Goal: Task Accomplishment & Management: Use online tool/utility

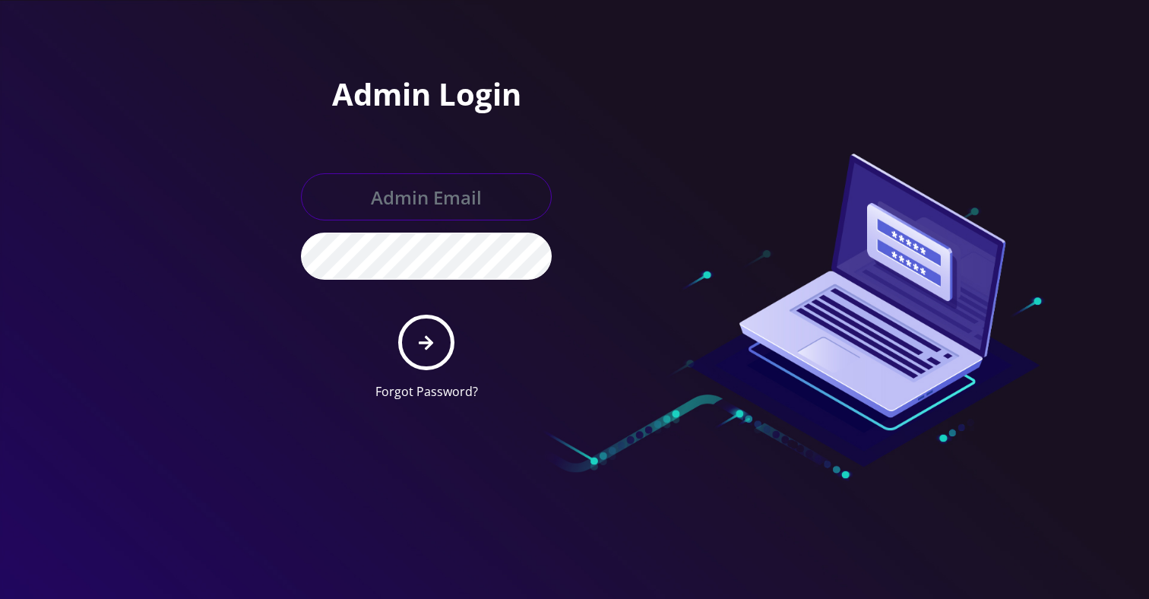
click at [450, 178] on input "text" at bounding box center [426, 196] width 251 height 47
type input "Khushi@teltik.com"
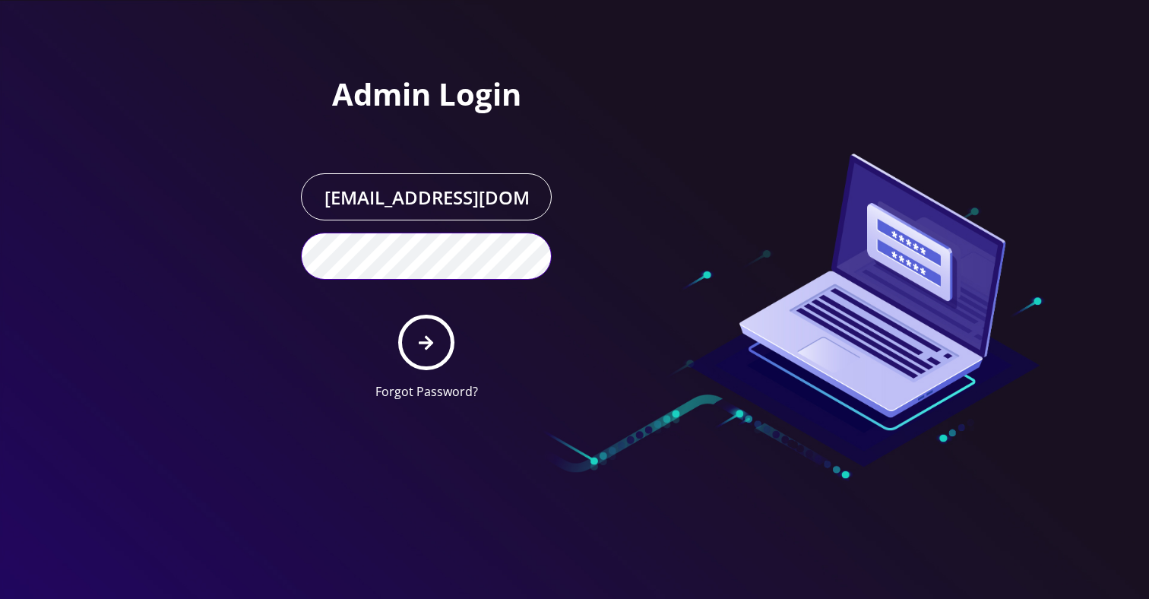
click at [398, 315] on button "submit" at bounding box center [425, 342] width 55 height 55
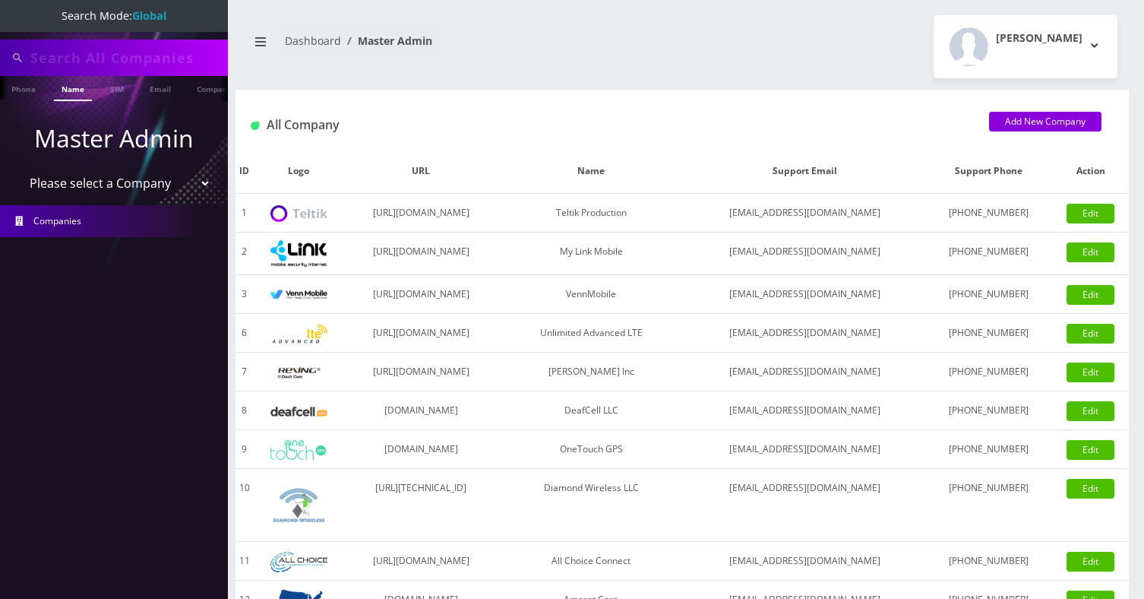
type input "[PERSON_NAME]"
click at [109, 60] on input "[PERSON_NAME]" at bounding box center [127, 57] width 194 height 29
click at [132, 192] on select "Please select a Company Teltik Production My Link Mobile VennMobile Unlimited A…" at bounding box center [114, 183] width 194 height 29
select select "13"
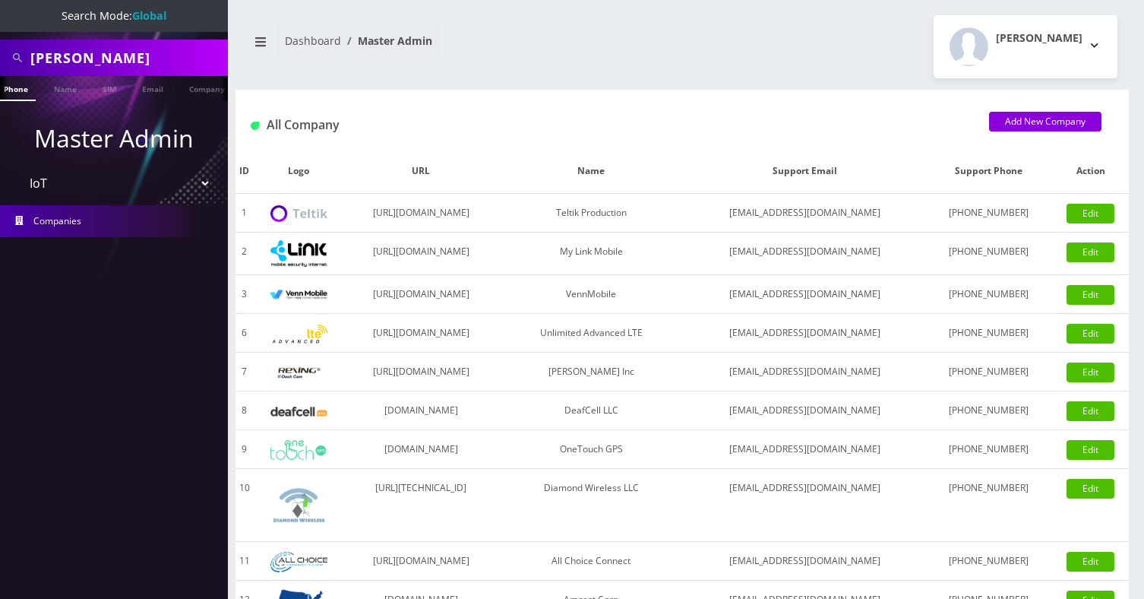
click at [17, 169] on select "Please select a Company Teltik Production My Link Mobile VennMobile Unlimited A…" at bounding box center [114, 183] width 194 height 29
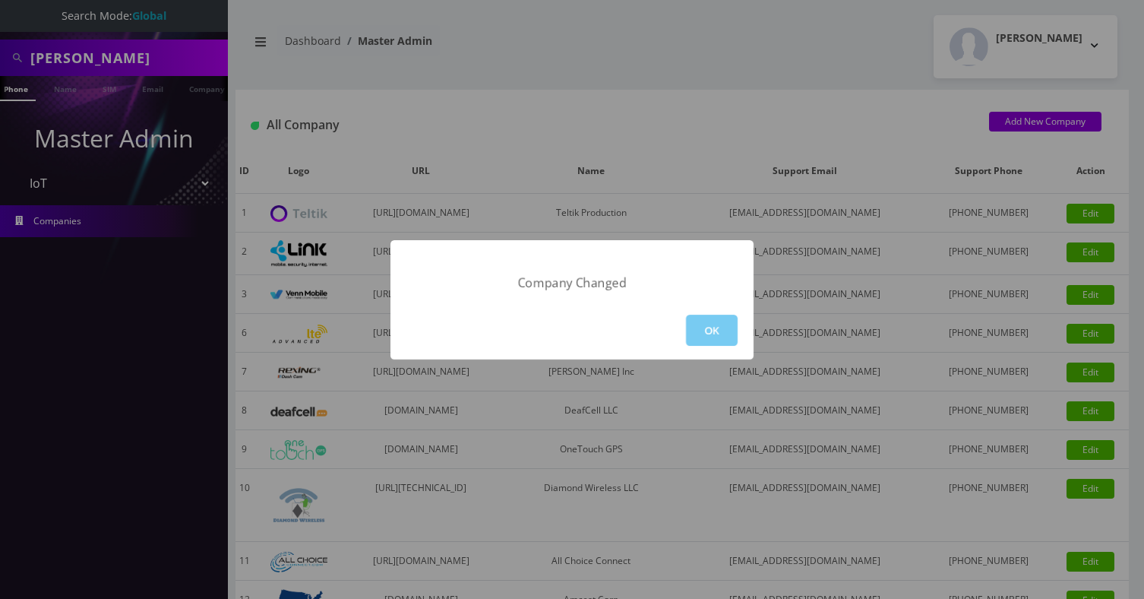
click at [725, 338] on button "OK" at bounding box center [712, 330] width 52 height 31
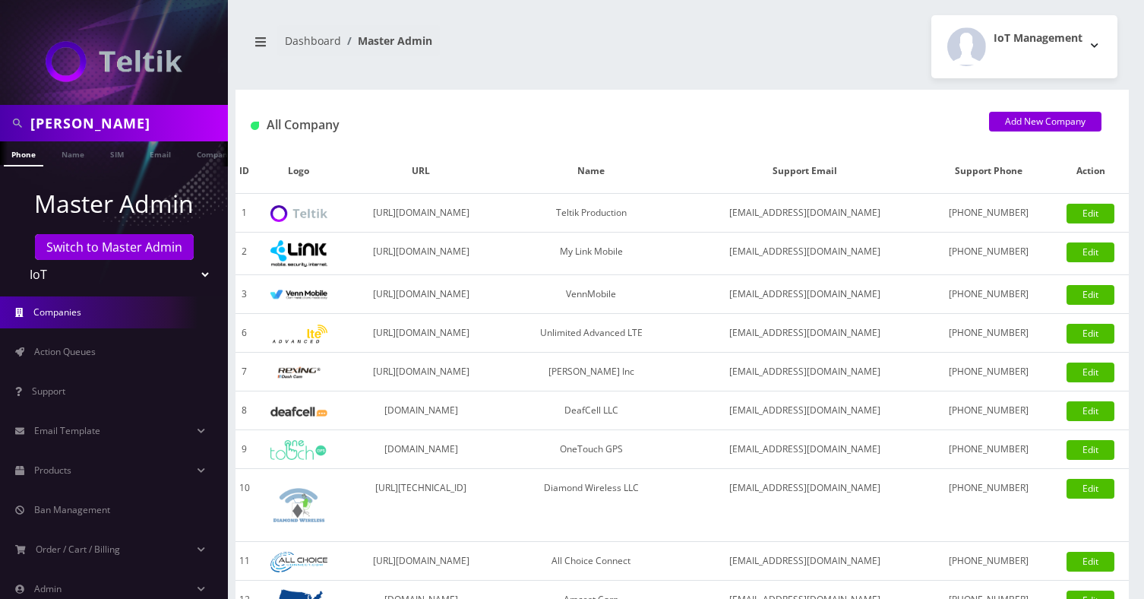
click at [98, 113] on input "Donna Luthe" at bounding box center [127, 123] width 194 height 29
type input "etainement"
click at [198, 153] on link "Company" at bounding box center [214, 153] width 51 height 25
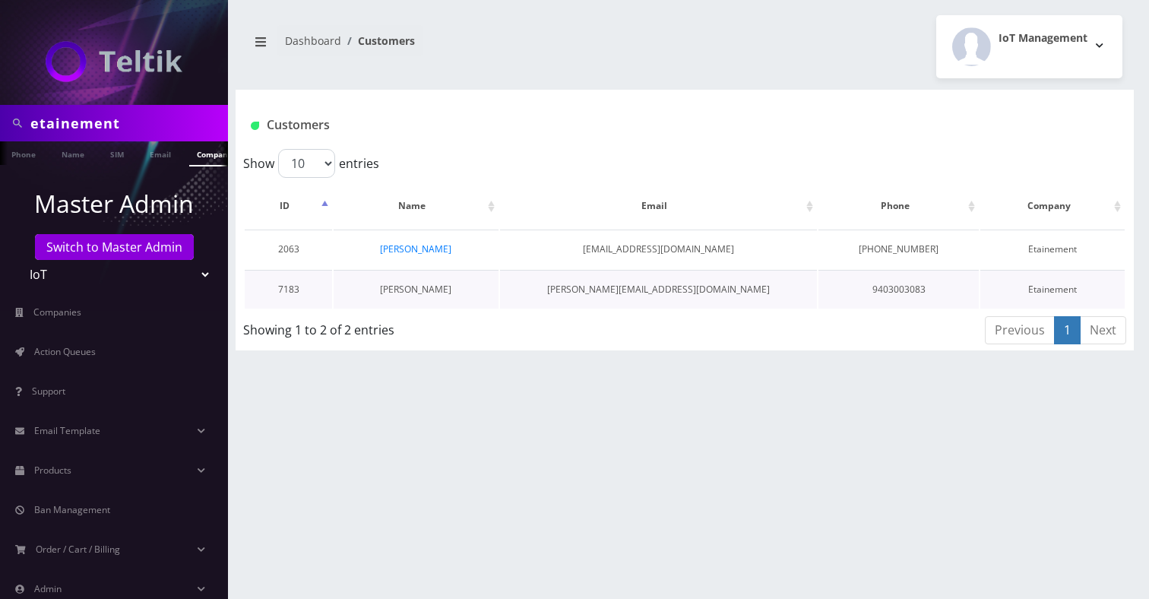
click at [419, 289] on link "Erik DiBrito" at bounding box center [415, 289] width 71 height 13
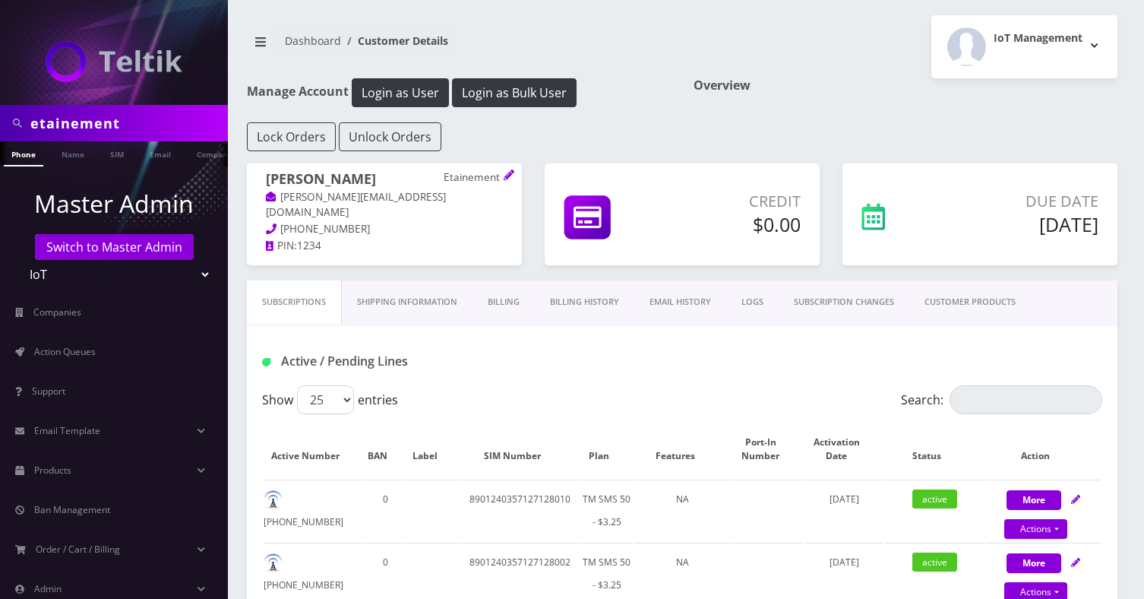
click at [512, 310] on link "Billing" at bounding box center [504, 301] width 62 height 43
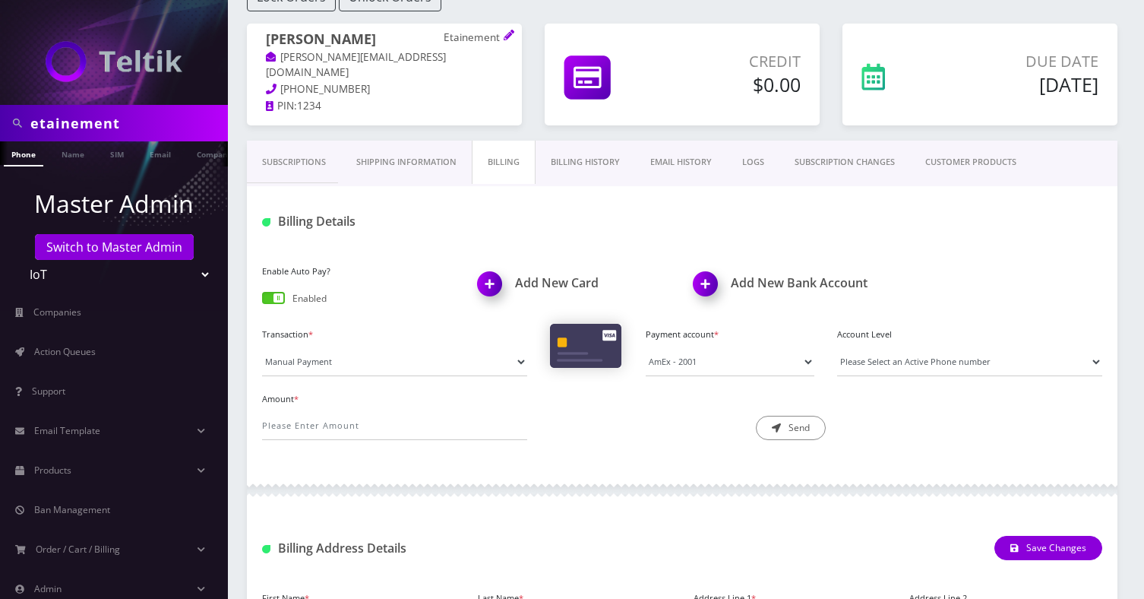
scroll to position [148, 0]
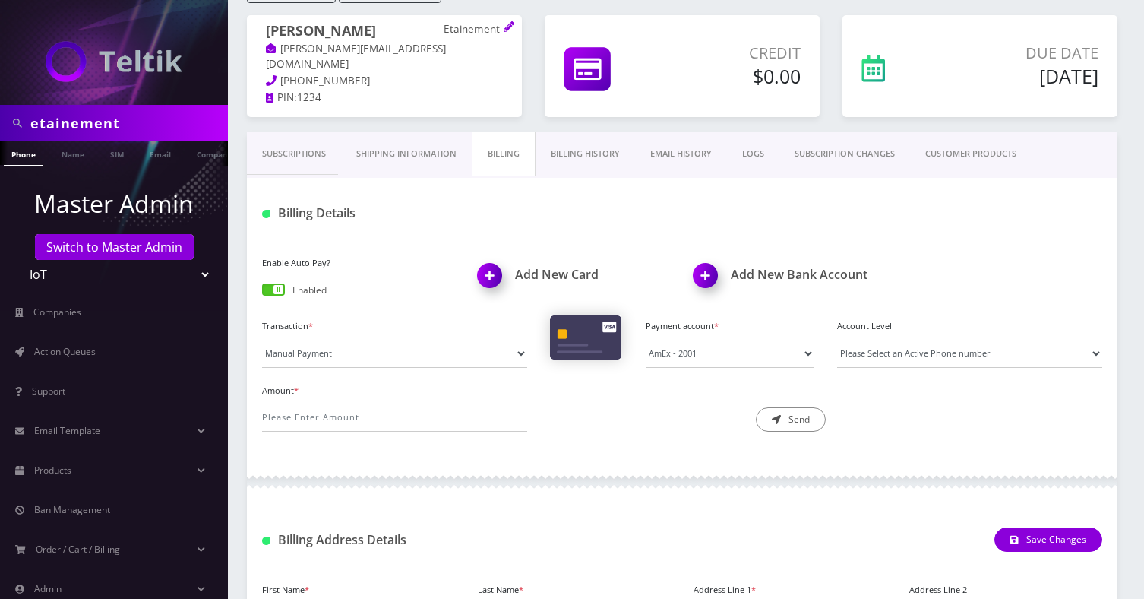
click at [463, 33] on p "Etainement" at bounding box center [473, 30] width 59 height 14
copy p "Etainement"
click at [364, 354] on select "Manual Payment Custom Charge Manual Credit Custom Invoice" at bounding box center [394, 353] width 265 height 29
select select "Custom Invoice"
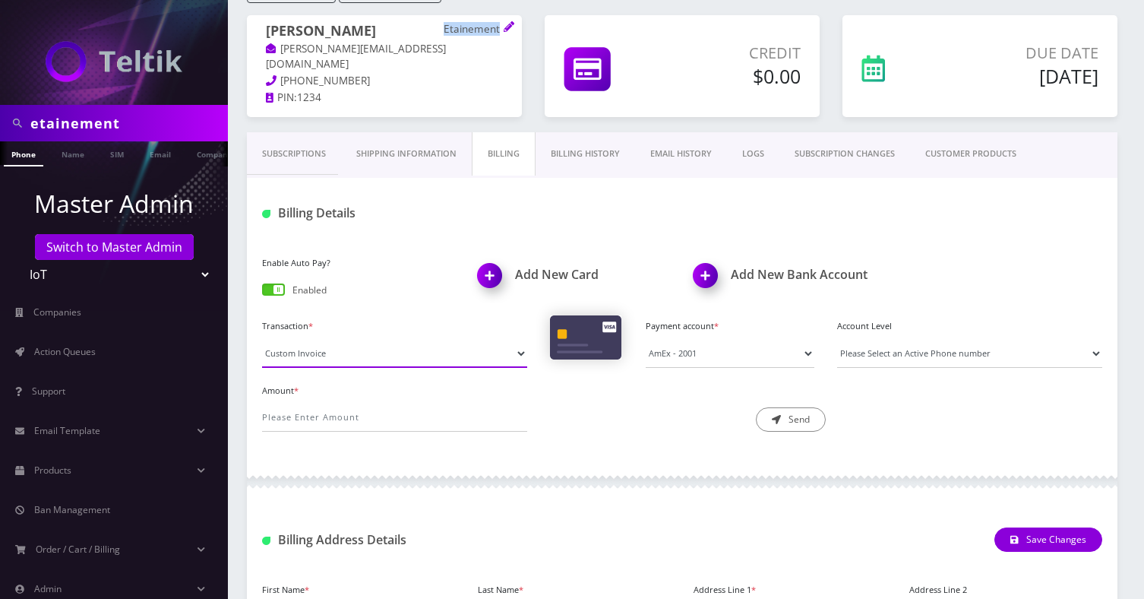
click at [262, 339] on select "Manual Payment Custom Charge Manual Credit Custom Invoice" at bounding box center [394, 353] width 265 height 29
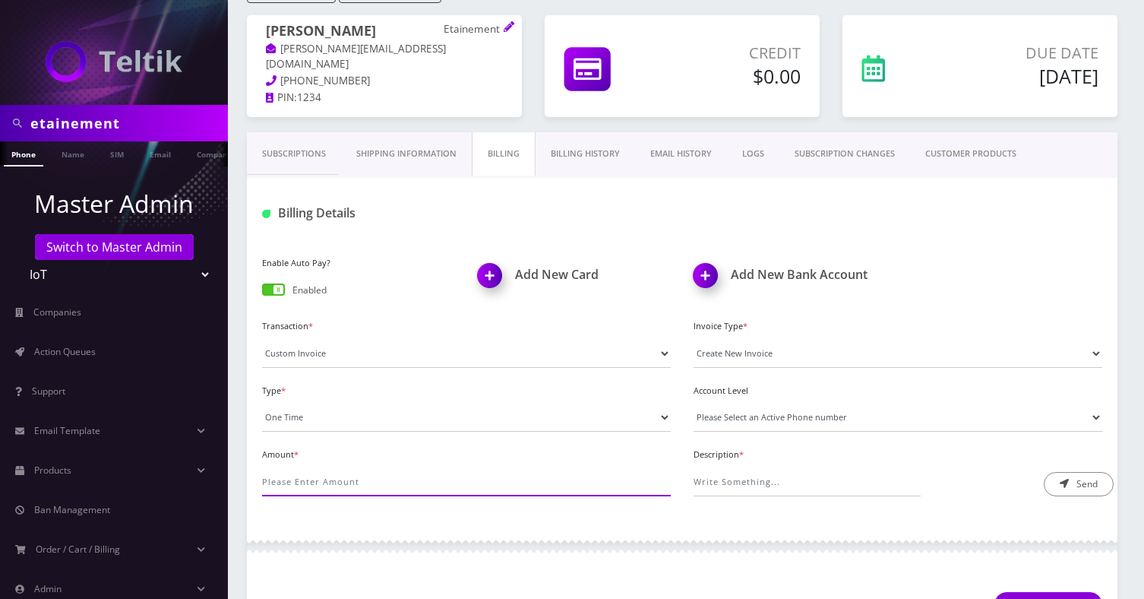
click at [296, 469] on input "Amount *" at bounding box center [466, 481] width 409 height 29
type input "0.3"
type input "S"
paste input "https://docs.google.com/spreadsheets/d/1gVGWlNjZq7IJ7lawccoSuTW34s57fbAiWt48t_t…"
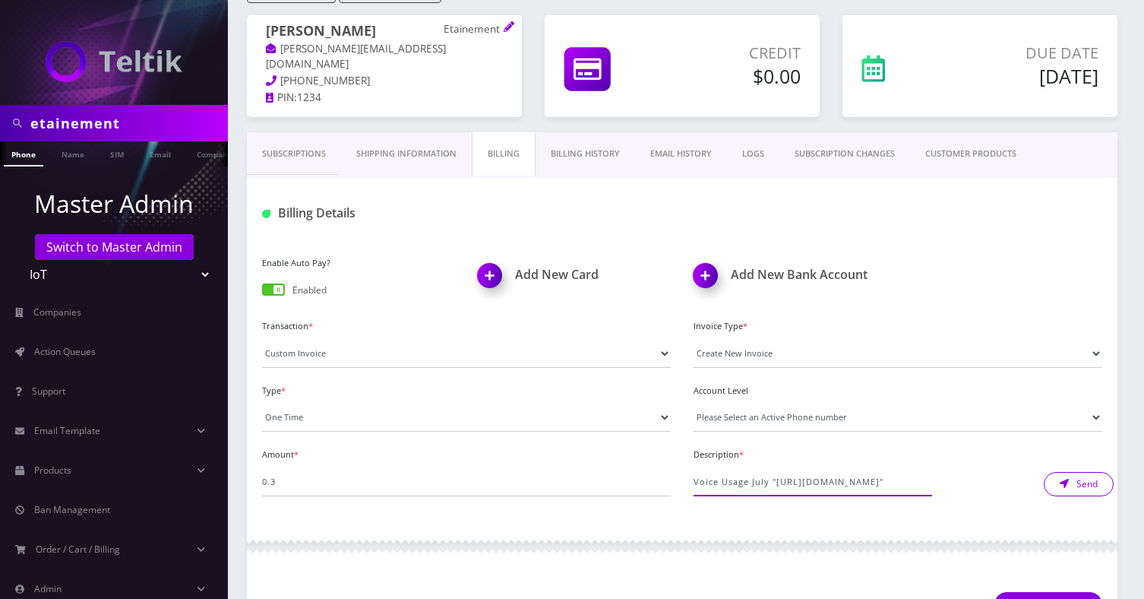
type input "Voice Usage July "https://docs.google.com/spreadsheets/d/1gVGWlNjZq7IJ7lawccoSu…"
click at [1076, 485] on button "Send" at bounding box center [1079, 484] width 70 height 24
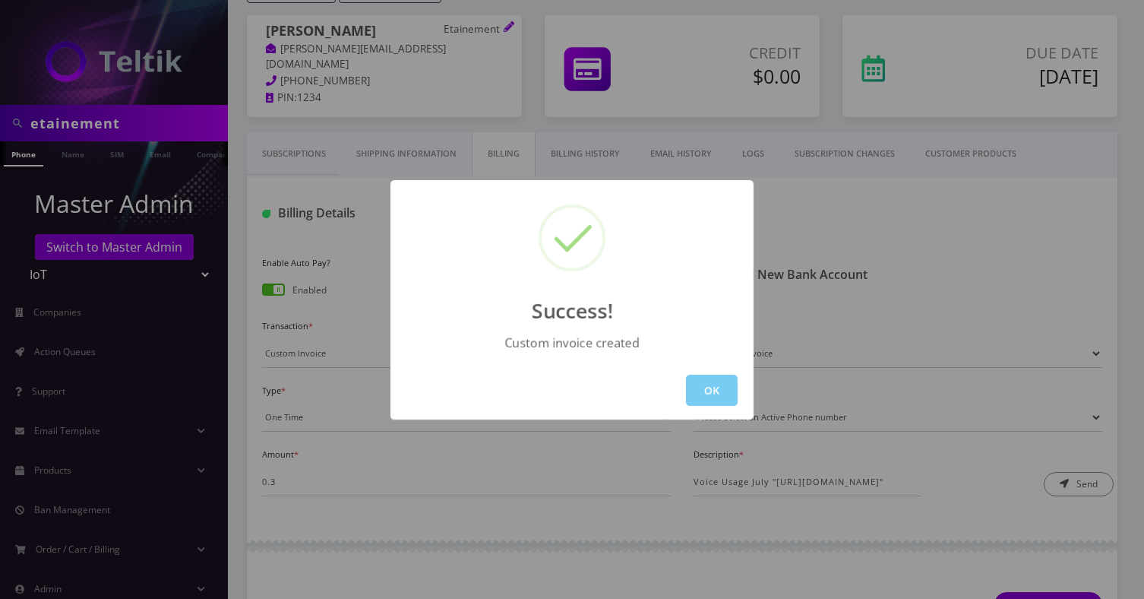
click at [723, 384] on button "OK" at bounding box center [712, 390] width 52 height 31
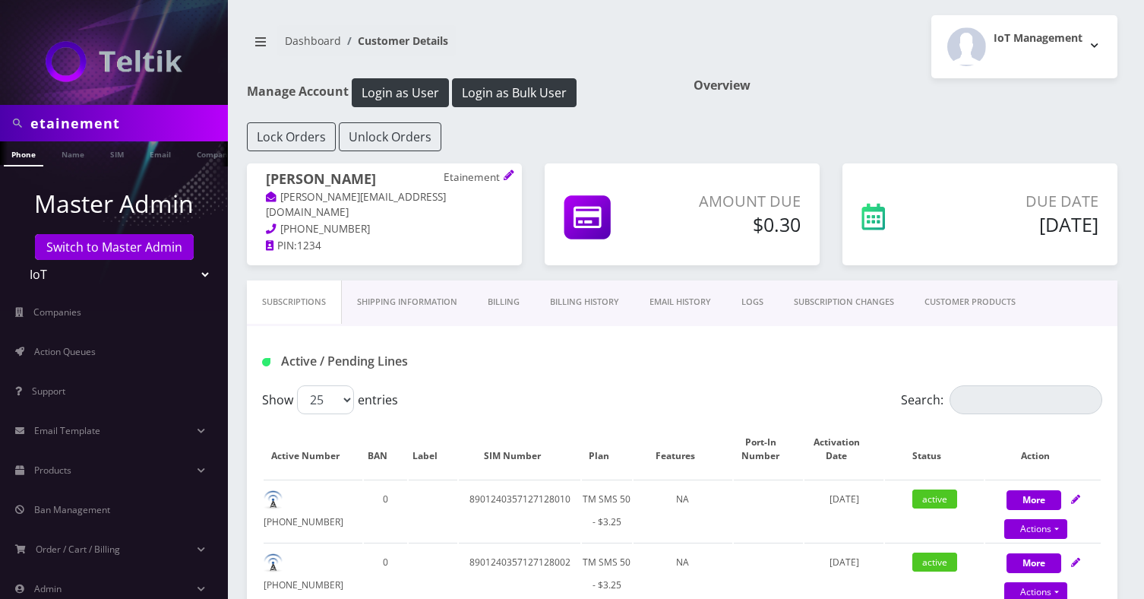
scroll to position [148, 0]
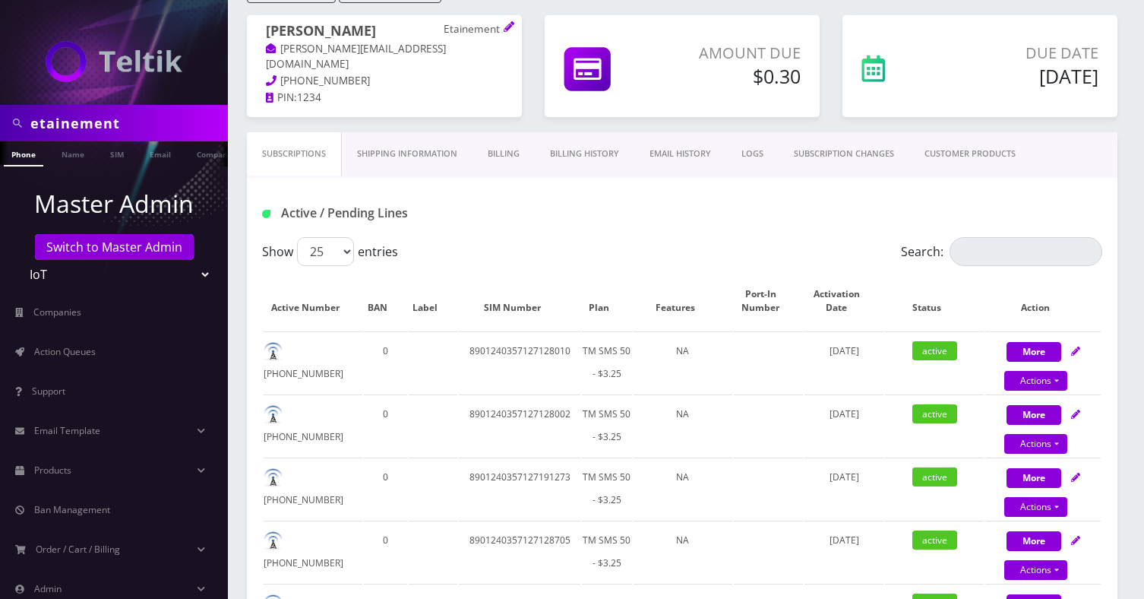
click at [134, 120] on input "etainement" at bounding box center [127, 123] width 194 height 29
type input "wtby"
click at [196, 152] on link "Company" at bounding box center [214, 153] width 51 height 25
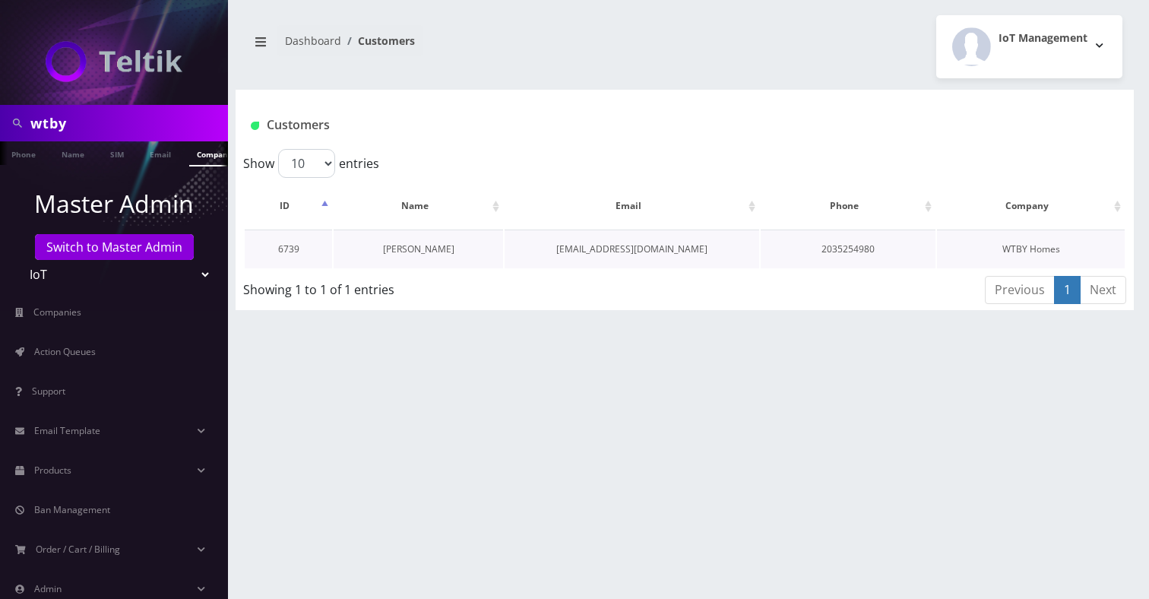
click at [425, 245] on link "[PERSON_NAME]" at bounding box center [418, 248] width 71 height 13
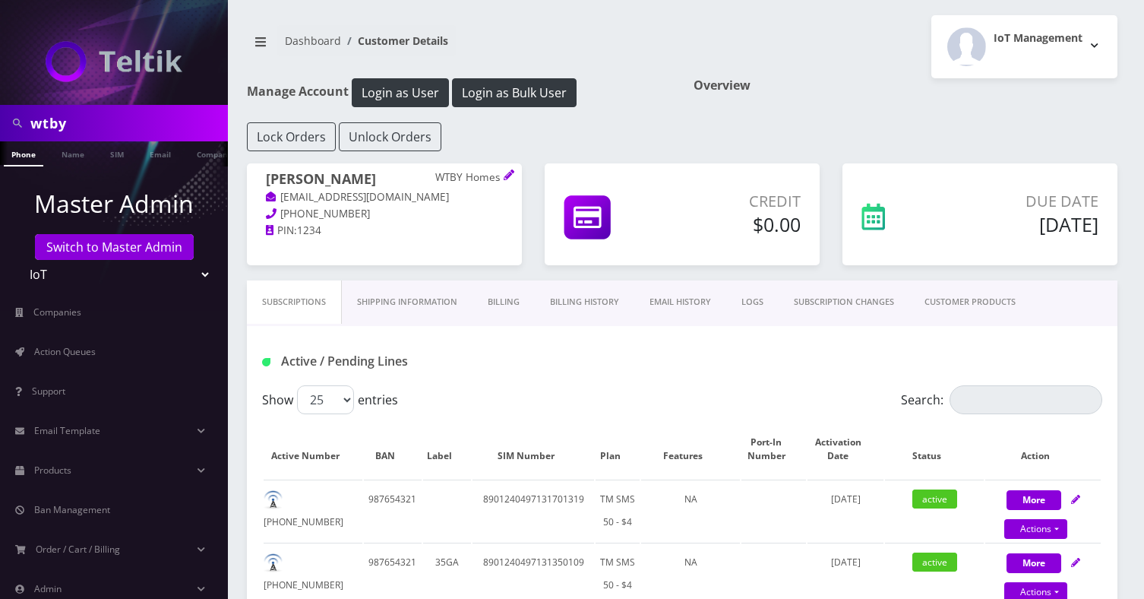
click at [516, 293] on link "Billing" at bounding box center [504, 301] width 62 height 43
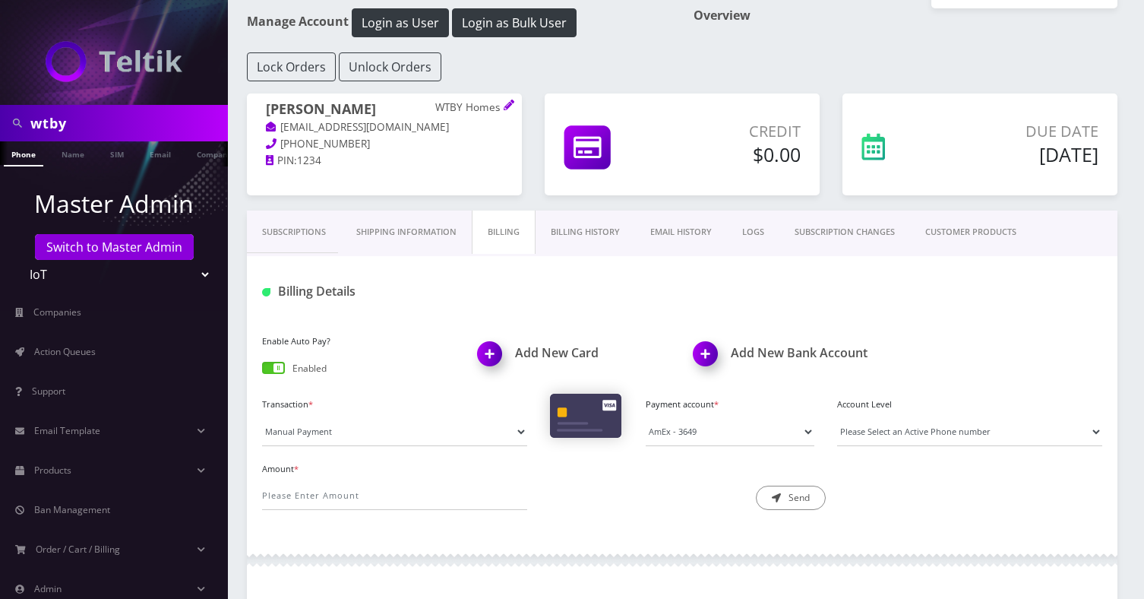
scroll to position [99, 0]
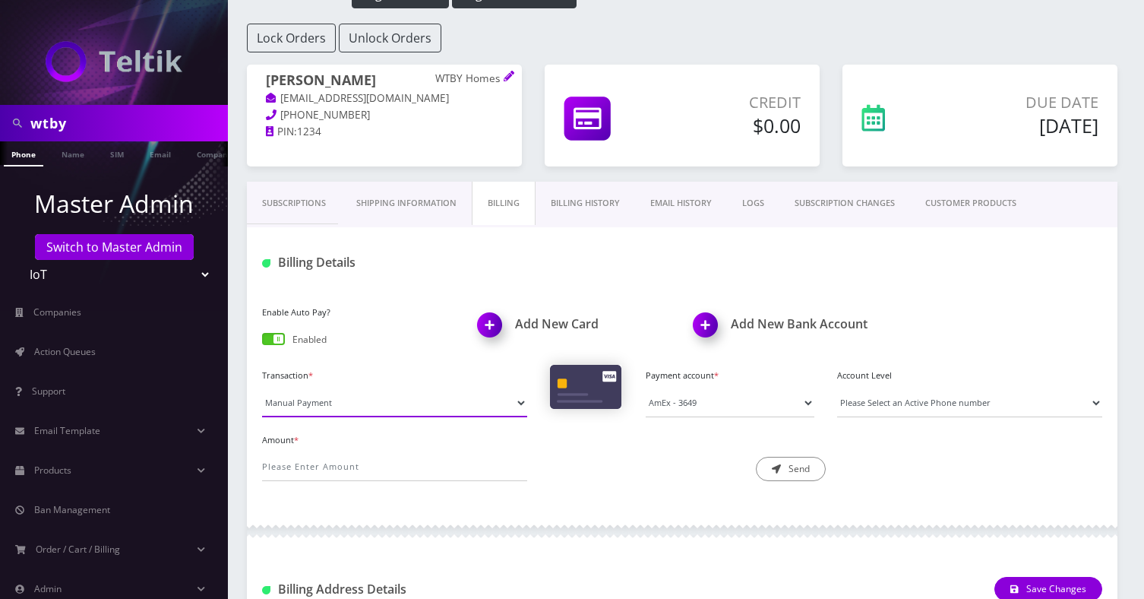
click at [323, 412] on select "Manual Payment Custom Charge Manual Credit Custom Invoice" at bounding box center [394, 402] width 265 height 29
select select "Custom Invoice"
click at [262, 388] on select "Manual Payment Custom Charge Manual Credit Custom Invoice" at bounding box center [394, 402] width 265 height 29
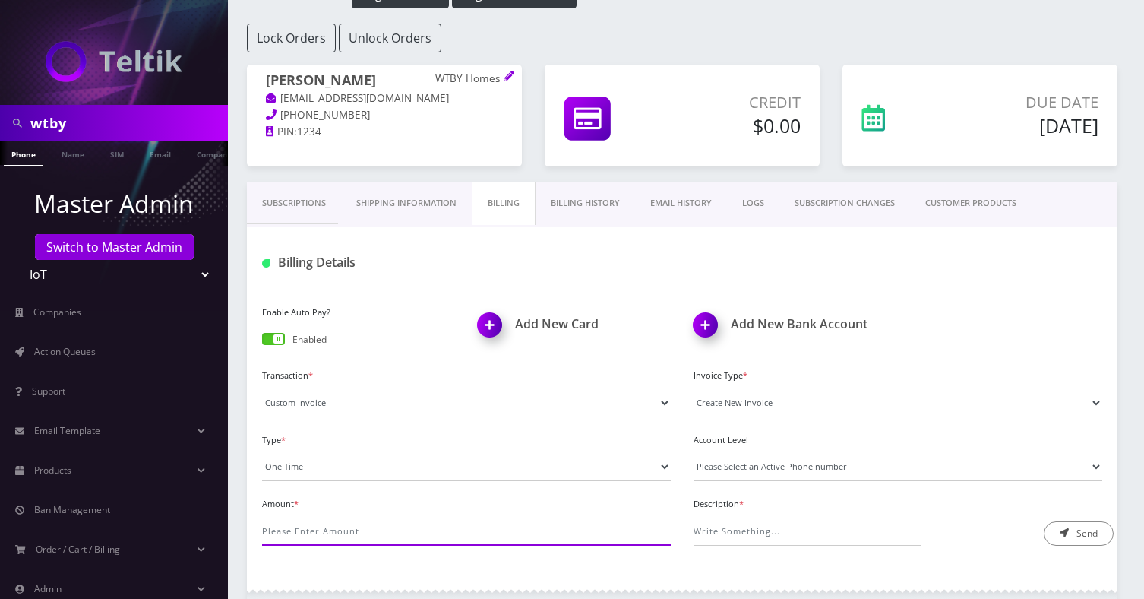
click at [296, 517] on input "Amount *" at bounding box center [466, 531] width 409 height 29
type input "3.3"
click at [735, 539] on input "Description *" at bounding box center [807, 531] width 227 height 29
paste input "https://docs.google.com/spreadsheets/d/1Mol0CxKjzySRvSl_e-O98fl99CddjWNHamIu_1q…"
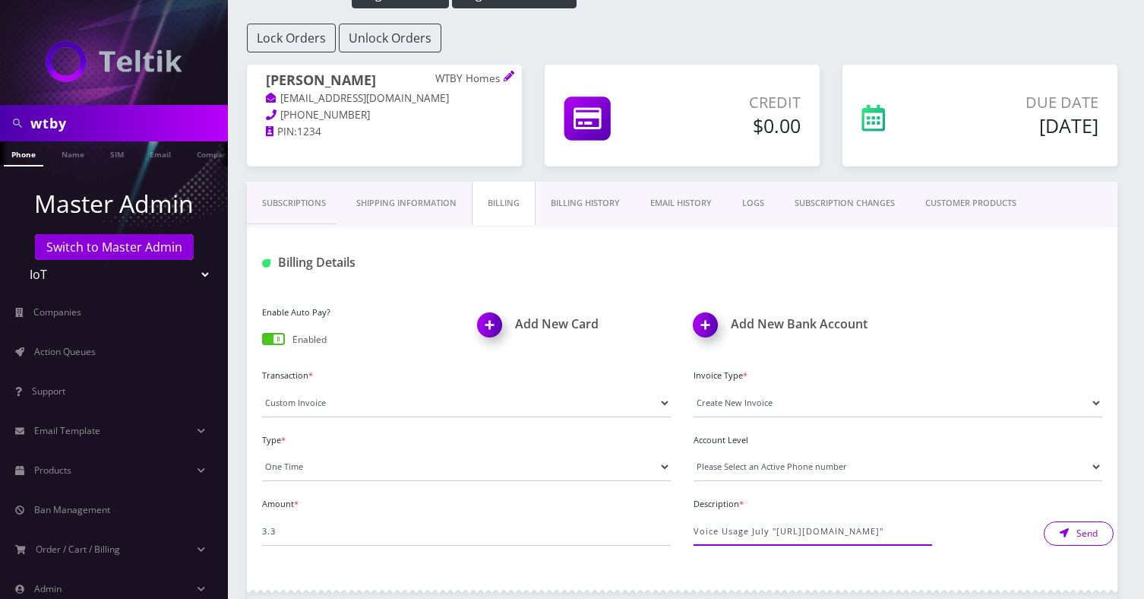
type input "Voice Usage July "https://docs.google.com/spreadsheets/d/1Mol0CxKjzySRvSl_e-O98…"
click at [1051, 525] on button "Send" at bounding box center [1079, 533] width 70 height 24
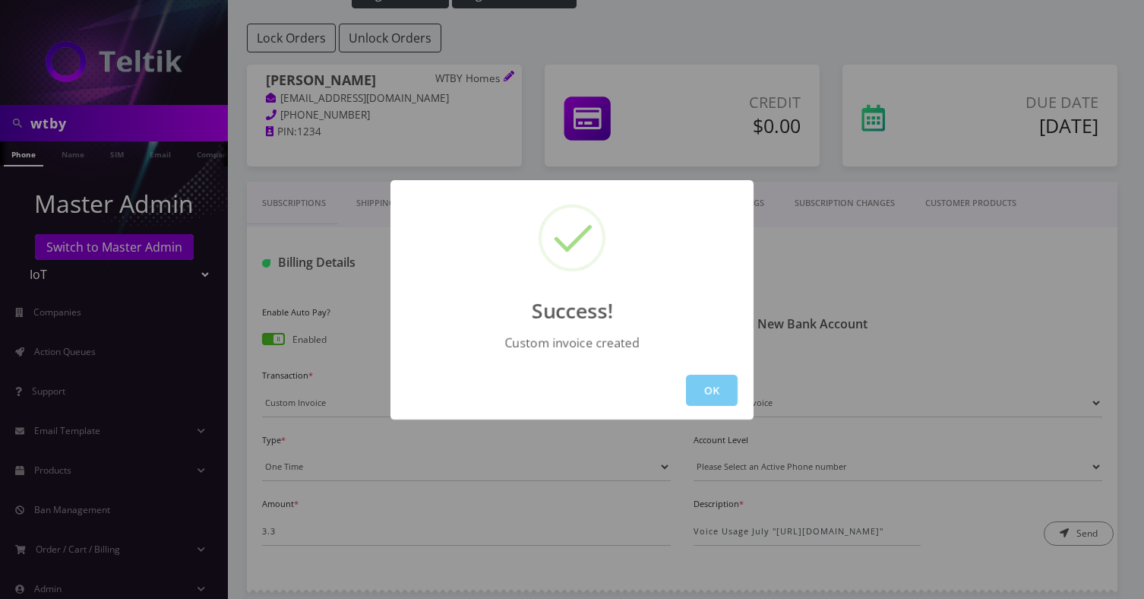
click at [708, 378] on button "OK" at bounding box center [712, 390] width 52 height 31
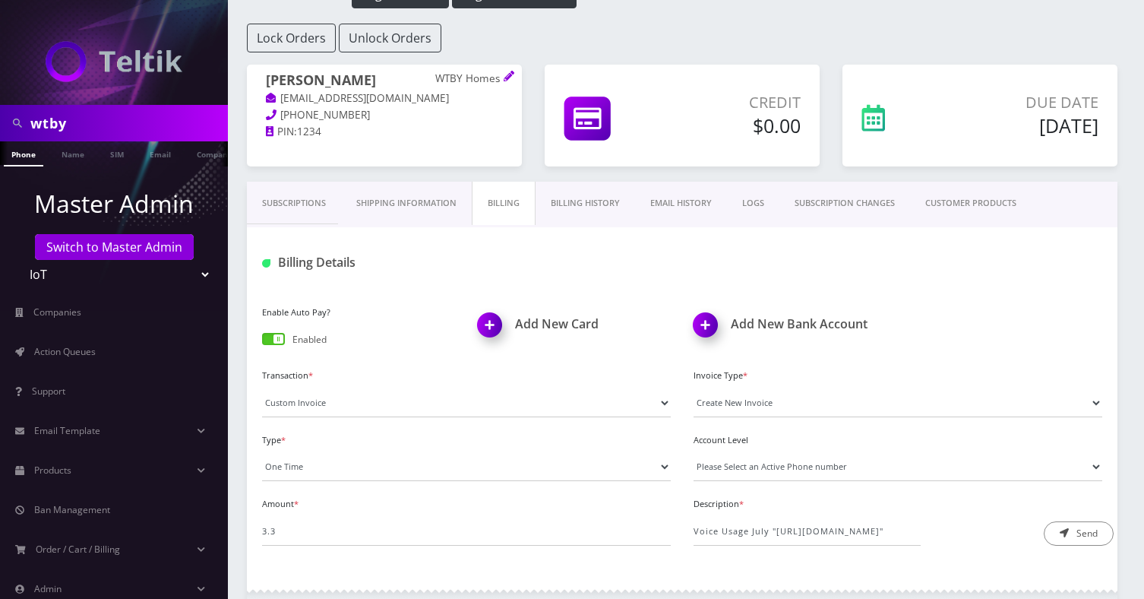
click at [907, 45] on div "Lock Orders Unlock Orders" at bounding box center [682, 38] width 893 height 29
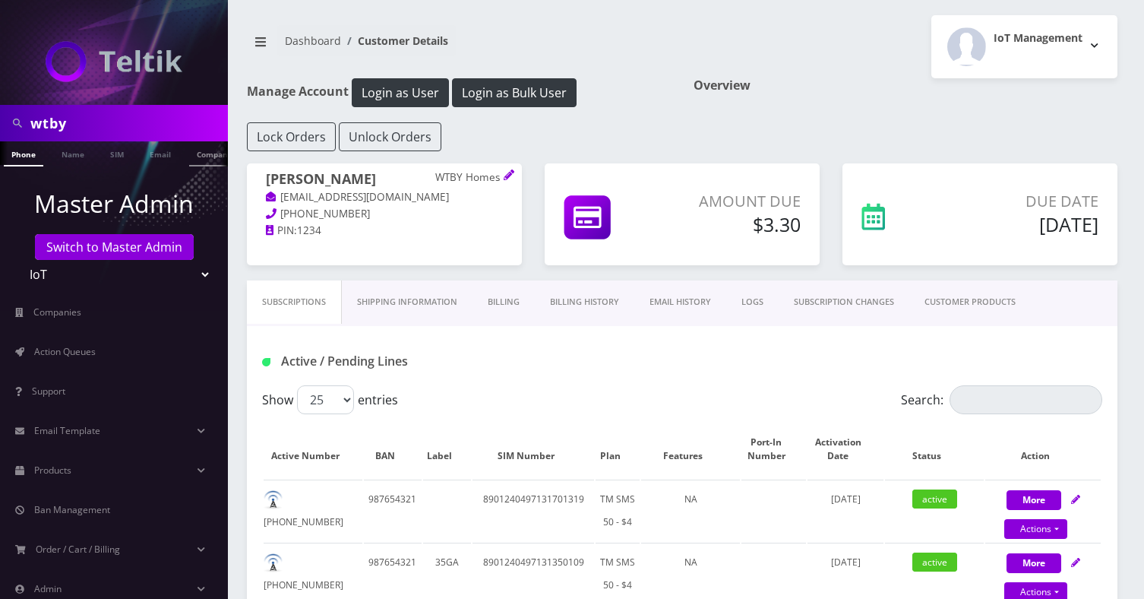
scroll to position [0, 8]
click at [143, 122] on input "wtby" at bounding box center [127, 123] width 194 height 29
type input "david aci"
click at [61, 152] on link "Name" at bounding box center [65, 153] width 38 height 25
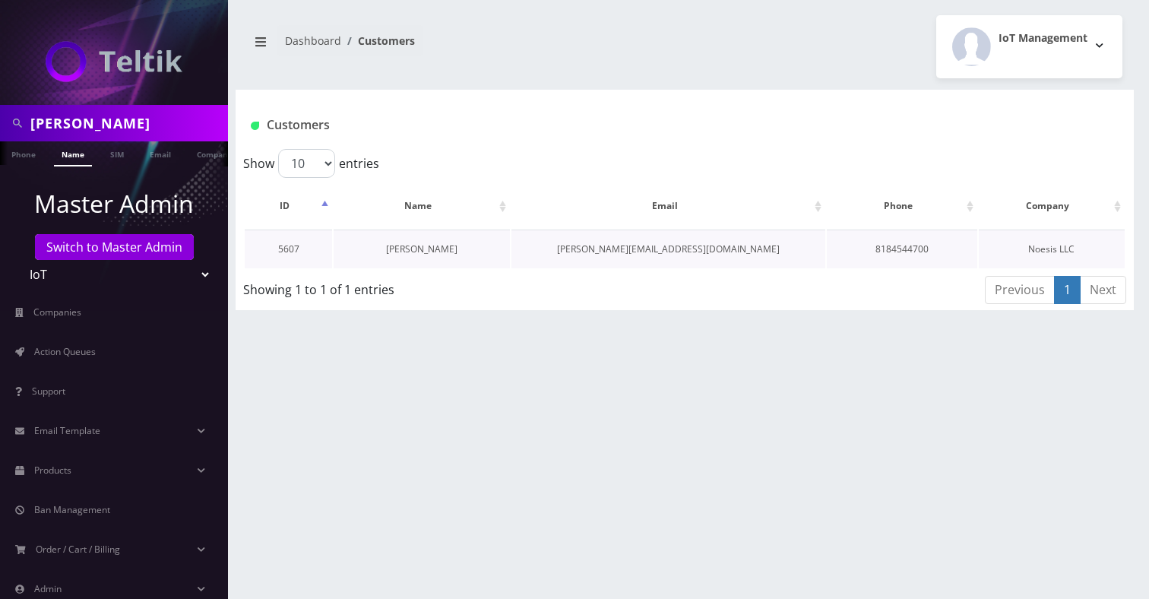
click at [413, 251] on link "[PERSON_NAME]" at bounding box center [421, 248] width 71 height 13
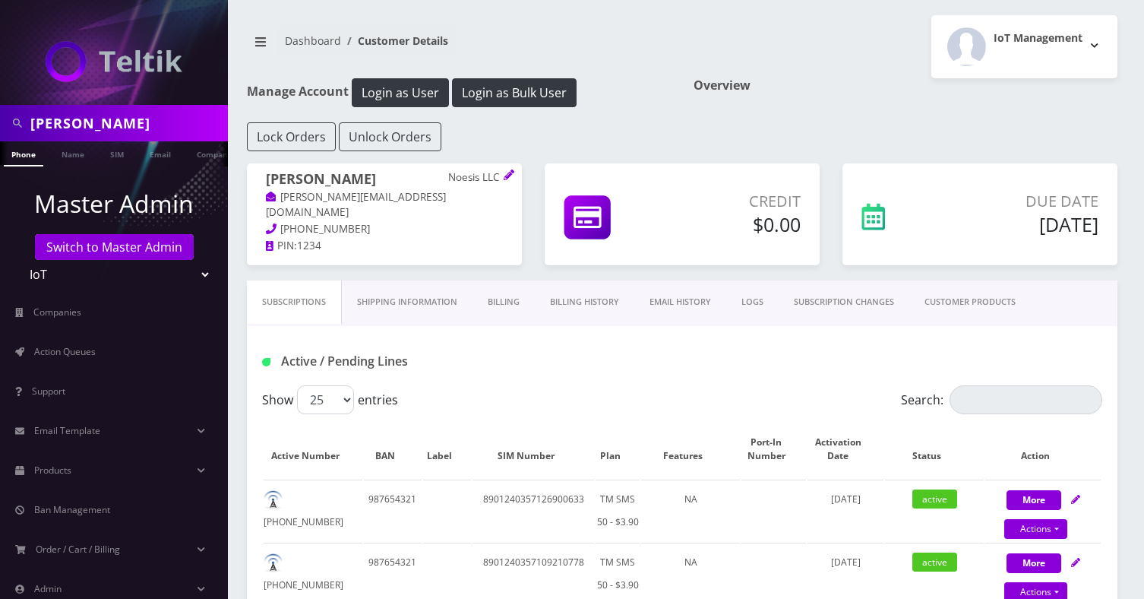
click at [492, 291] on link "Billing" at bounding box center [504, 301] width 62 height 43
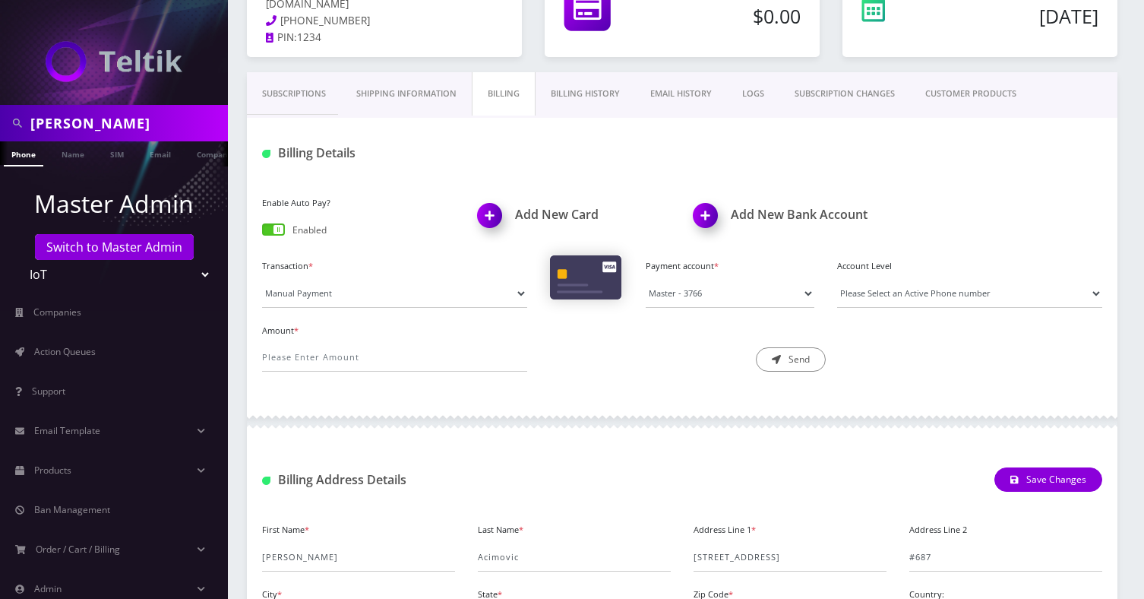
scroll to position [248, 0]
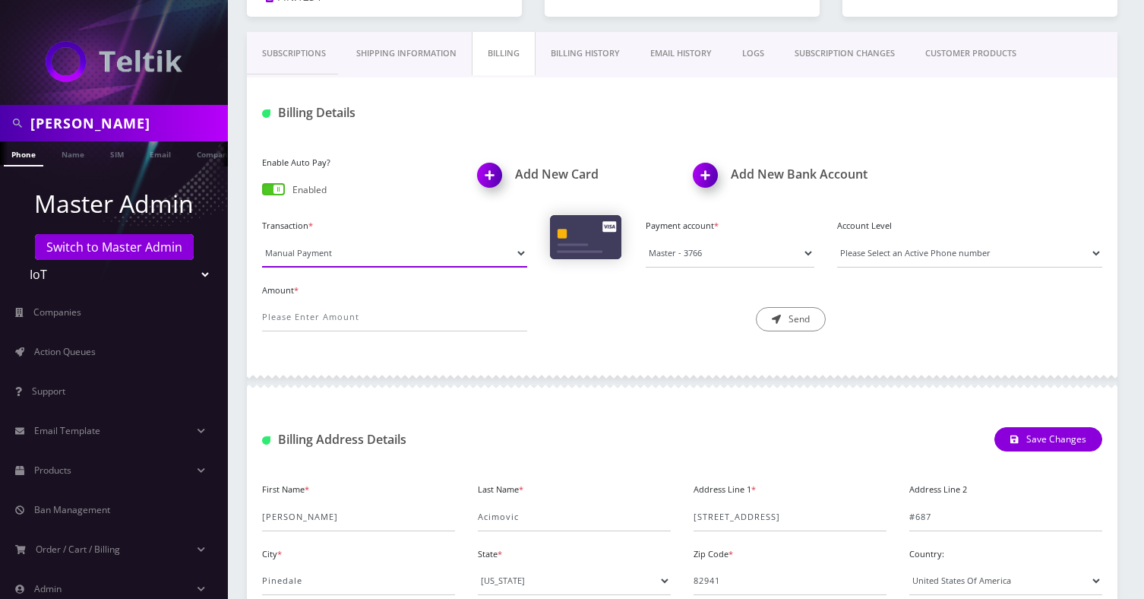
click at [340, 254] on select "Manual Payment Custom Charge Manual Credit Custom Invoice" at bounding box center [394, 253] width 265 height 29
select select "Custom Invoice"
click at [262, 239] on select "Manual Payment Custom Charge Manual Credit Custom Invoice" at bounding box center [394, 253] width 265 height 29
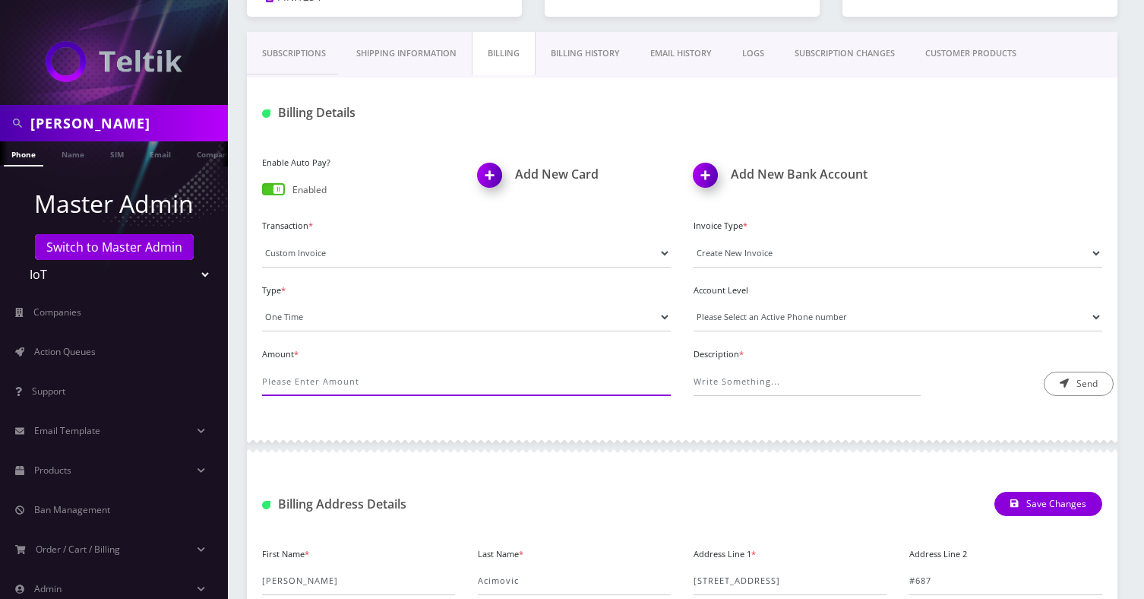
click at [296, 367] on input "Amount *" at bounding box center [466, 381] width 409 height 29
type input "0.48"
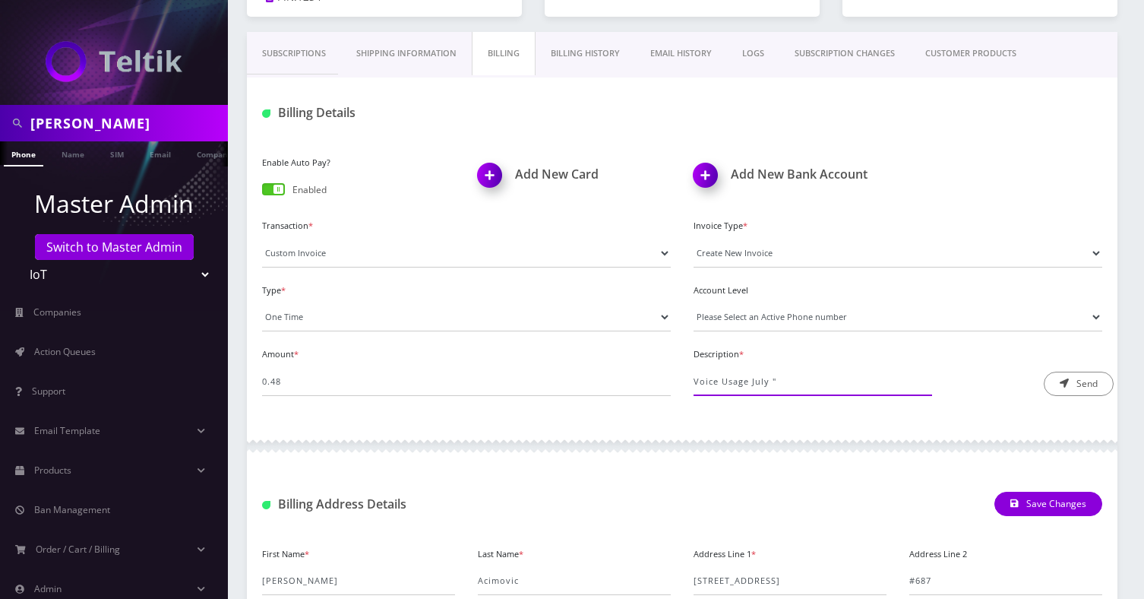
paste input "https://docs.google.com/spreadsheets/d/1SEPonvIuiAIe4yybYmxuJIHY6HXpZq0J7az6whR…"
type input "Voice Usage July "https://docs.google.com/spreadsheets/d/1SEPonvIuiAIe4yybYmxuJ…"
click at [1088, 375] on button "Send" at bounding box center [1079, 384] width 70 height 24
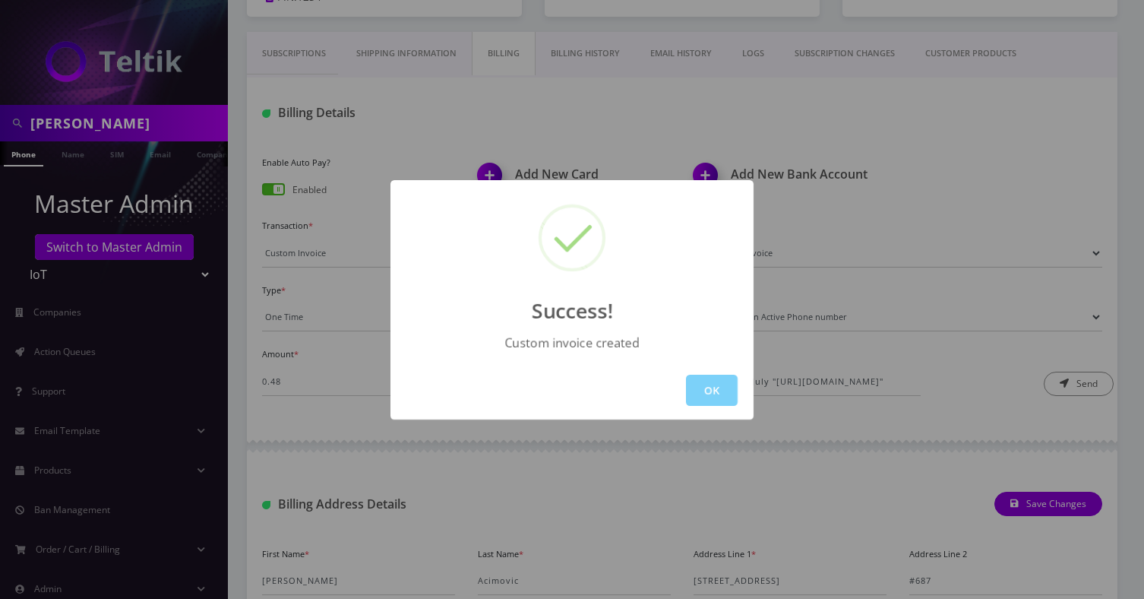
click at [855, 227] on div "Success! Custom invoice created OK" at bounding box center [572, 299] width 1144 height 599
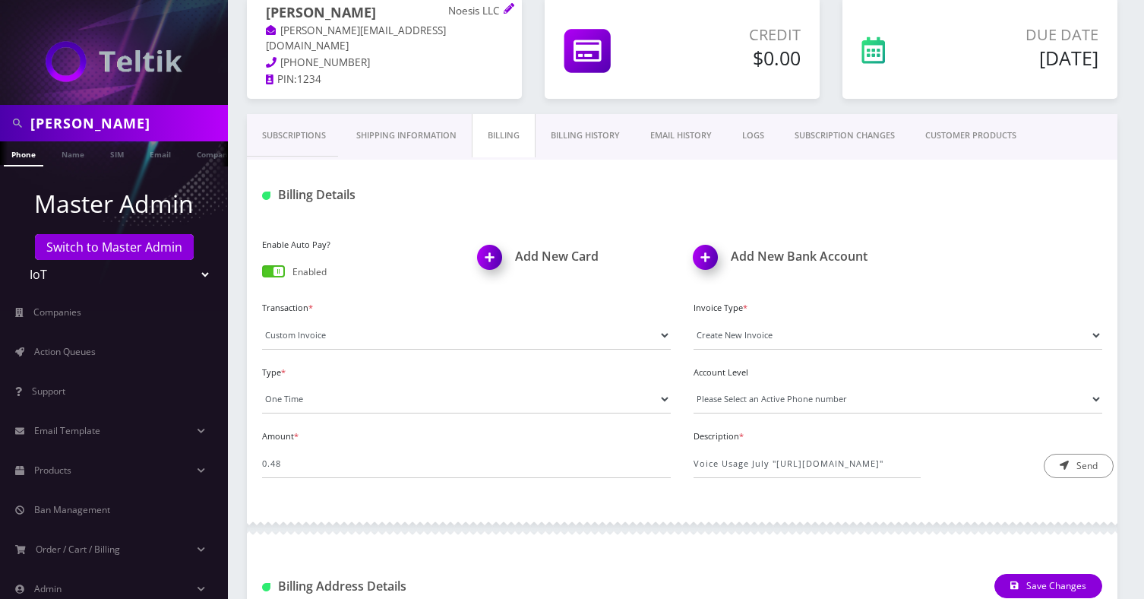
scroll to position [163, 0]
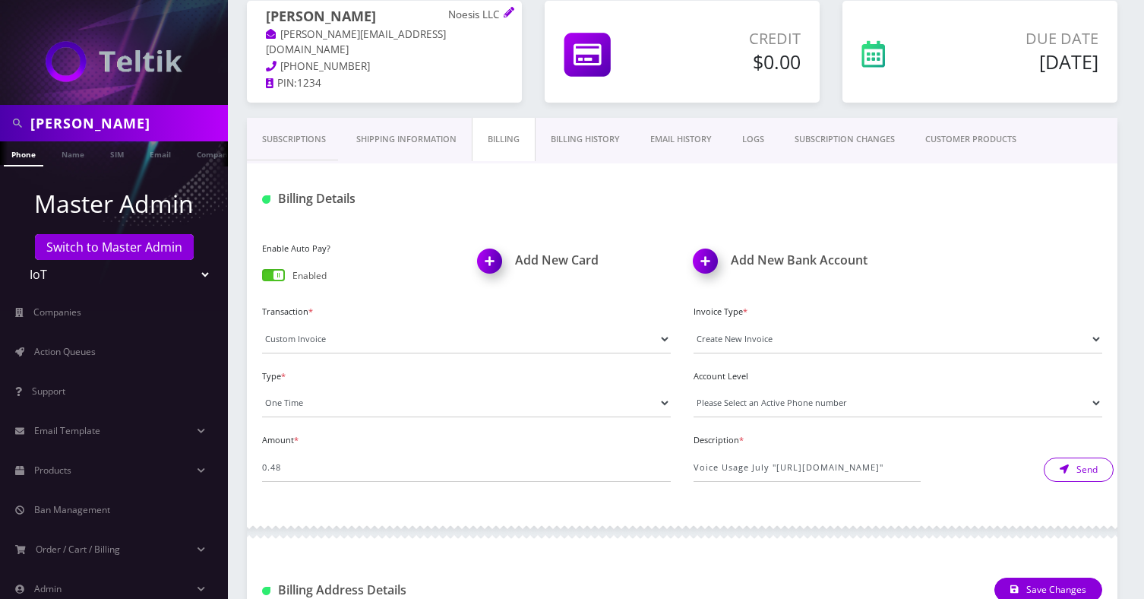
click at [1063, 467] on icon "submit" at bounding box center [1064, 468] width 9 height 9
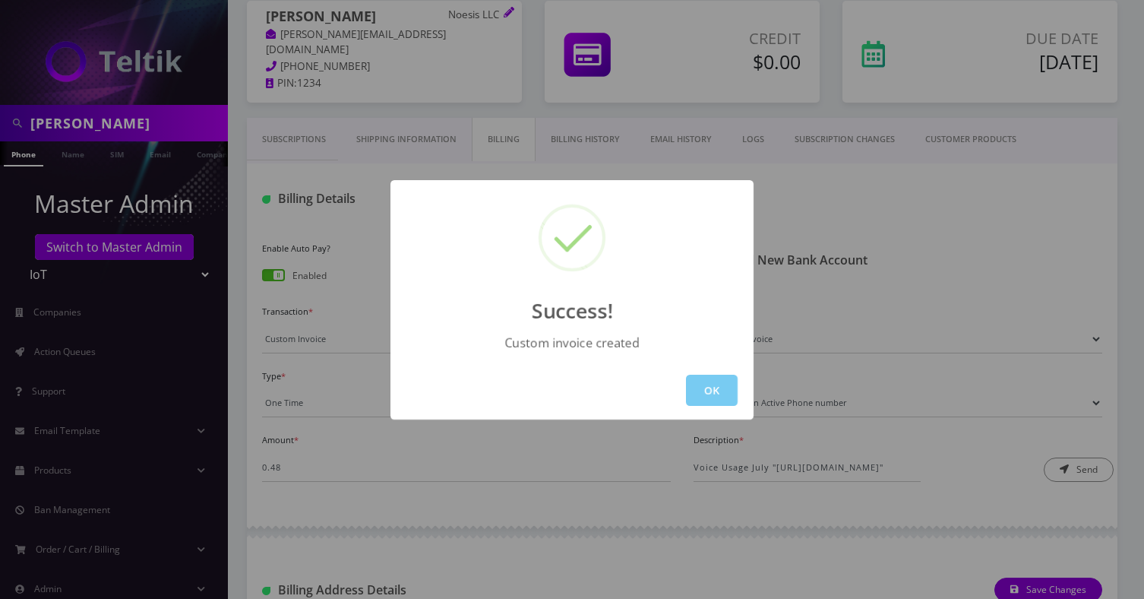
click at [735, 389] on button "OK" at bounding box center [712, 390] width 52 height 31
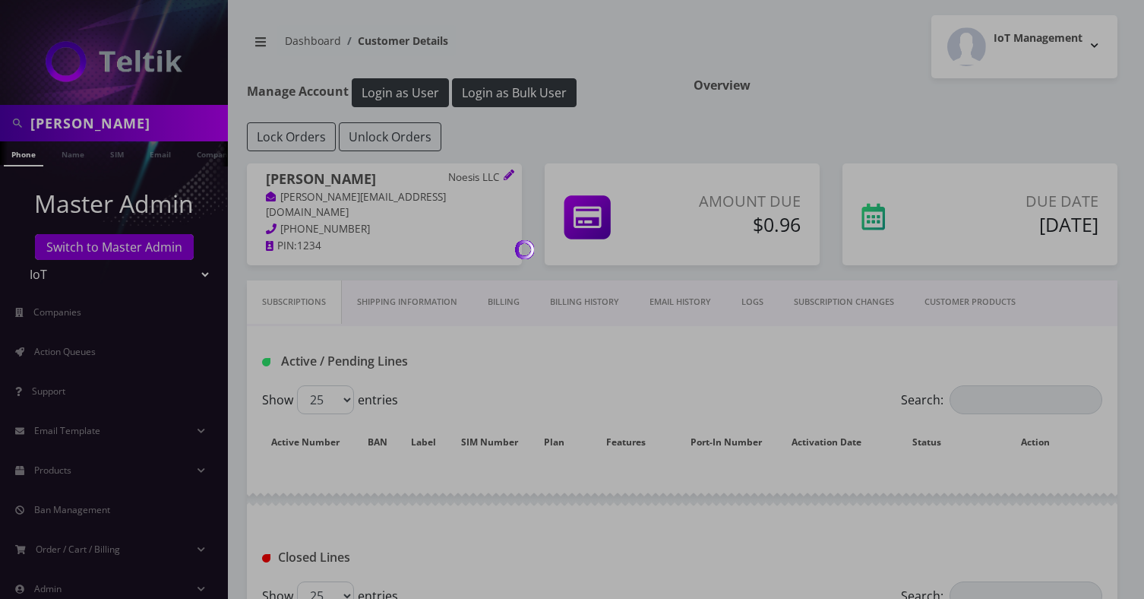
scroll to position [163, 0]
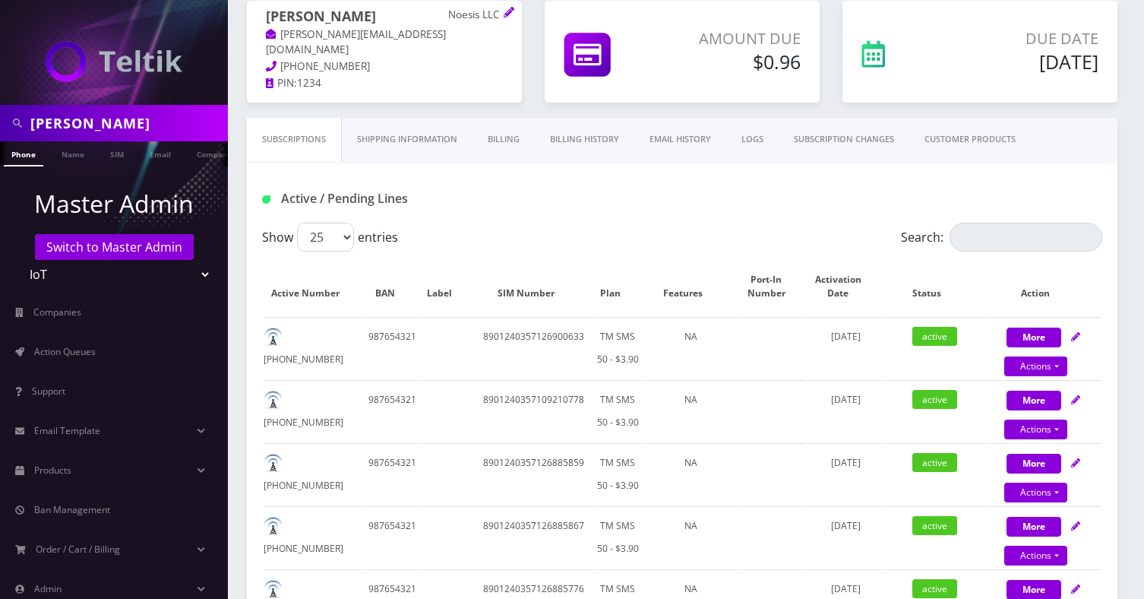
click at [590, 134] on link "Billing History" at bounding box center [585, 139] width 100 height 43
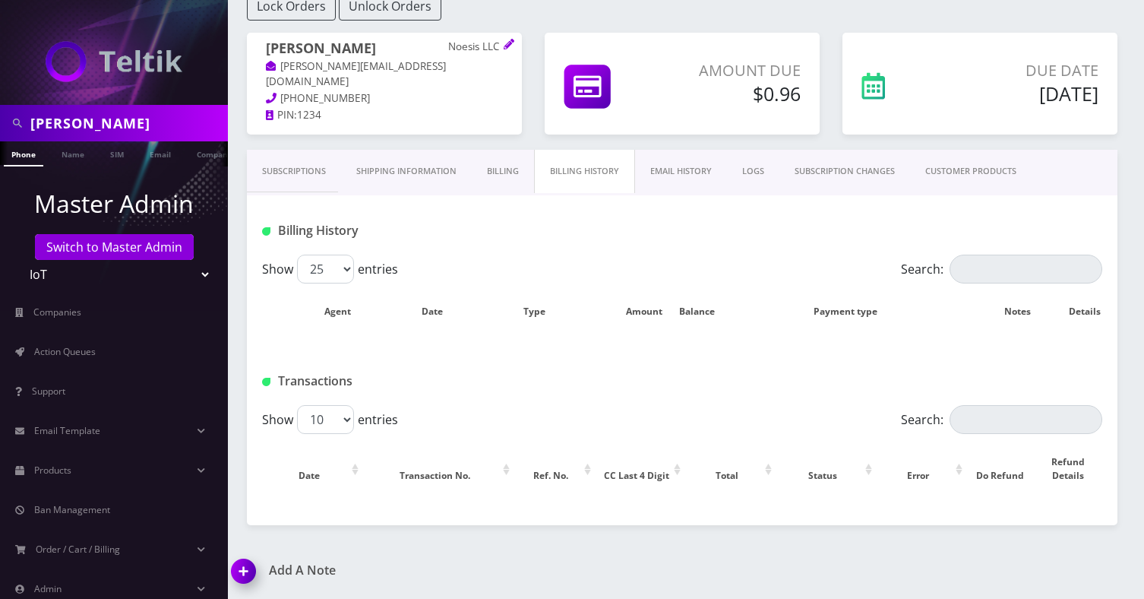
scroll to position [163, 0]
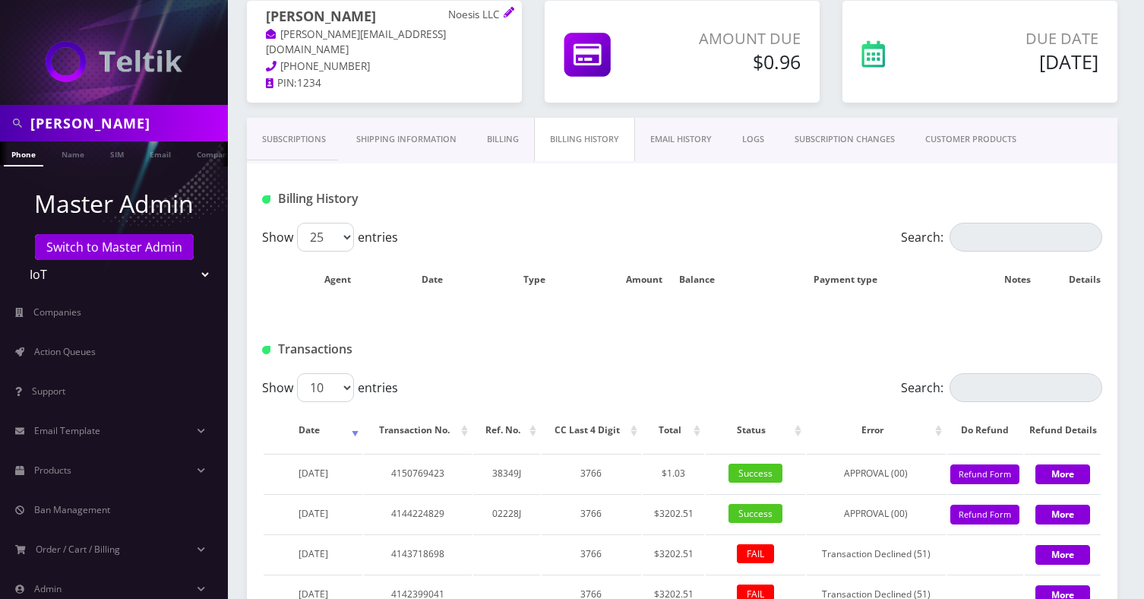
click at [498, 134] on link "Billing" at bounding box center [503, 139] width 62 height 43
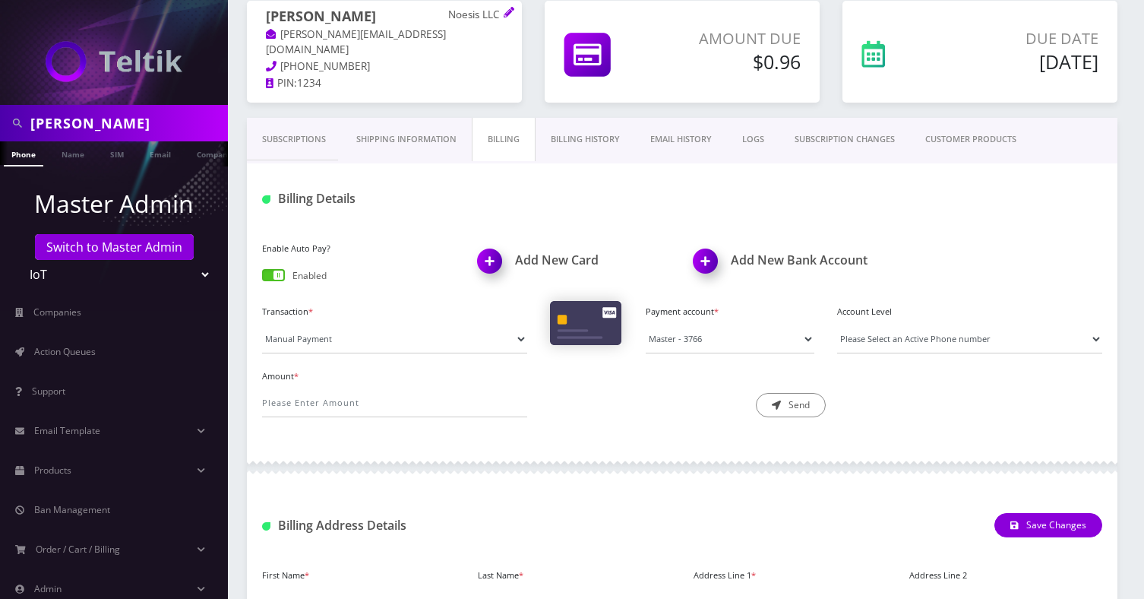
click at [585, 136] on link "Billing History" at bounding box center [586, 139] width 100 height 43
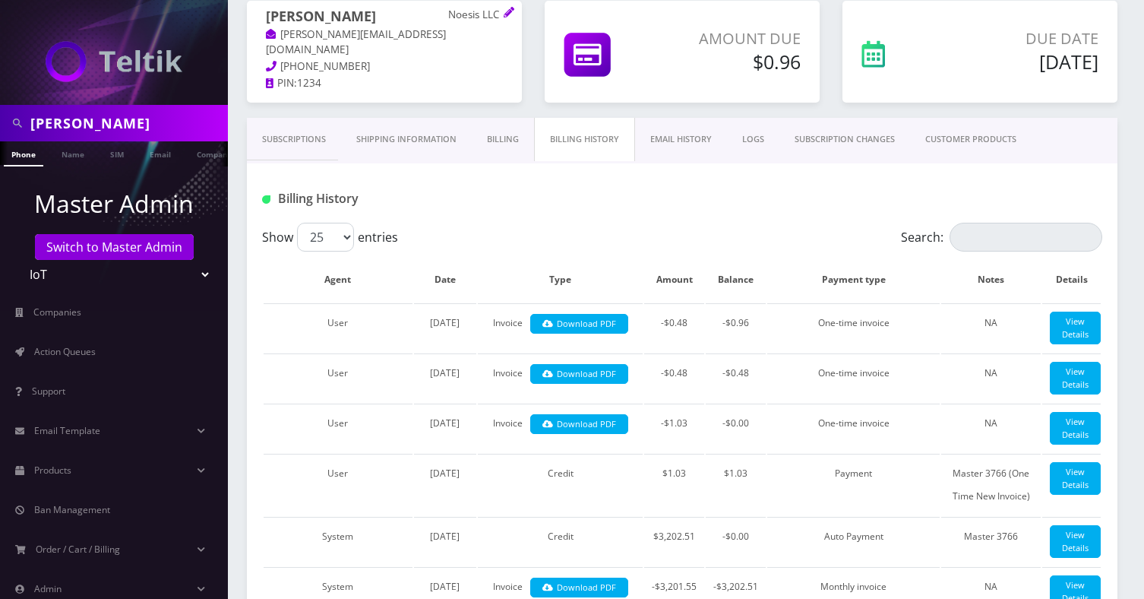
click at [299, 144] on link "Subscriptions" at bounding box center [294, 139] width 94 height 43
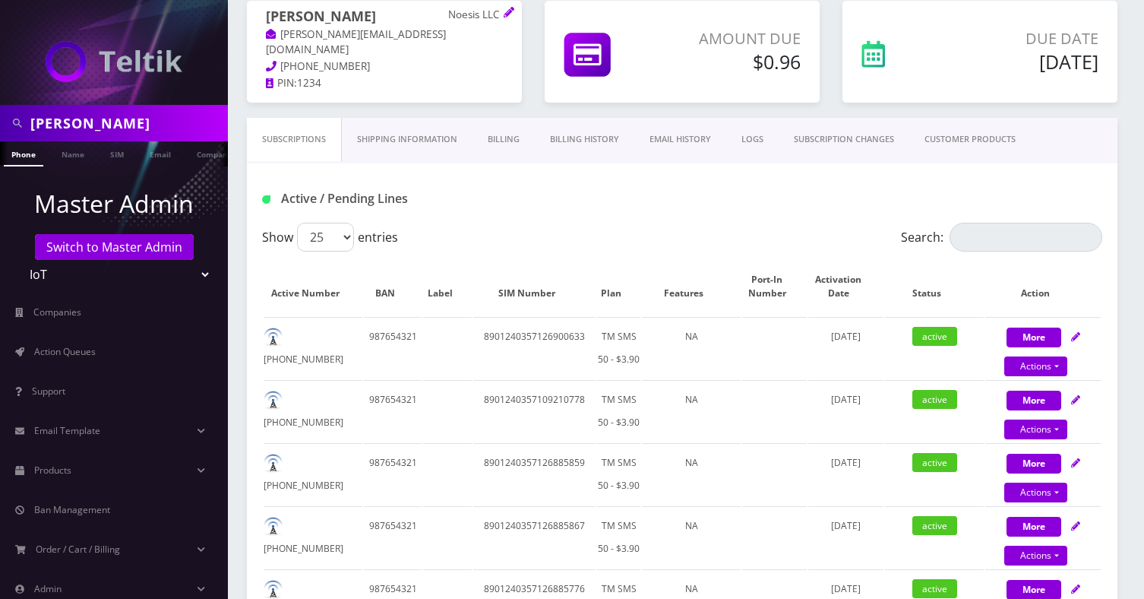
click at [479, 150] on link "Billing" at bounding box center [504, 139] width 62 height 43
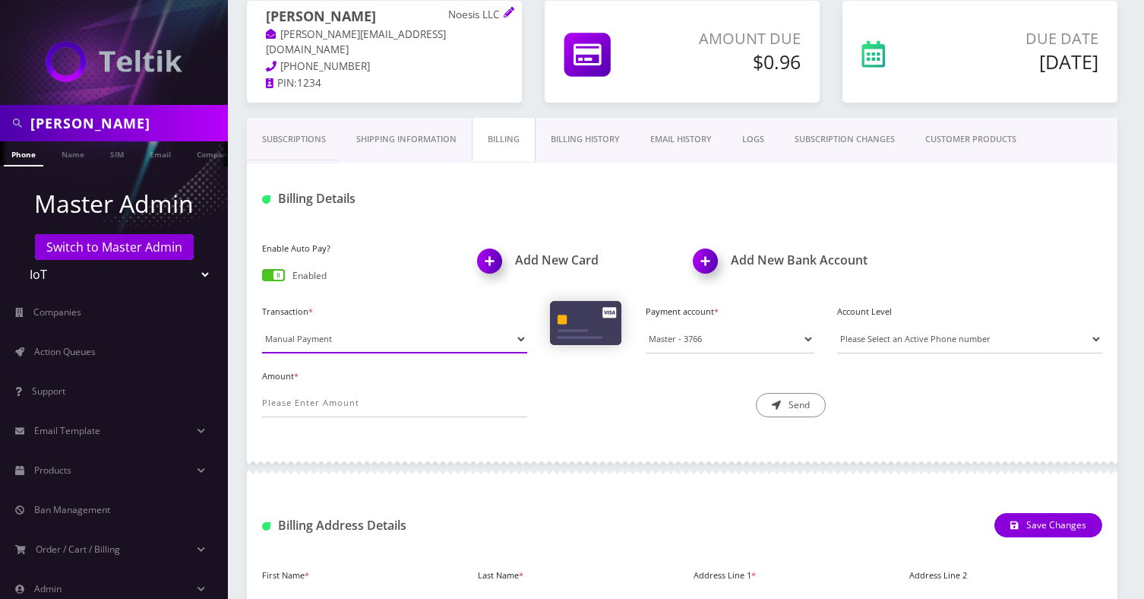
click at [349, 330] on select "Manual Payment Custom Charge Manual Credit Custom Invoice" at bounding box center [394, 338] width 265 height 29
click at [262, 324] on select "Manual Payment Custom Charge Manual Credit Custom Invoice" at bounding box center [394, 338] width 265 height 29
click at [336, 341] on select "Manual Payment Custom Charge Manual Credit Custom Invoice" at bounding box center [394, 338] width 265 height 29
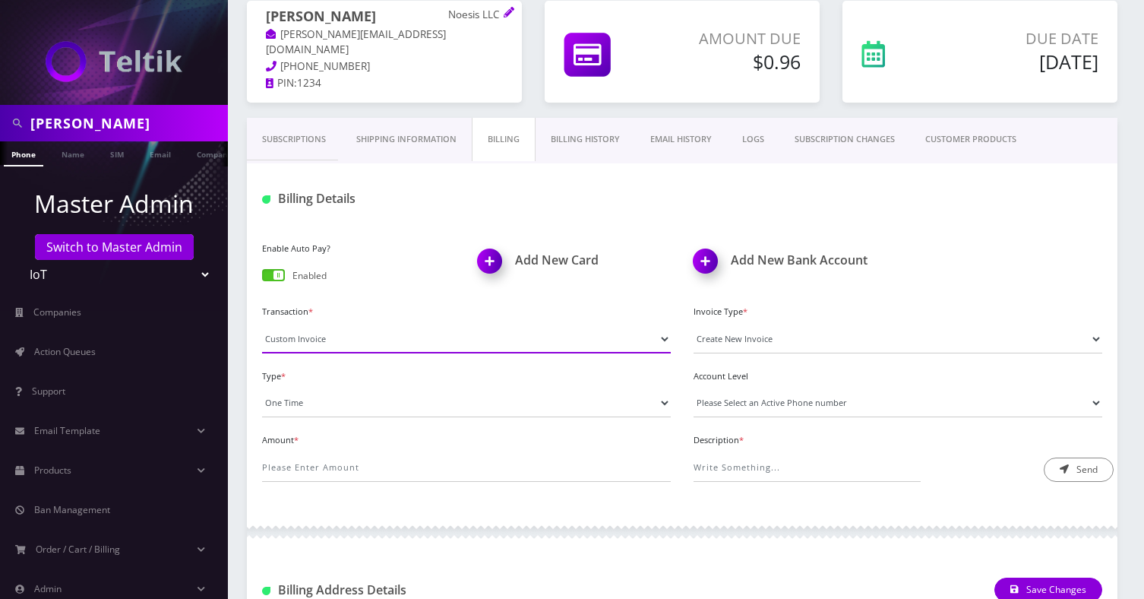
select select "Manual Credit"
click at [262, 324] on select "Manual Payment Custom Charge Manual Credit Custom Invoice" at bounding box center [466, 338] width 409 height 29
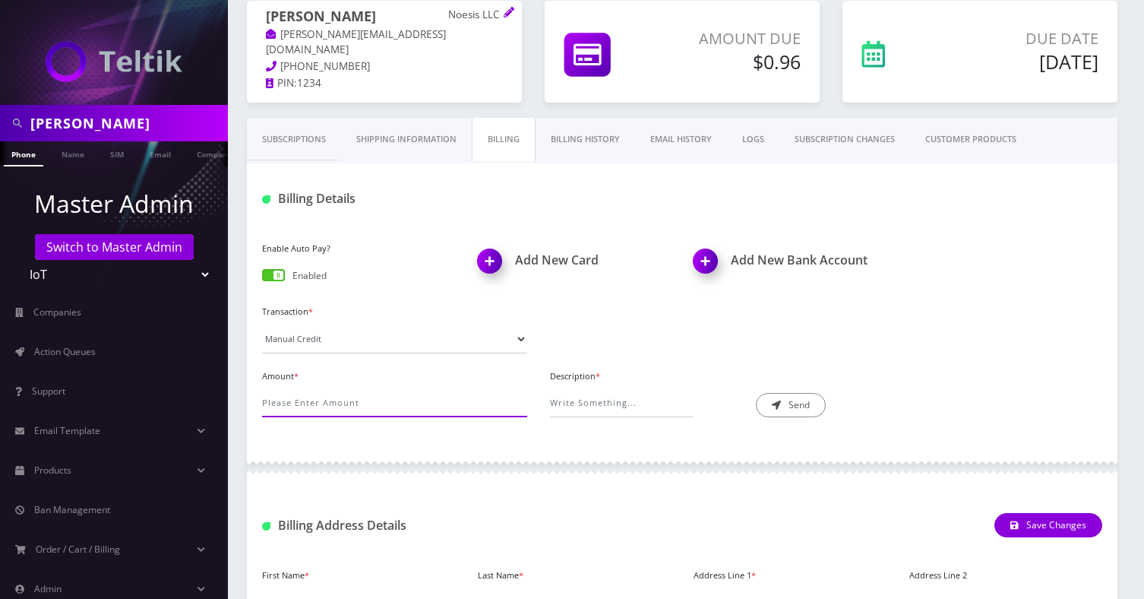
click at [345, 408] on input "Amount *" at bounding box center [394, 402] width 265 height 29
type input "0.48"
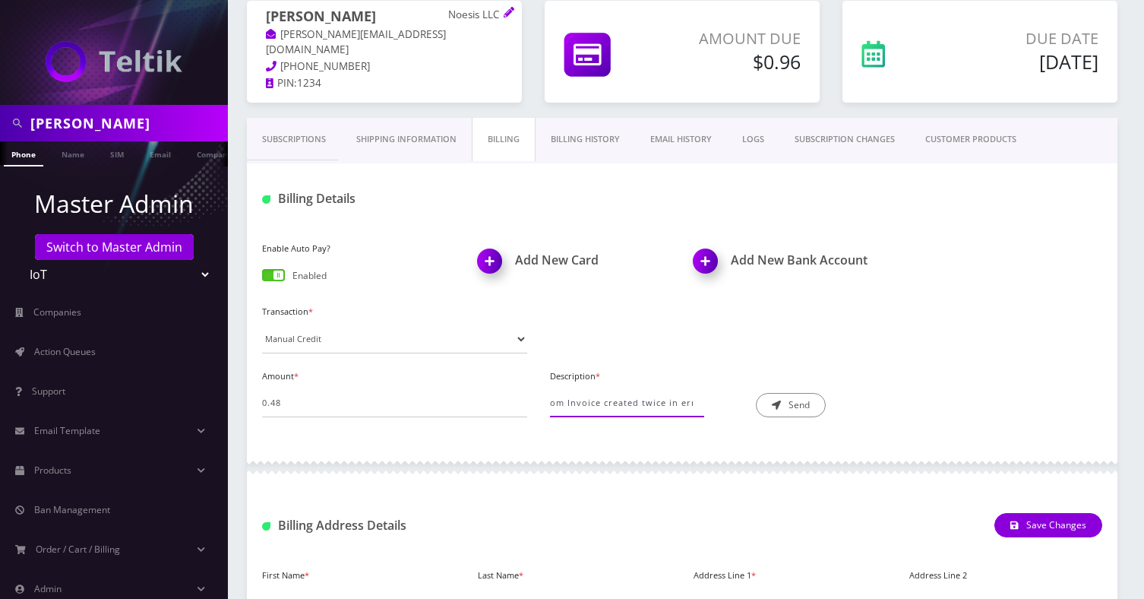
scroll to position [0, 30]
type input "Custom Invoice created twice in error"
click at [809, 407] on button "Send" at bounding box center [791, 405] width 70 height 24
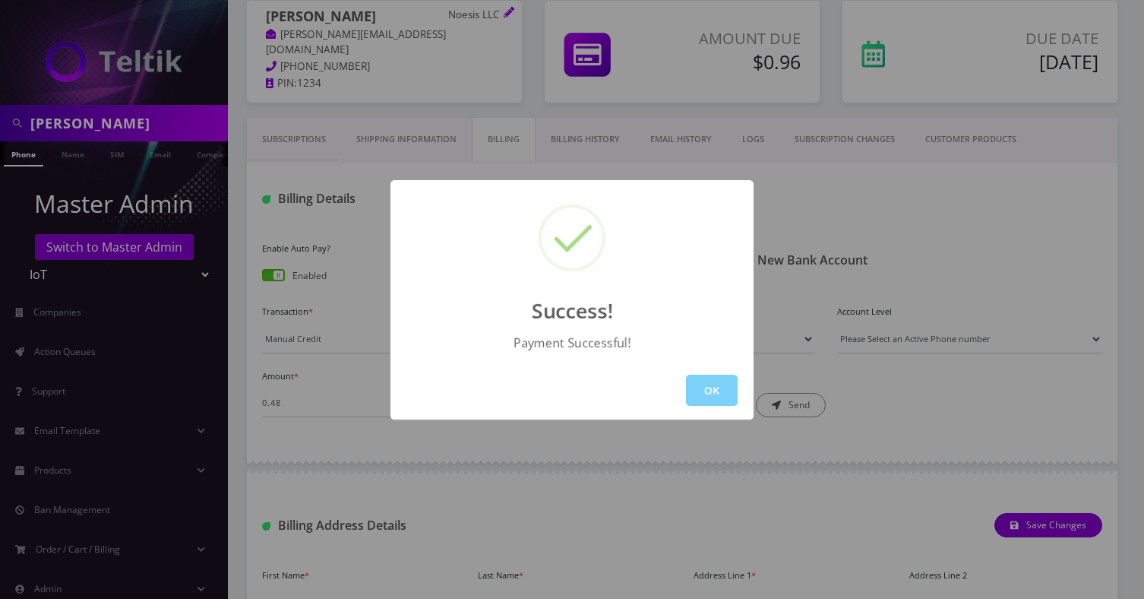
click at [843, 151] on div "Success! Payment Successful! OK" at bounding box center [572, 299] width 1144 height 599
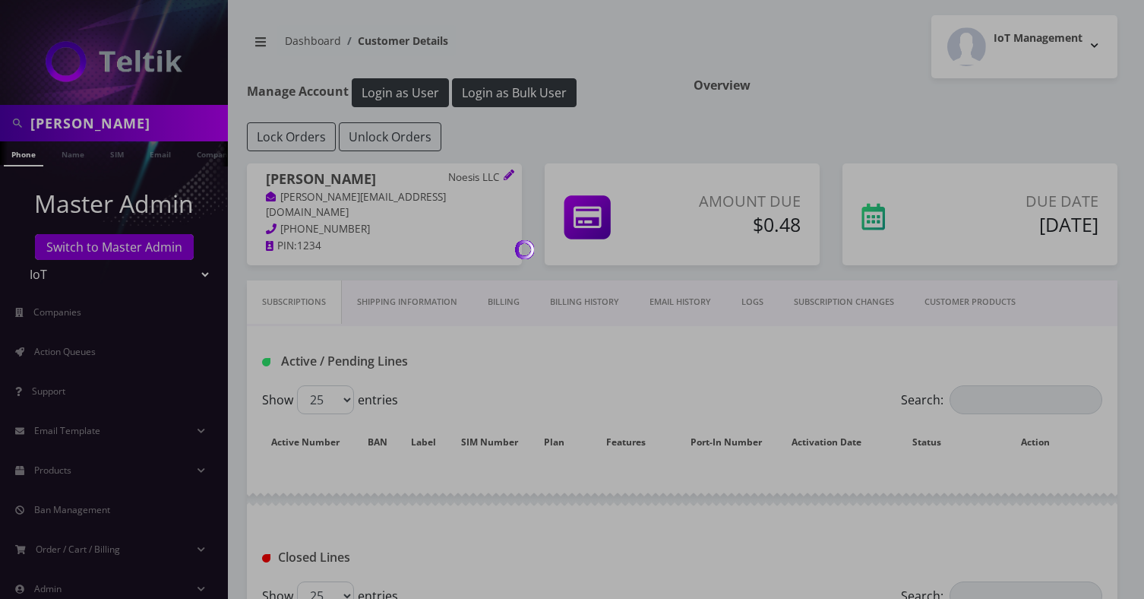
scroll to position [163, 0]
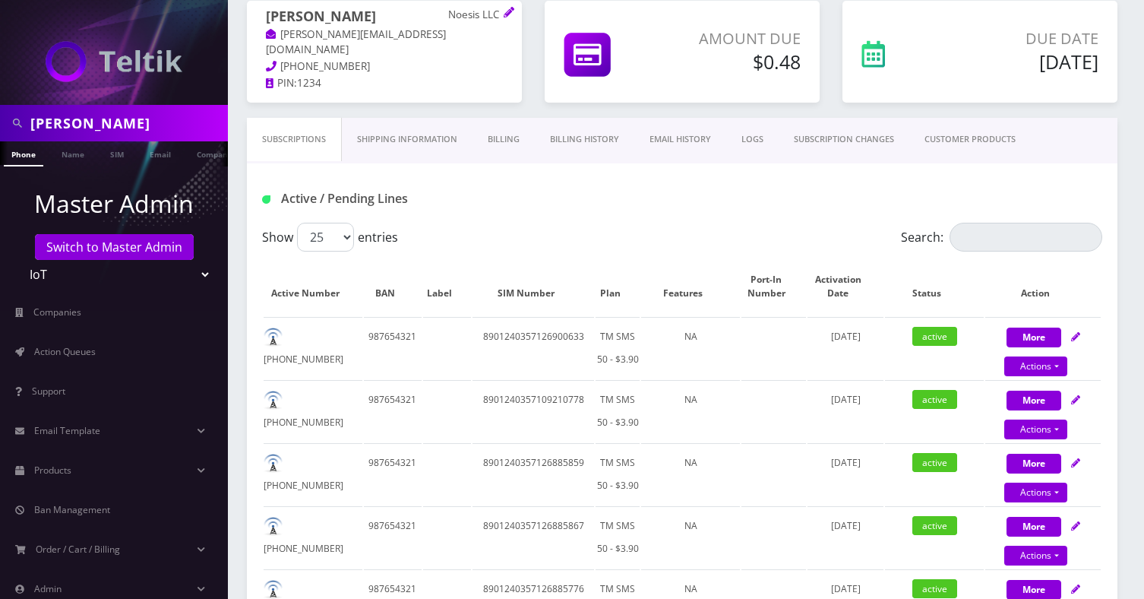
click at [167, 117] on input "david aci" at bounding box center [127, 123] width 194 height 29
type input "Ticket advisor"
click at [206, 157] on link "Company" at bounding box center [214, 153] width 51 height 25
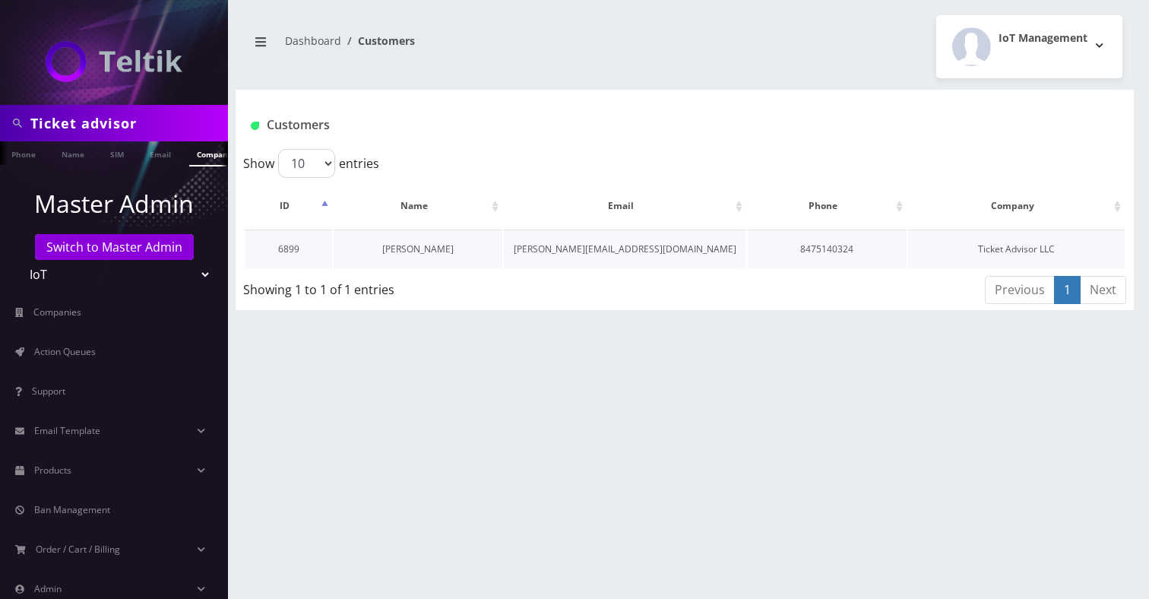
click at [410, 254] on link "[PERSON_NAME]" at bounding box center [417, 248] width 71 height 13
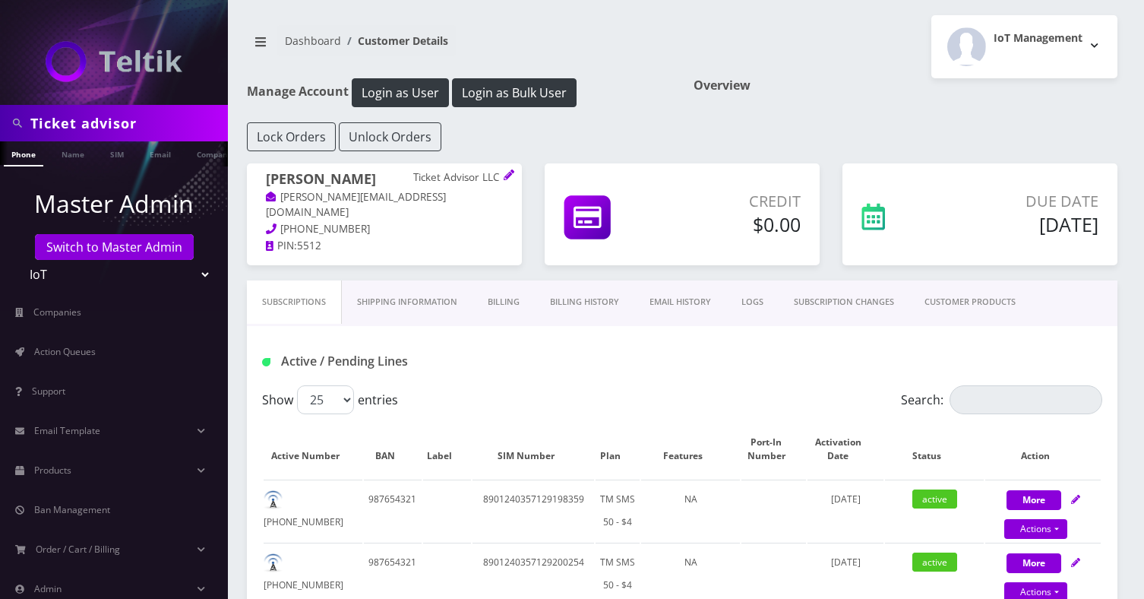
click at [504, 304] on link "Billing" at bounding box center [504, 301] width 62 height 43
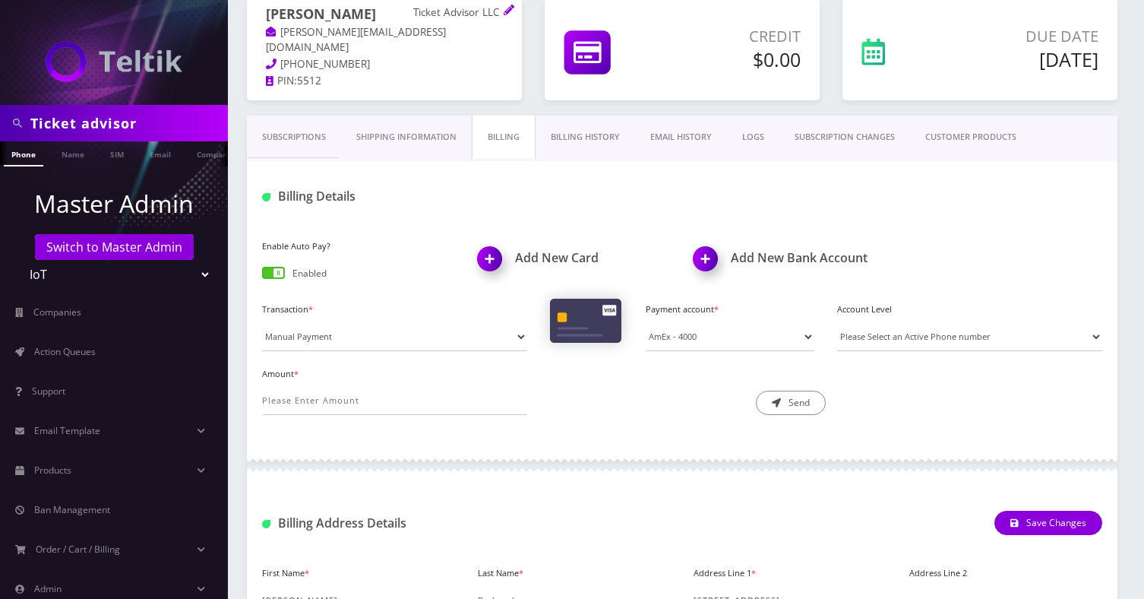
scroll to position [176, 0]
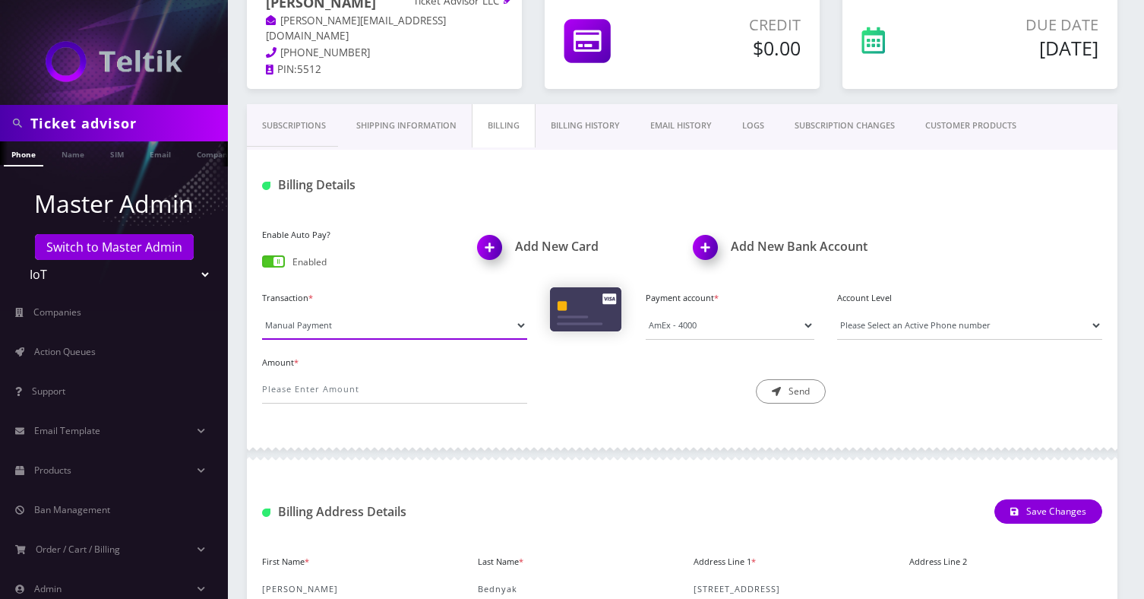
click at [361, 331] on select "Manual Payment Custom Charge Manual Credit Custom Invoice" at bounding box center [394, 325] width 265 height 29
select select "Custom Invoice"
click at [262, 311] on select "Manual Payment Custom Charge Manual Credit Custom Invoice" at bounding box center [394, 325] width 265 height 29
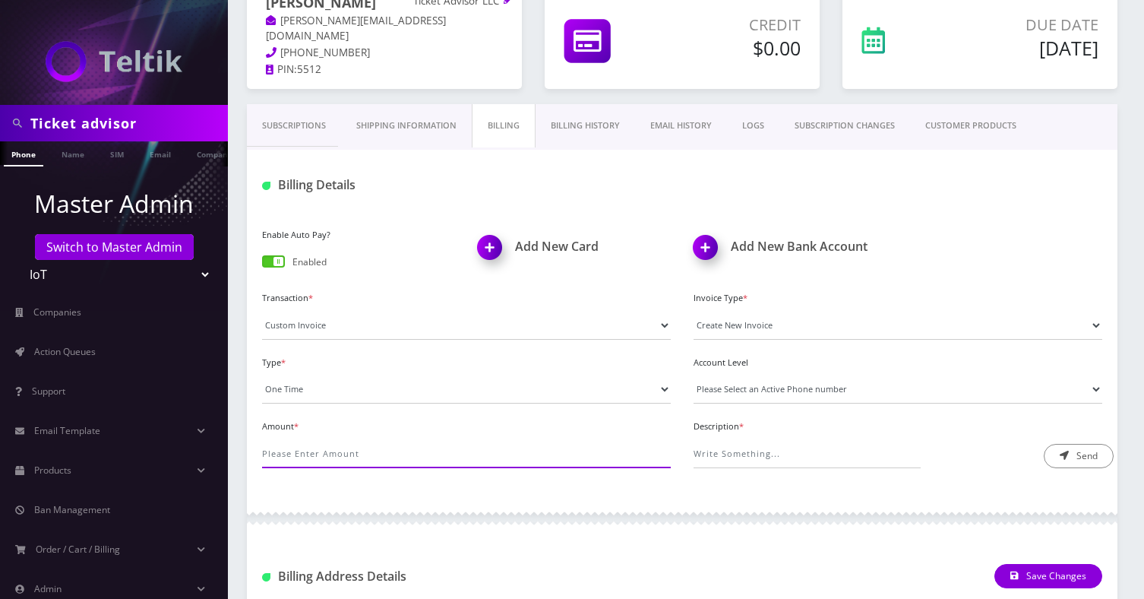
click at [302, 444] on input "Amount *" at bounding box center [466, 453] width 409 height 29
type input "0.18"
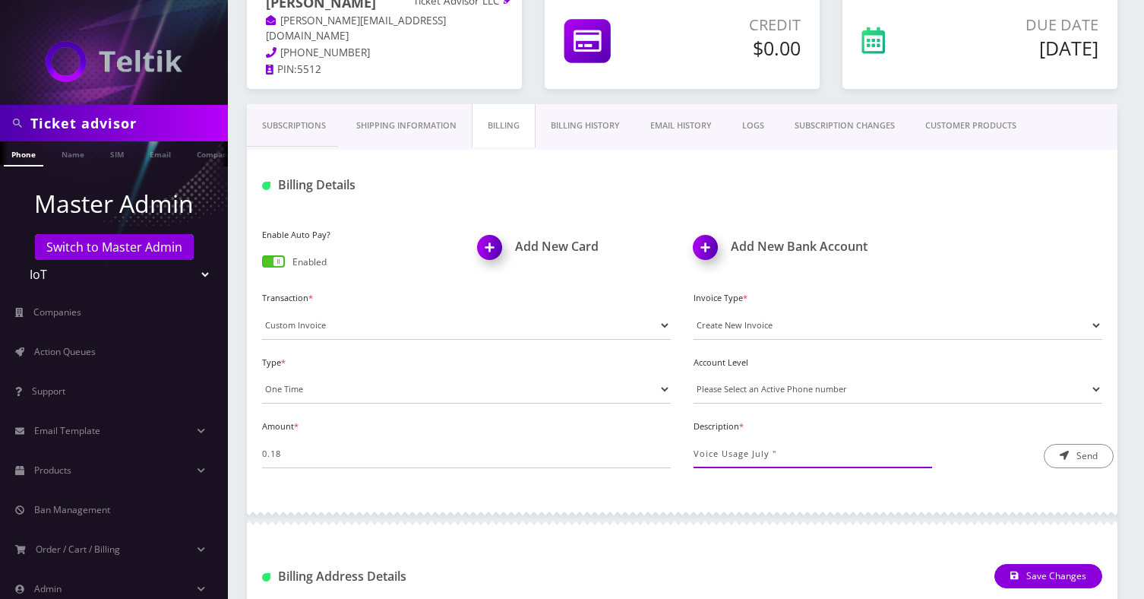
paste input "https://docs.google.com/spreadsheets/d/1YLumCnrB64YG813P7ZZKwbKKeTVXZ8cuFyQXL06…"
type input "Voice Usage July "https://docs.google.com/spreadsheets/d/1YLumCnrB64YG813P7ZZKw…"
click at [1075, 450] on button "Send" at bounding box center [1079, 456] width 70 height 24
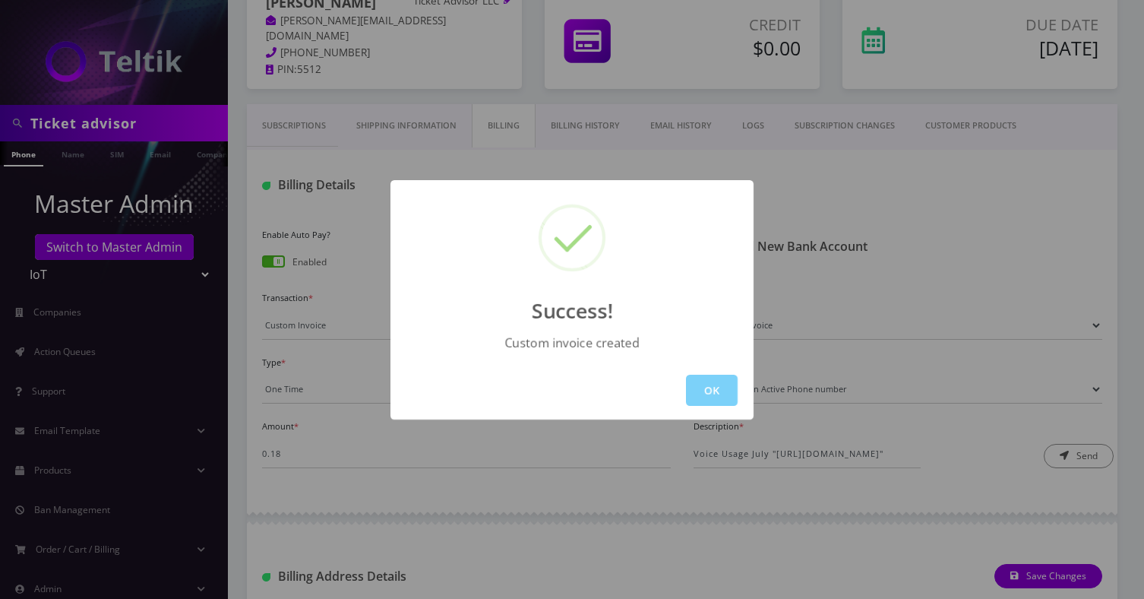
click at [632, 200] on div "Success! Custom invoice created OK" at bounding box center [572, 299] width 363 height 239
click at [466, 123] on div "Success! Custom invoice created OK" at bounding box center [572, 299] width 1144 height 599
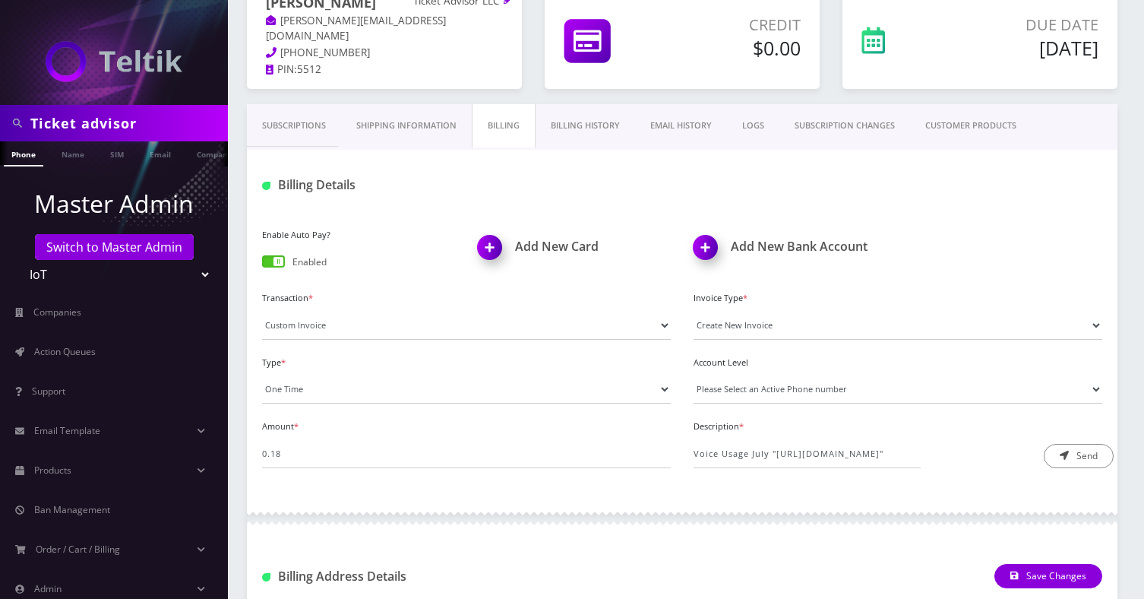
click at [150, 124] on input "Ticket advisor" at bounding box center [127, 123] width 194 height 29
type input "todd tipton"
click at [58, 165] on link "Name" at bounding box center [73, 153] width 38 height 25
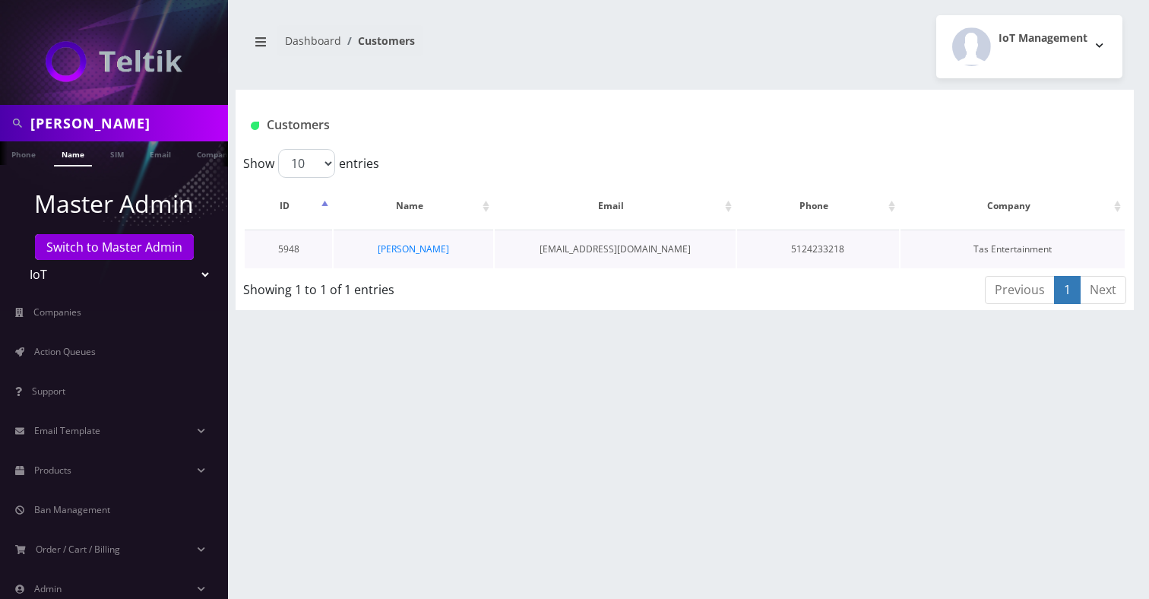
click at [400, 257] on td "[PERSON_NAME]" at bounding box center [414, 248] width 160 height 39
click at [421, 248] on link "[PERSON_NAME]" at bounding box center [413, 248] width 71 height 13
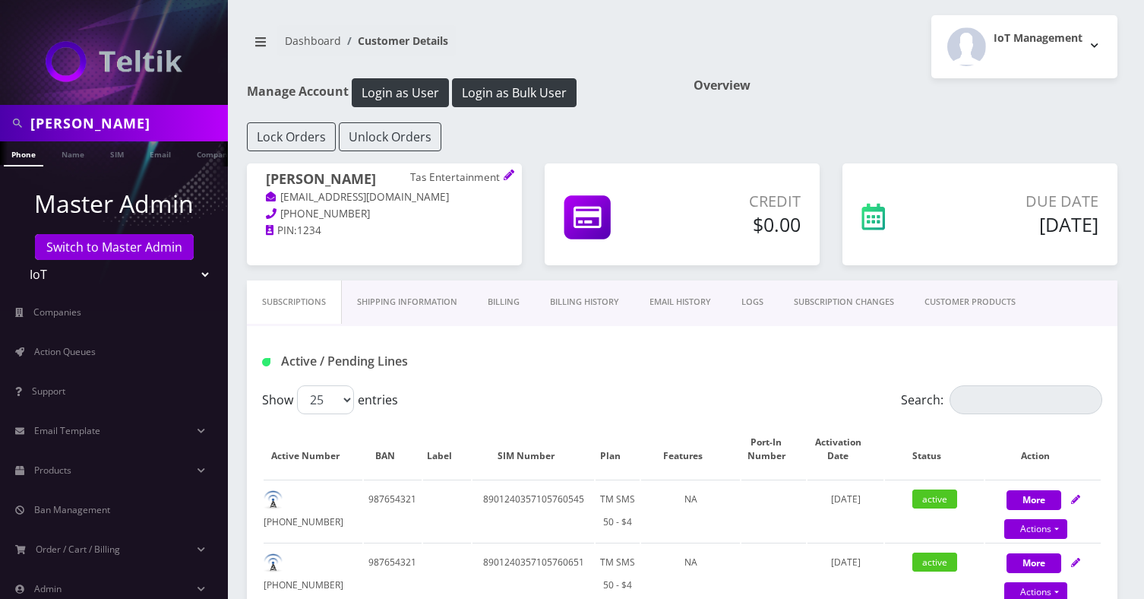
click at [495, 293] on link "Billing" at bounding box center [504, 301] width 62 height 43
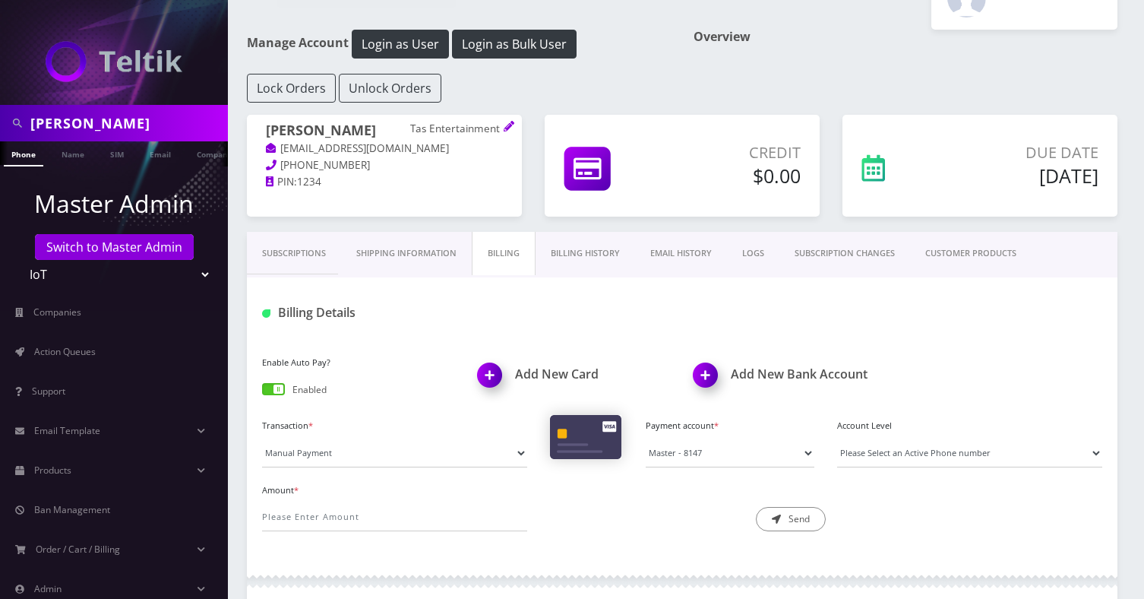
scroll to position [161, 0]
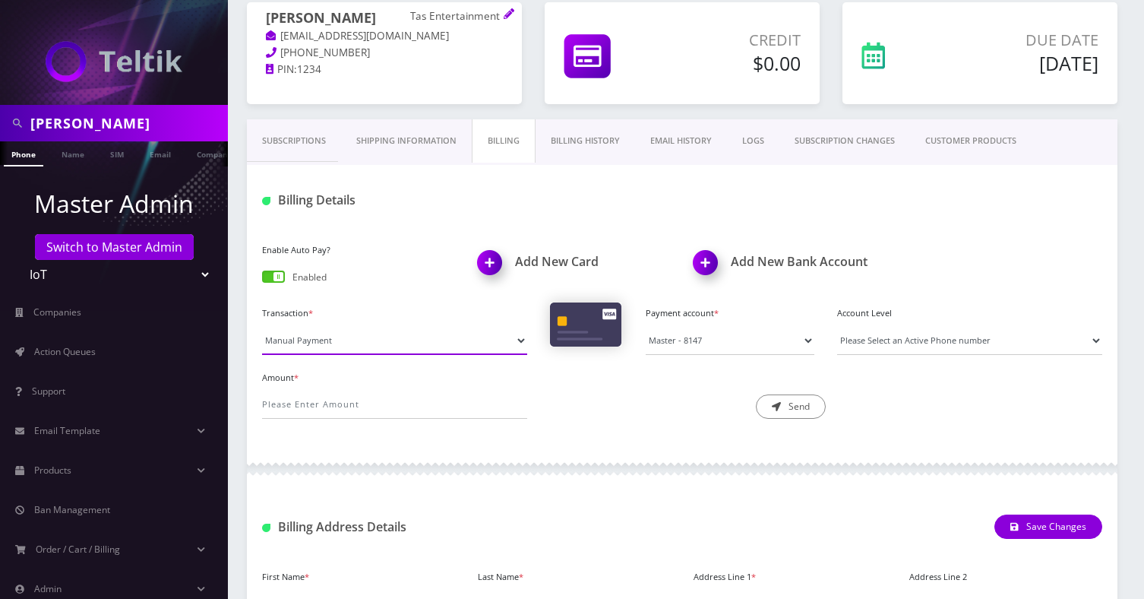
click at [359, 341] on select "Manual Payment Custom Charge Manual Credit Custom Invoice" at bounding box center [394, 340] width 265 height 29
select select "Custom Invoice"
click at [262, 326] on select "Manual Payment Custom Charge Manual Credit Custom Invoice" at bounding box center [394, 340] width 265 height 29
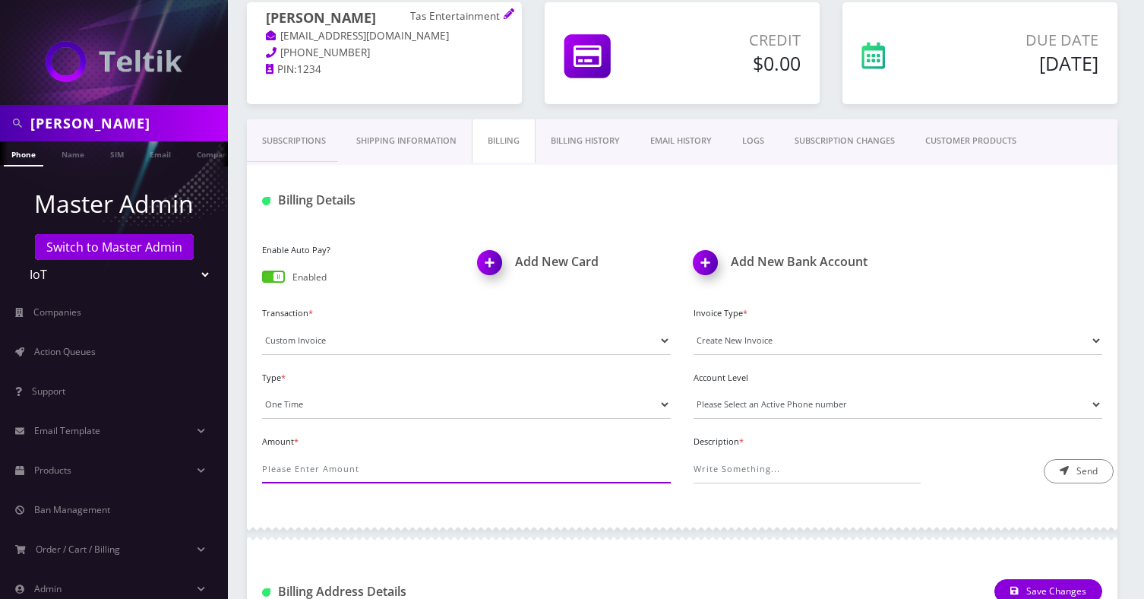
click at [308, 463] on input "Amount *" at bounding box center [466, 468] width 409 height 29
type input "0.12"
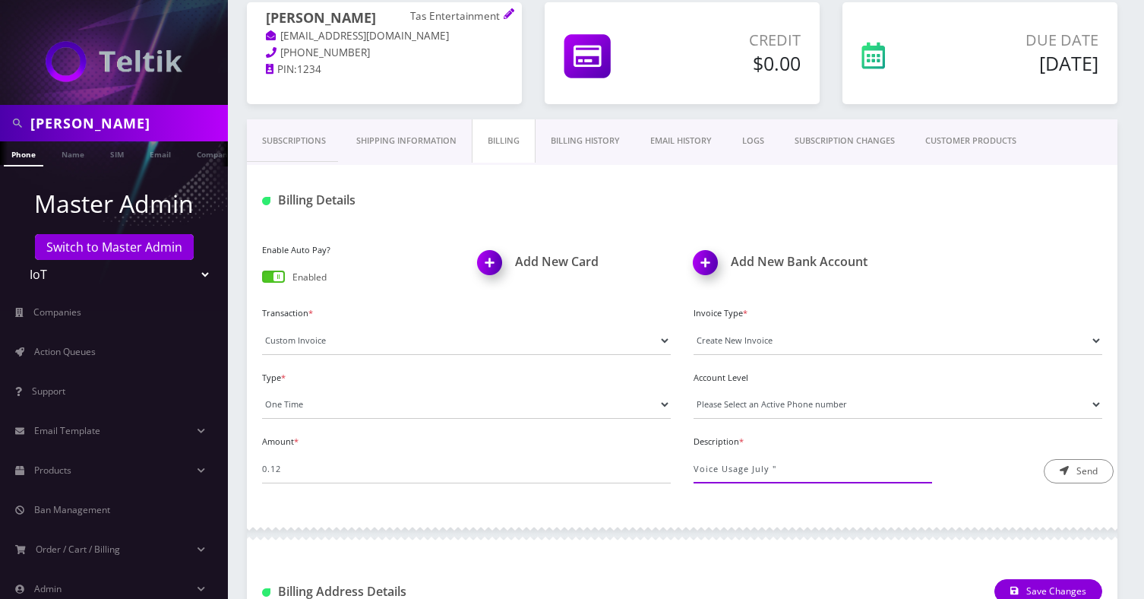
paste input "https://docs.google.com/spreadsheets/d/1J-N6GVIy62YboZeY7Y5cHQI-nhUCn56fd6cyRqQ…"
type input "Voice Usage July "https://docs.google.com/spreadsheets/d/1J-N6GVIy62YboZeY7Y5cH…"
click at [1080, 474] on button "Send" at bounding box center [1079, 471] width 70 height 24
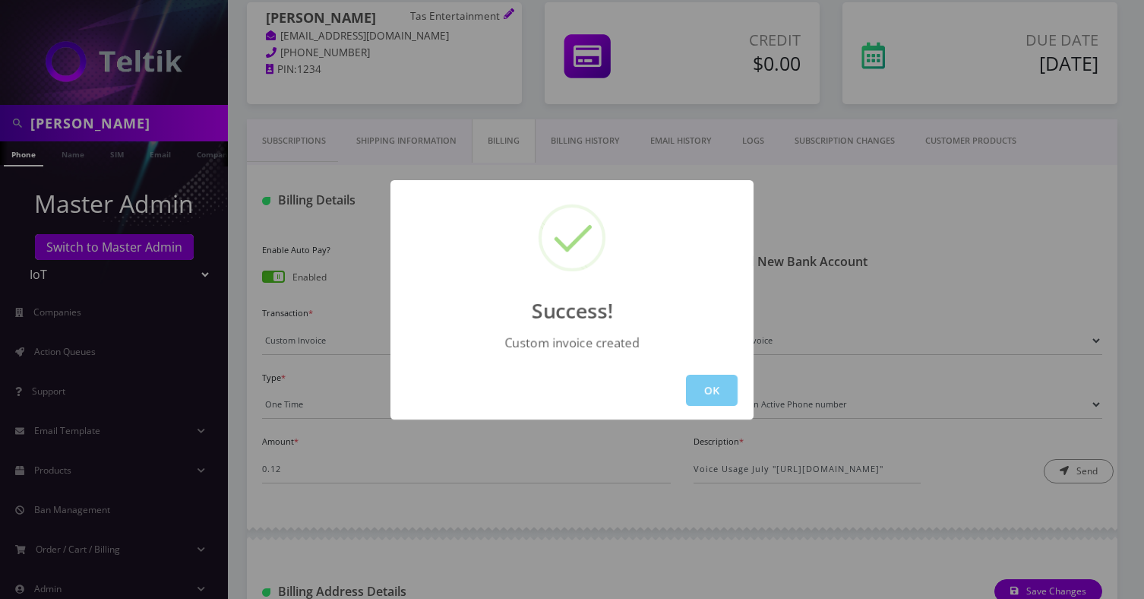
click at [704, 389] on button "OK" at bounding box center [712, 390] width 52 height 31
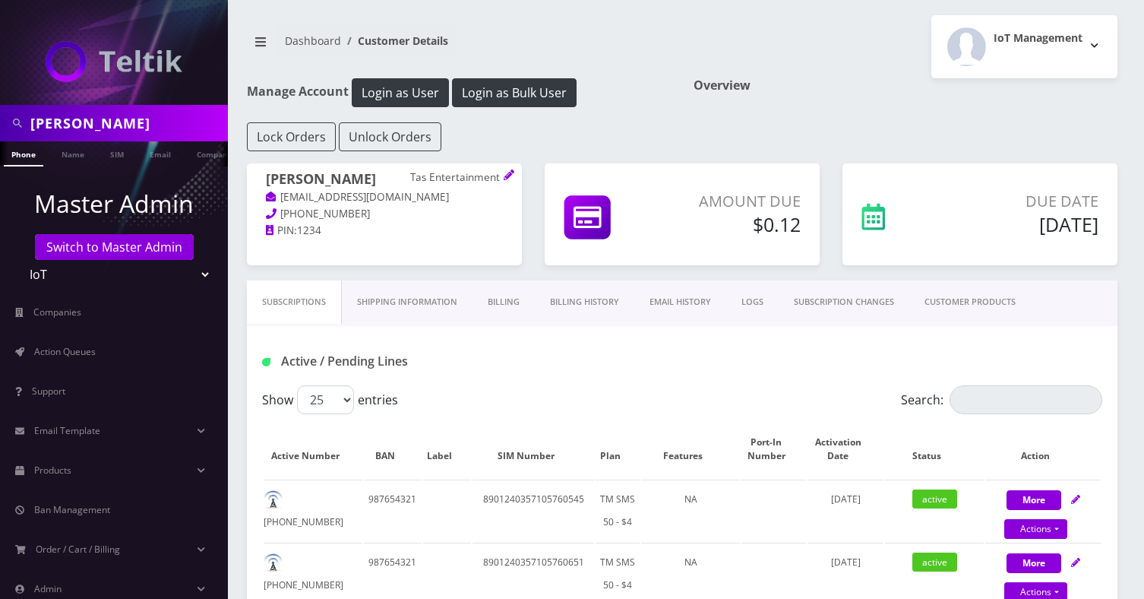
click at [125, 134] on input "todd tipton" at bounding box center [127, 123] width 194 height 29
type input "hermes"
click at [192, 158] on link "Company" at bounding box center [214, 153] width 51 height 25
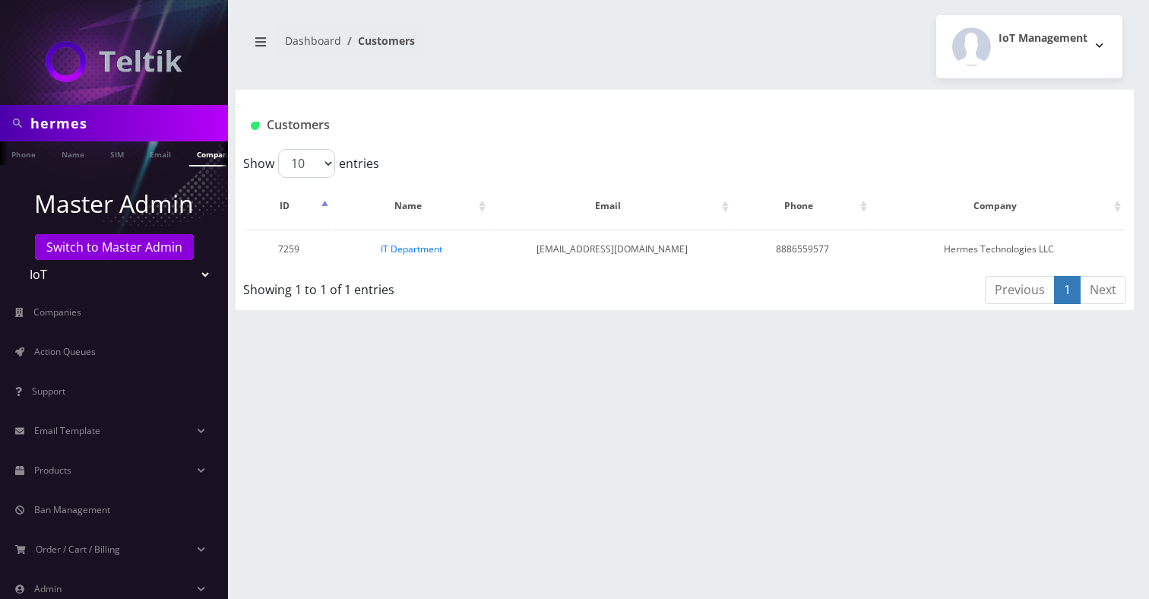
click at [403, 253] on link "IT Department" at bounding box center [412, 248] width 62 height 13
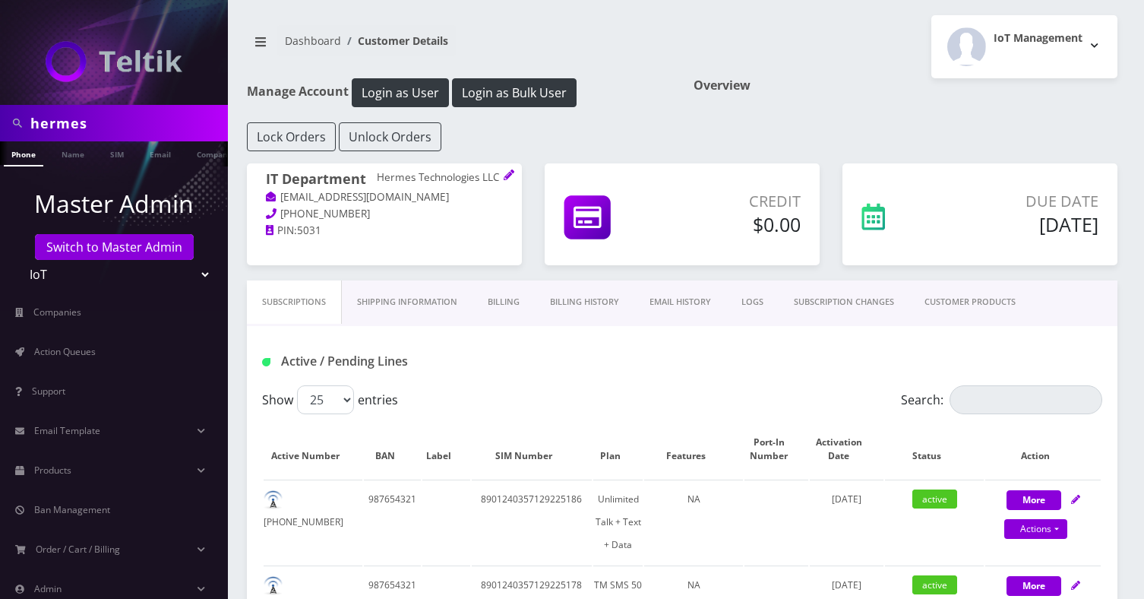
click at [517, 296] on link "Billing" at bounding box center [504, 301] width 62 height 43
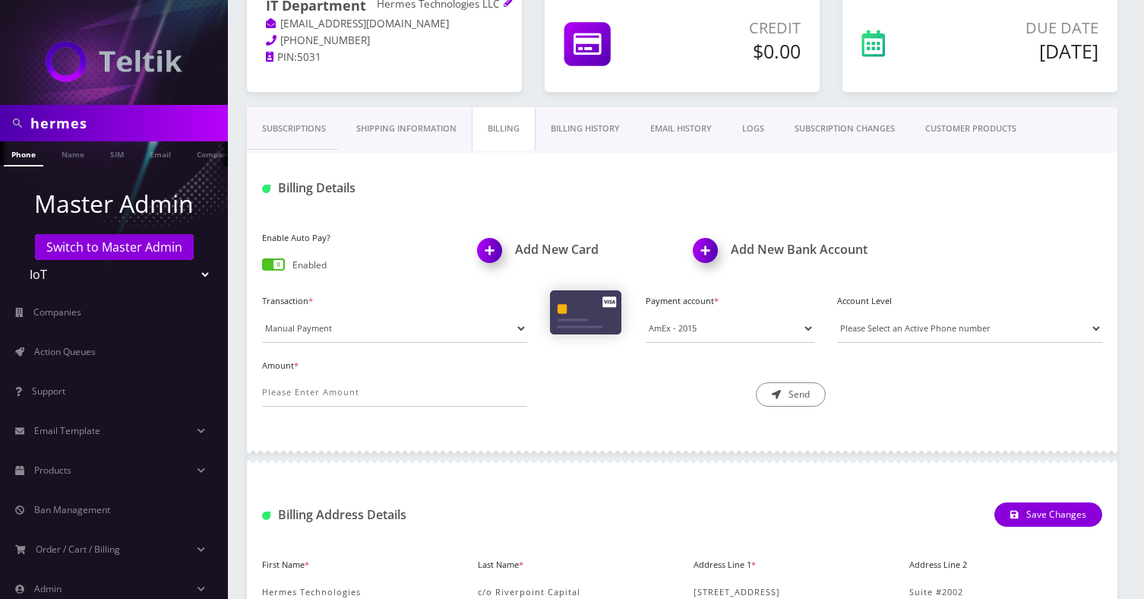
scroll to position [281, 0]
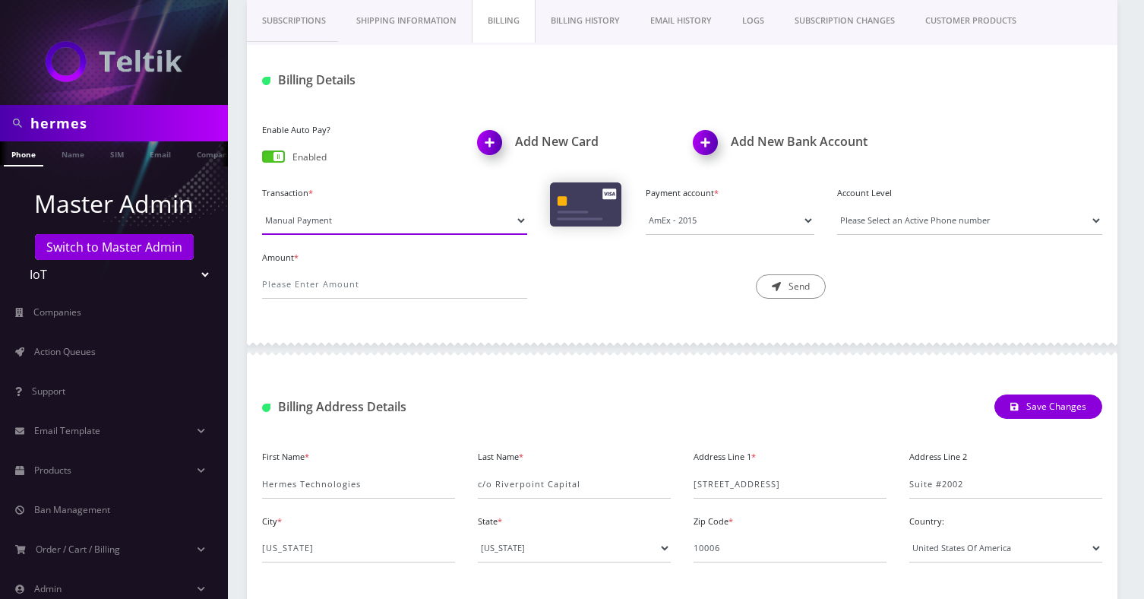
click at [384, 215] on select "Manual Payment Custom Charge Manual Credit Custom Invoice" at bounding box center [394, 220] width 265 height 29
select select "Custom Invoice"
click at [262, 206] on select "Manual Payment Custom Charge Manual Credit Custom Invoice" at bounding box center [394, 220] width 265 height 29
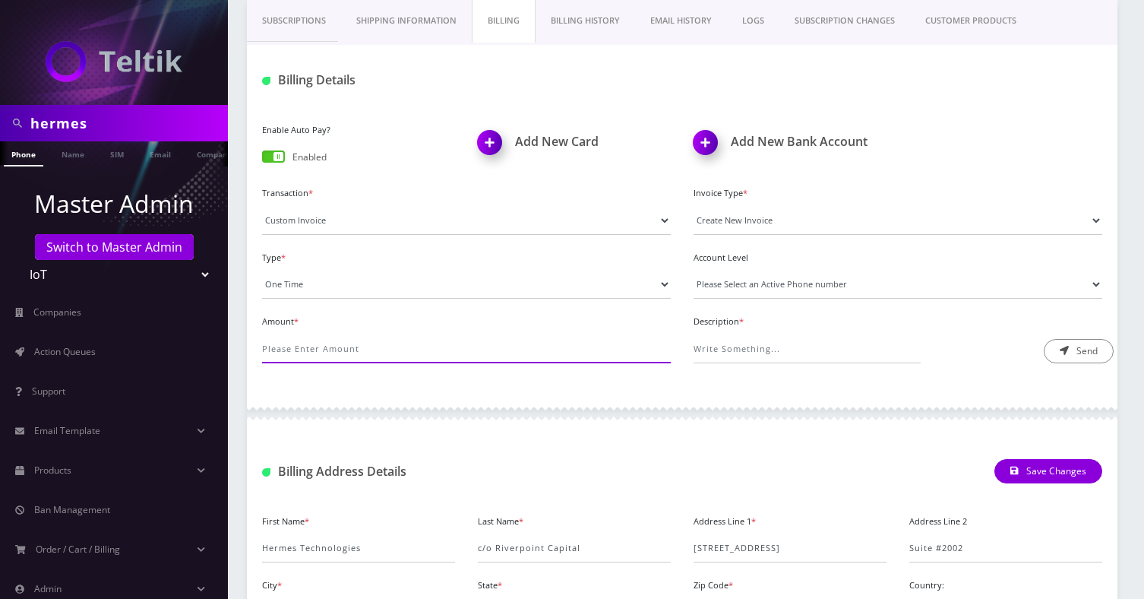
click at [310, 340] on input "Amount *" at bounding box center [466, 348] width 409 height 29
type input "232.05"
click at [806, 349] on input "Description *" at bounding box center [807, 348] width 227 height 29
paste input "https://docs.google.com/spreadsheets/d/16f_2OXuekhXofpx7NOw1uB4RJKmo8fNynykd-Jl…"
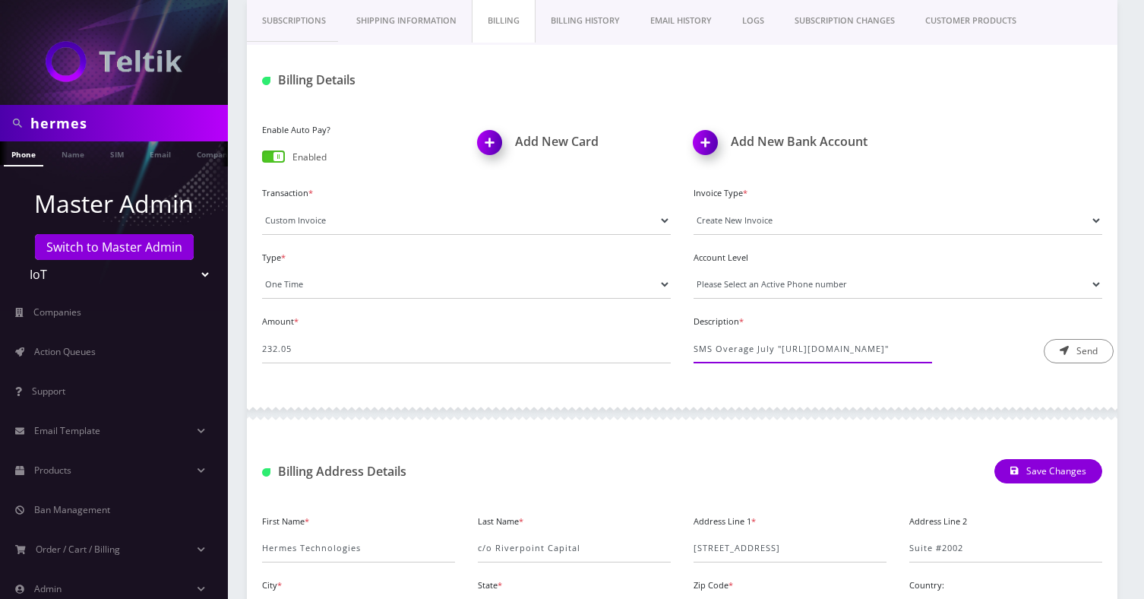
scroll to position [0, 373]
type input "SMS Overage July "https://docs.google.com/spreadsheets/d/16f_2OXuekhXofpx7NOw1u…"
click at [1070, 342] on button "Send" at bounding box center [1079, 351] width 70 height 24
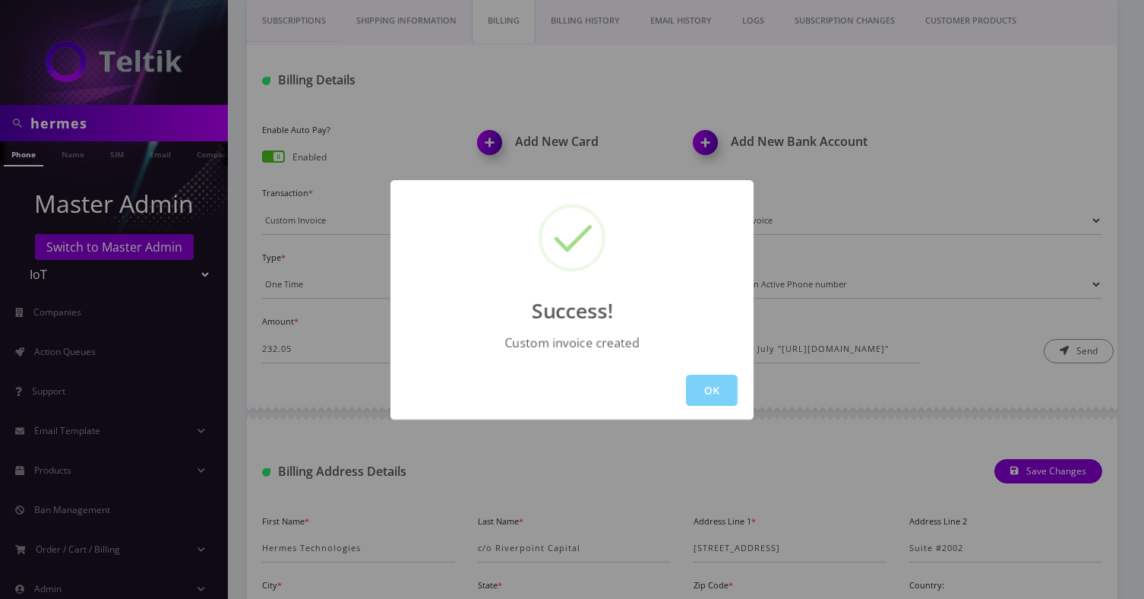
click at [844, 181] on div "Success! Custom invoice created OK" at bounding box center [572, 299] width 1144 height 599
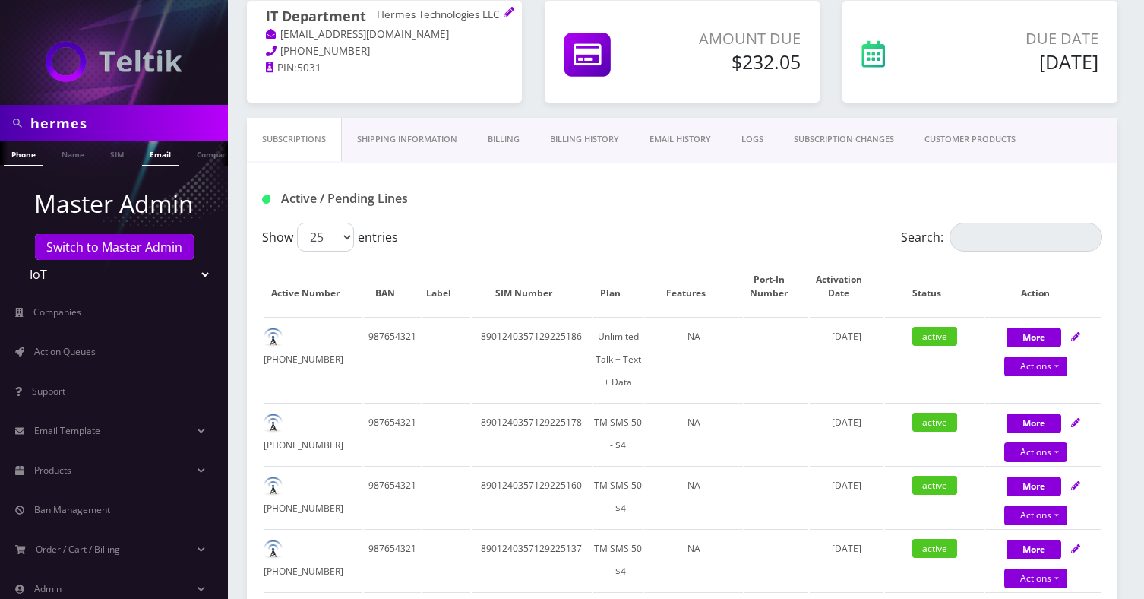
scroll to position [0, 8]
click at [160, 147] on link "Email" at bounding box center [152, 153] width 36 height 25
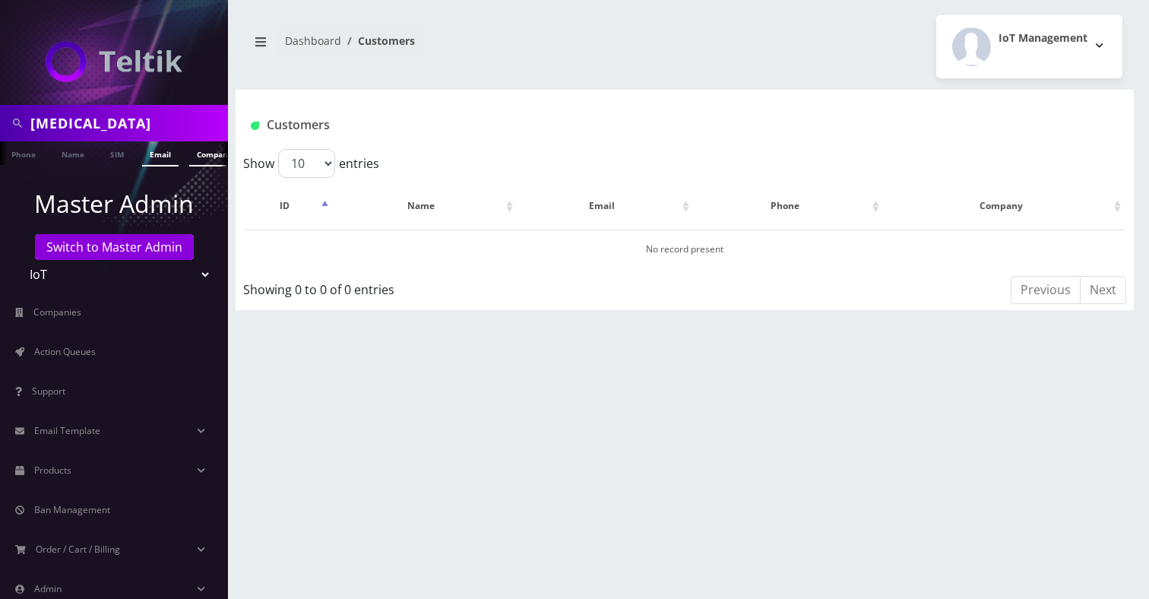
type input "[MEDICAL_DATA]"
click at [201, 158] on link "Company" at bounding box center [214, 153] width 51 height 25
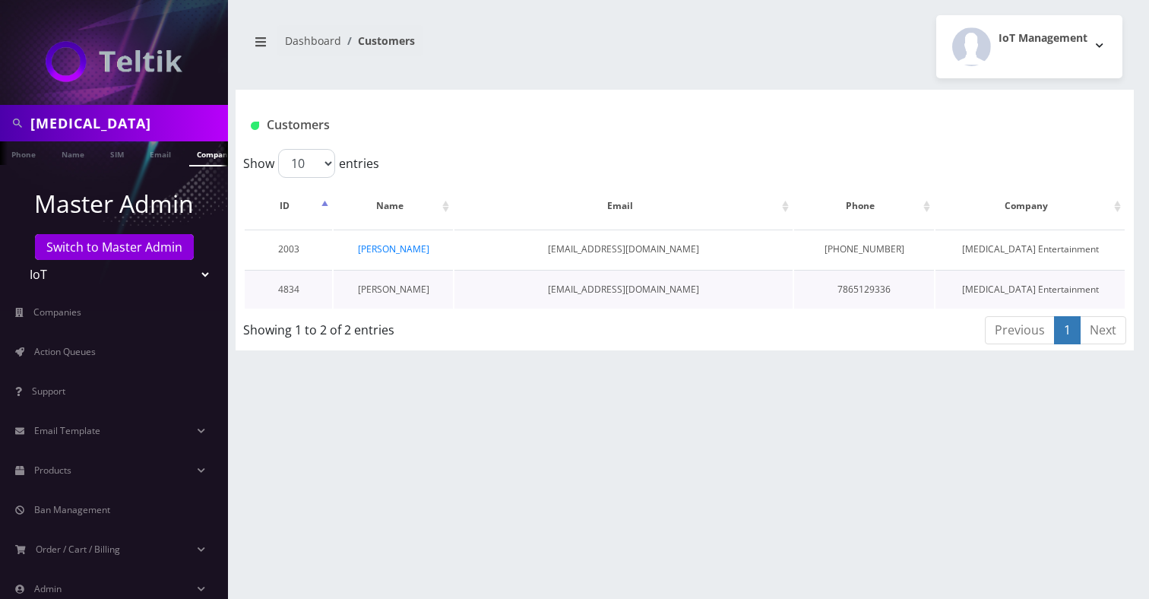
scroll to position [0, 8]
click at [387, 291] on link "[PERSON_NAME]" at bounding box center [393, 289] width 71 height 13
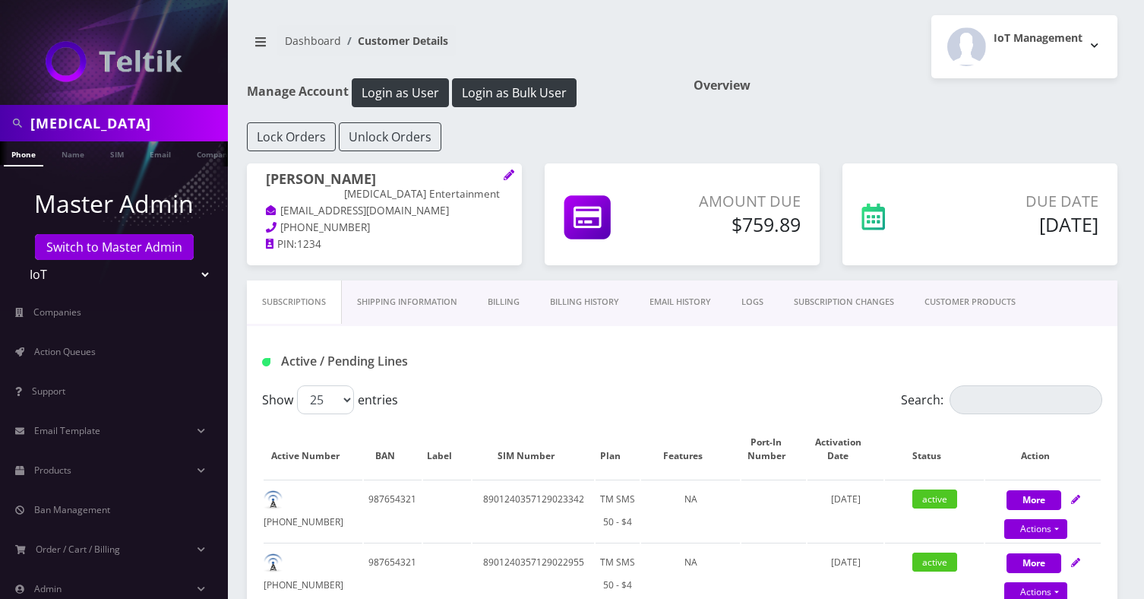
click at [534, 300] on link "Billing" at bounding box center [504, 301] width 62 height 43
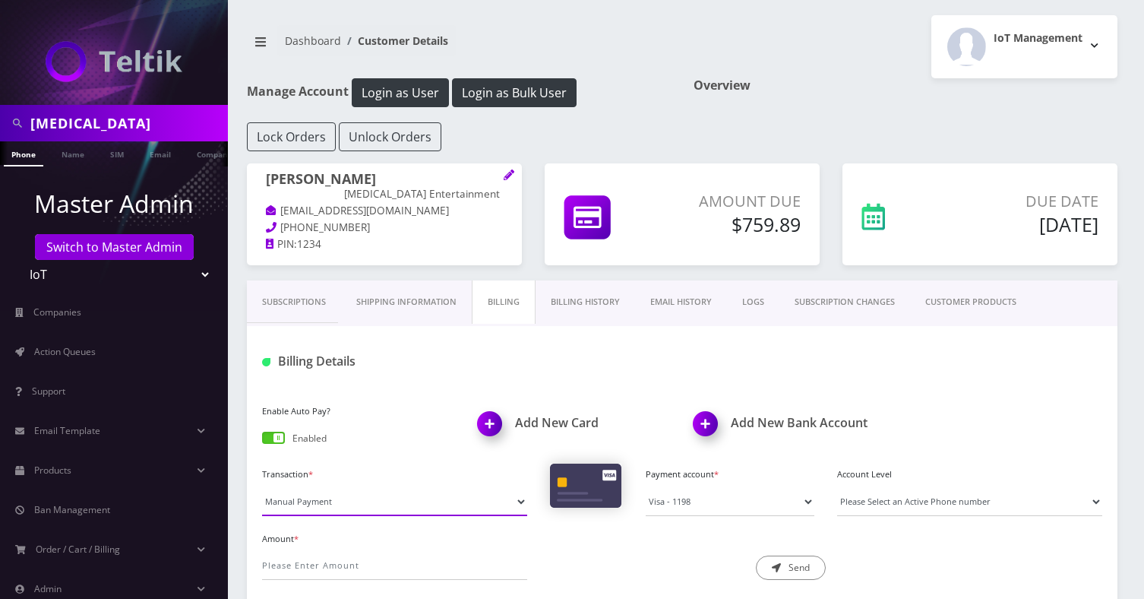
click at [330, 499] on select "Manual Payment Custom Charge Manual Credit Custom Invoice" at bounding box center [394, 501] width 265 height 29
select select "Custom Invoice"
click at [262, 487] on select "Manual Payment Custom Charge Manual Credit Custom Invoice" at bounding box center [394, 501] width 265 height 29
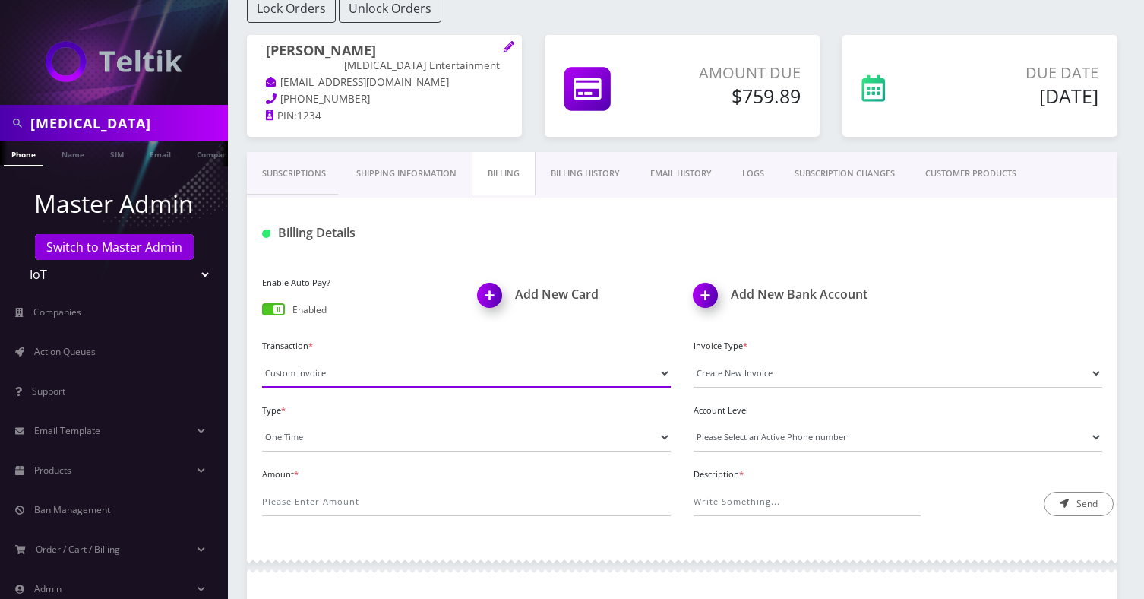
scroll to position [140, 0]
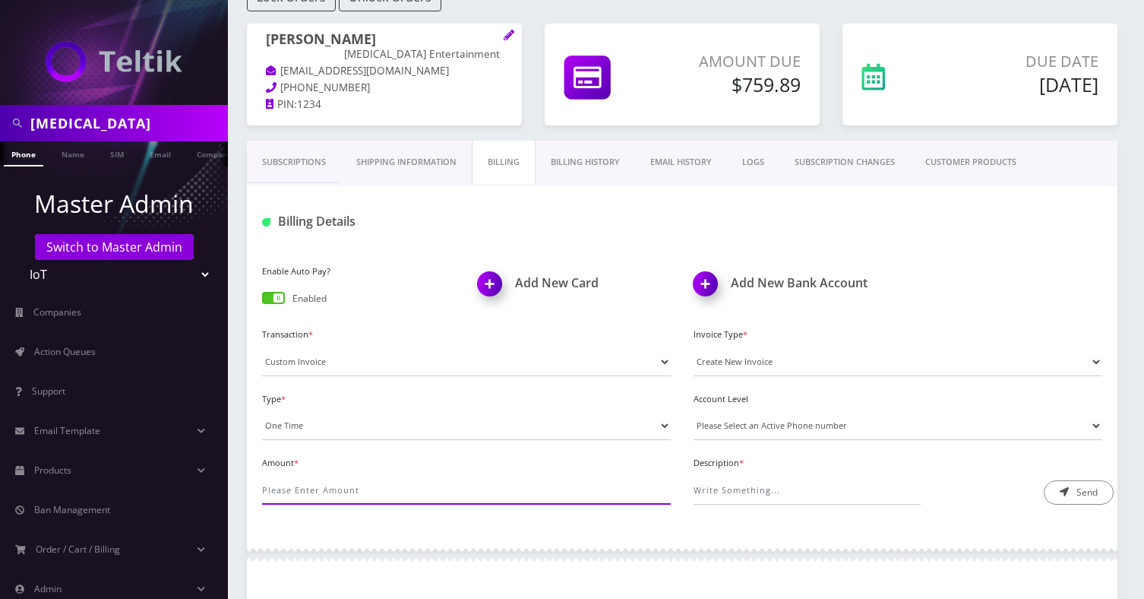
click at [318, 492] on input "Amount *" at bounding box center [466, 490] width 409 height 29
type input "382.8"
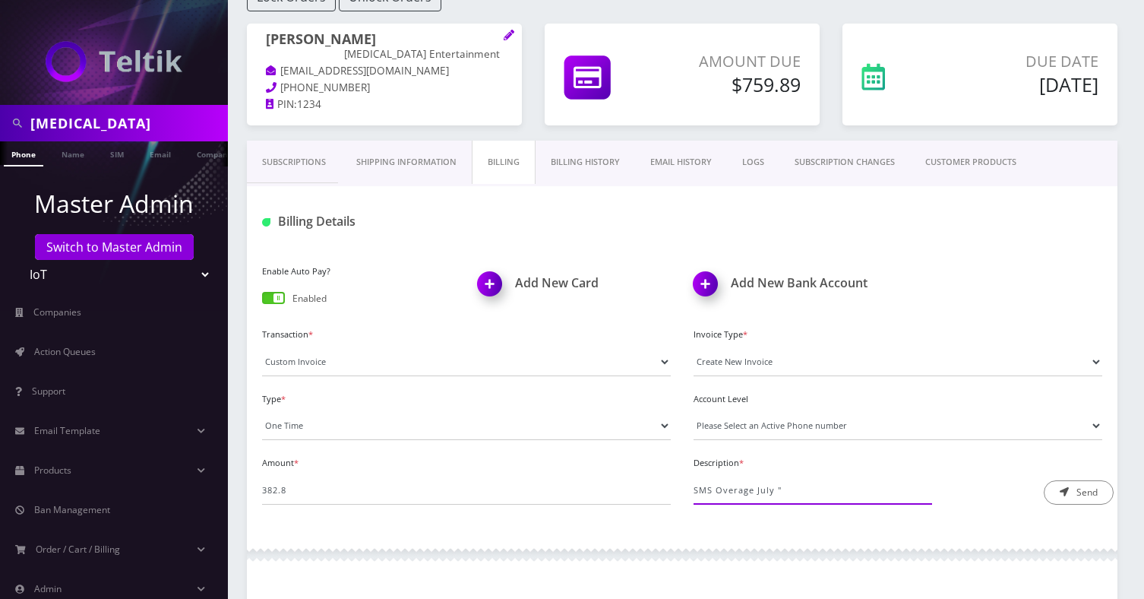
paste input "https://docs.google.com/spreadsheets/d/1_iQgdvoIRDu5ed_XeUdjiW5UTolKVHTKS8N9dvV…"
type input "SMS Overage July "https://docs.google.com/spreadsheets/d/1_iQgdvoIRDu5ed_XeUdji…"
click at [1070, 480] on button "Send" at bounding box center [1079, 492] width 70 height 24
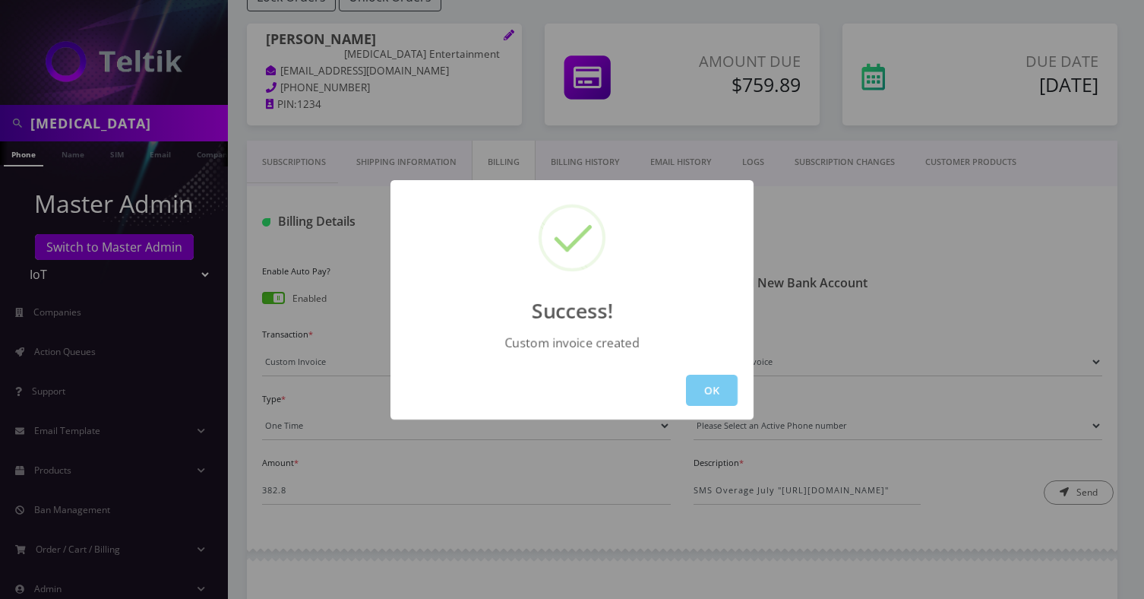
click at [700, 389] on button "OK" at bounding box center [712, 390] width 52 height 31
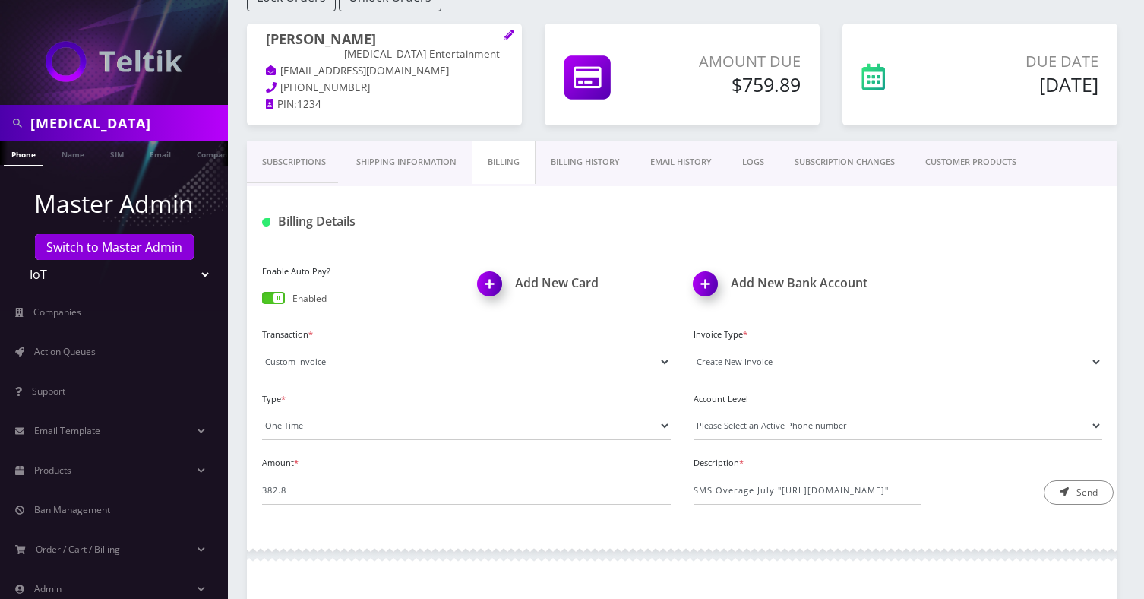
click at [608, 167] on link "Billing History" at bounding box center [586, 162] width 100 height 43
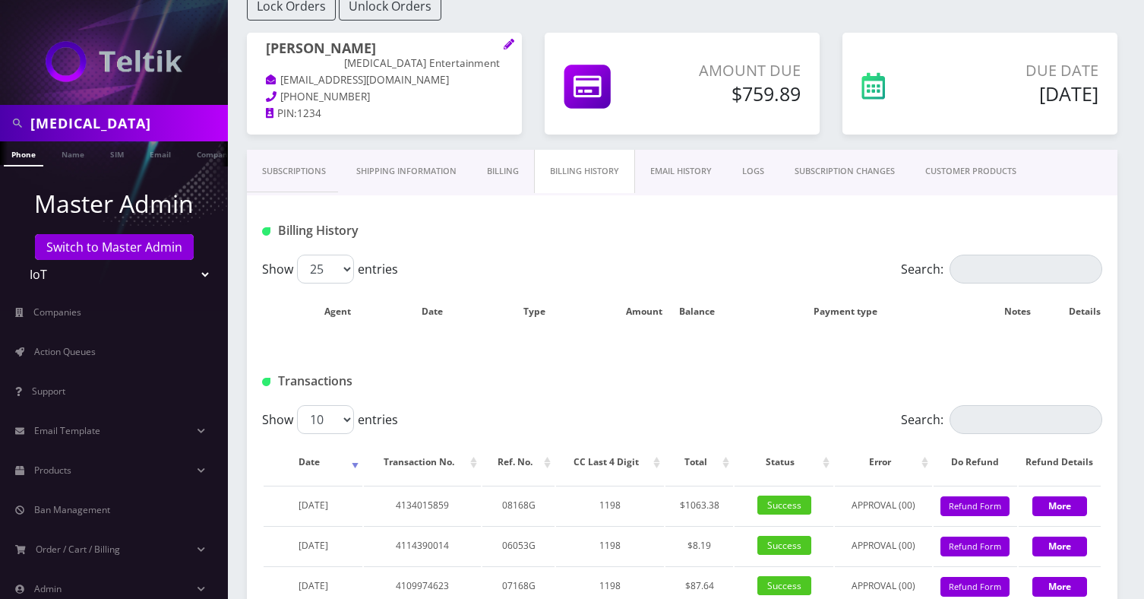
scroll to position [140, 0]
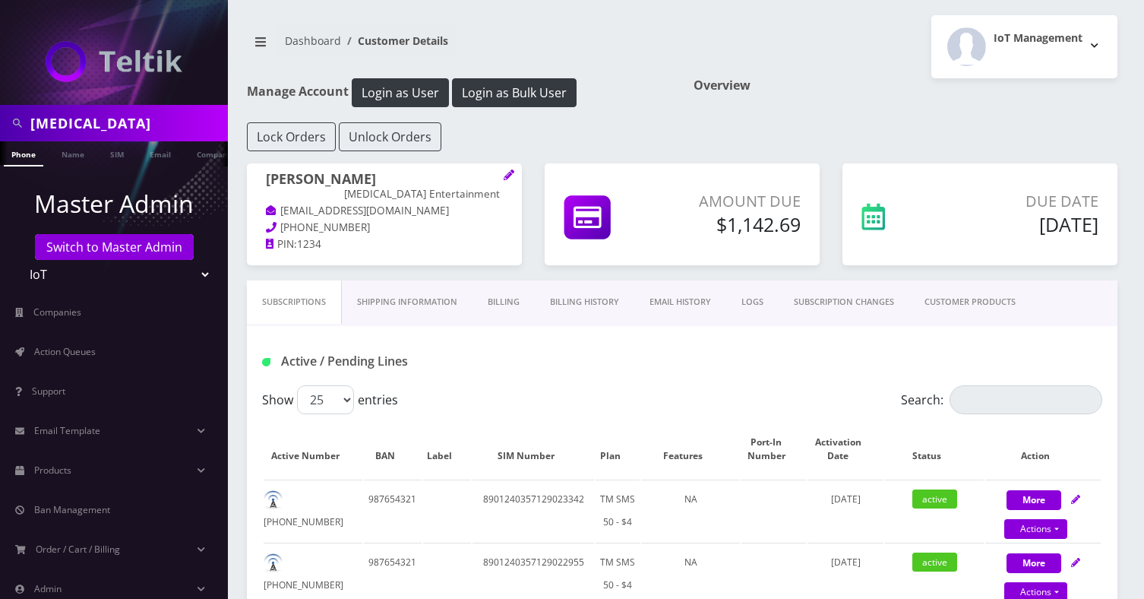
click at [119, 138] on div "[MEDICAL_DATA]" at bounding box center [114, 123] width 228 height 36
click at [115, 133] on input "[MEDICAL_DATA]" at bounding box center [127, 123] width 194 height 29
type input "paramount"
click at [196, 150] on link "Company" at bounding box center [214, 153] width 51 height 25
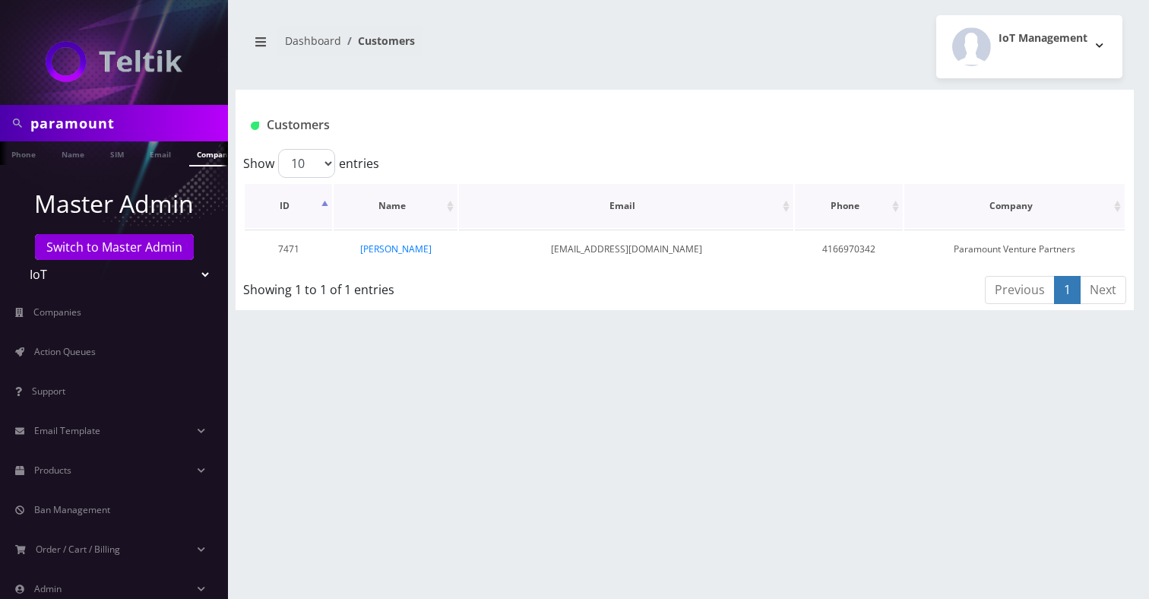
scroll to position [0, 8]
click at [384, 245] on link "[PERSON_NAME]" at bounding box center [395, 248] width 71 height 13
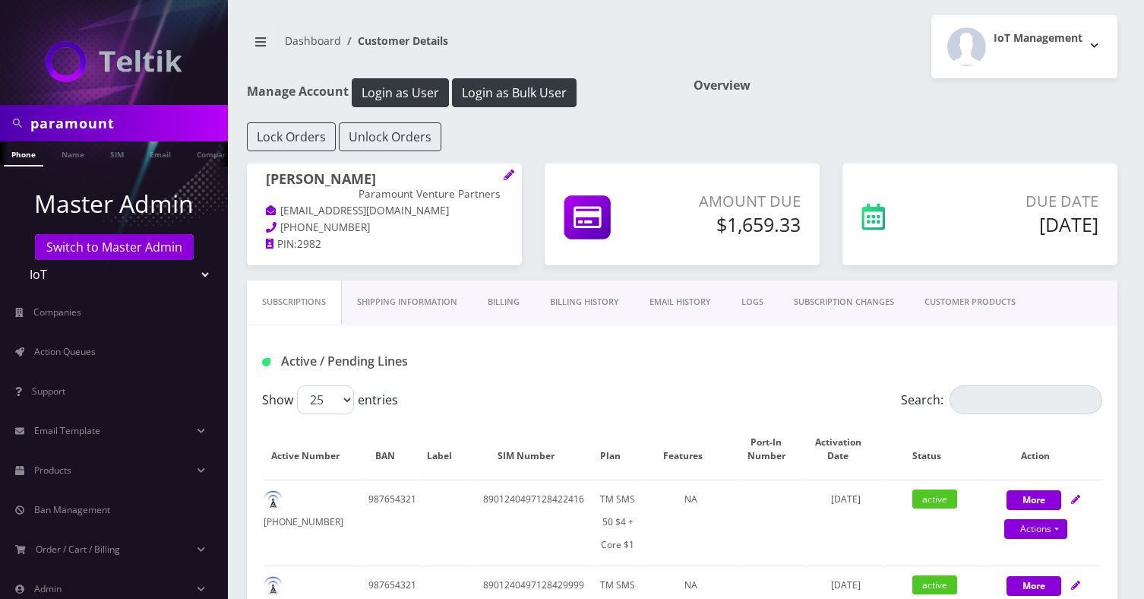
click at [582, 302] on link "Billing History" at bounding box center [585, 301] width 100 height 43
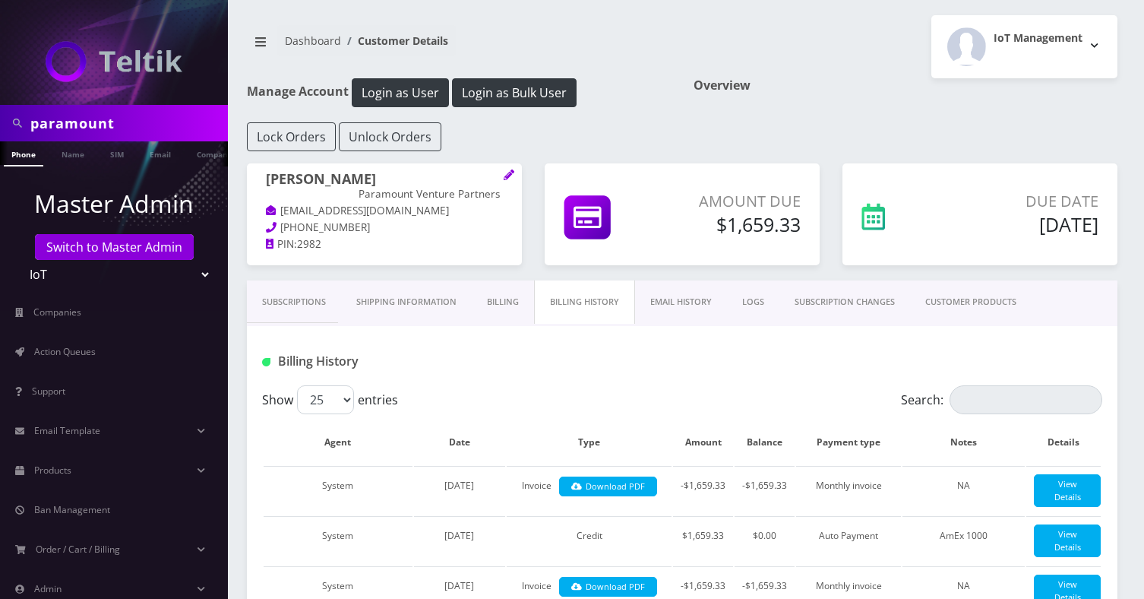
click at [495, 306] on link "Billing" at bounding box center [503, 301] width 62 height 43
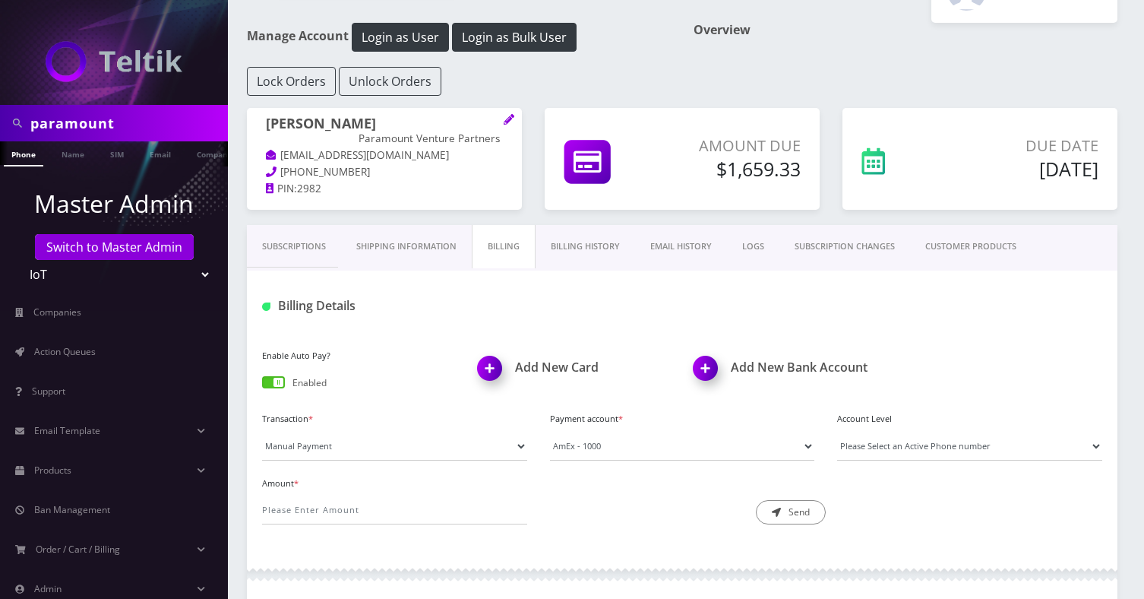
scroll to position [160, 0]
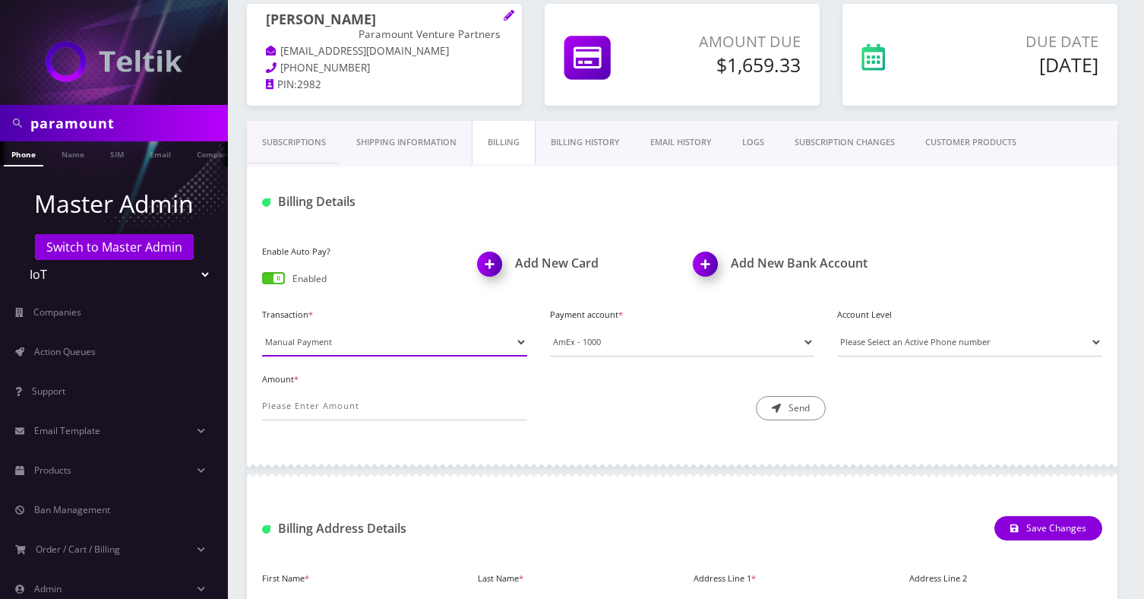
click at [345, 346] on select "Manual Payment Custom Charge Manual Credit Custom Invoice" at bounding box center [394, 341] width 265 height 29
select select "Custom Invoice"
click at [262, 327] on select "Manual Payment Custom Charge Manual Credit Custom Invoice" at bounding box center [394, 341] width 265 height 29
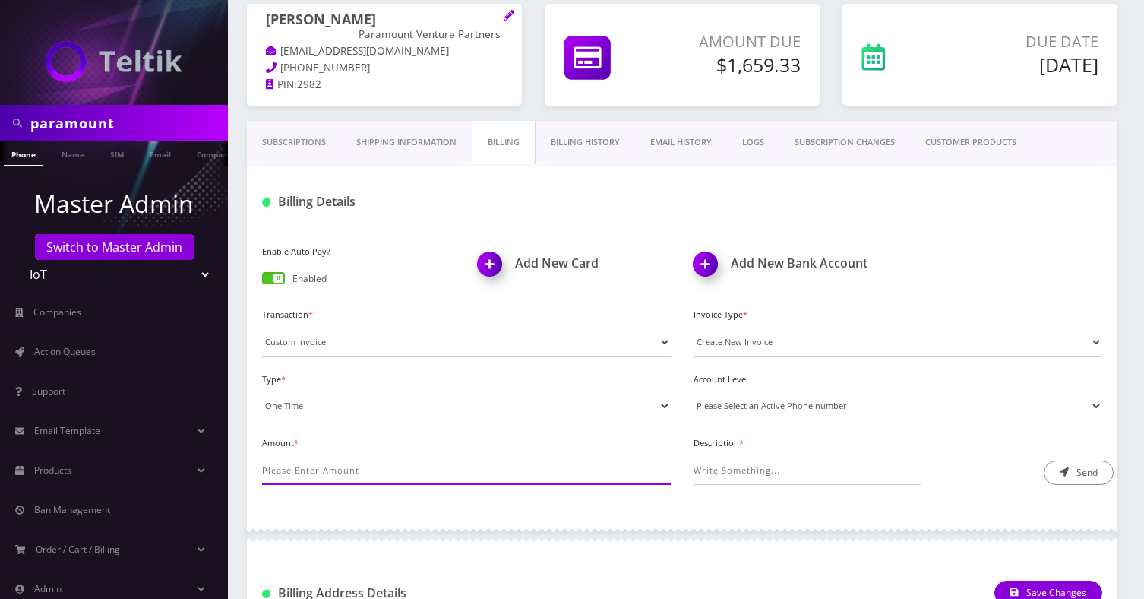
click at [295, 458] on input "Amount *" at bounding box center [466, 470] width 409 height 29
type input "50.35"
paste input "https://docs.google.com/spreadsheets/d/1c7uEcdH4OiXkGcSsYMT2A8DGfVfflCOft2r-394…"
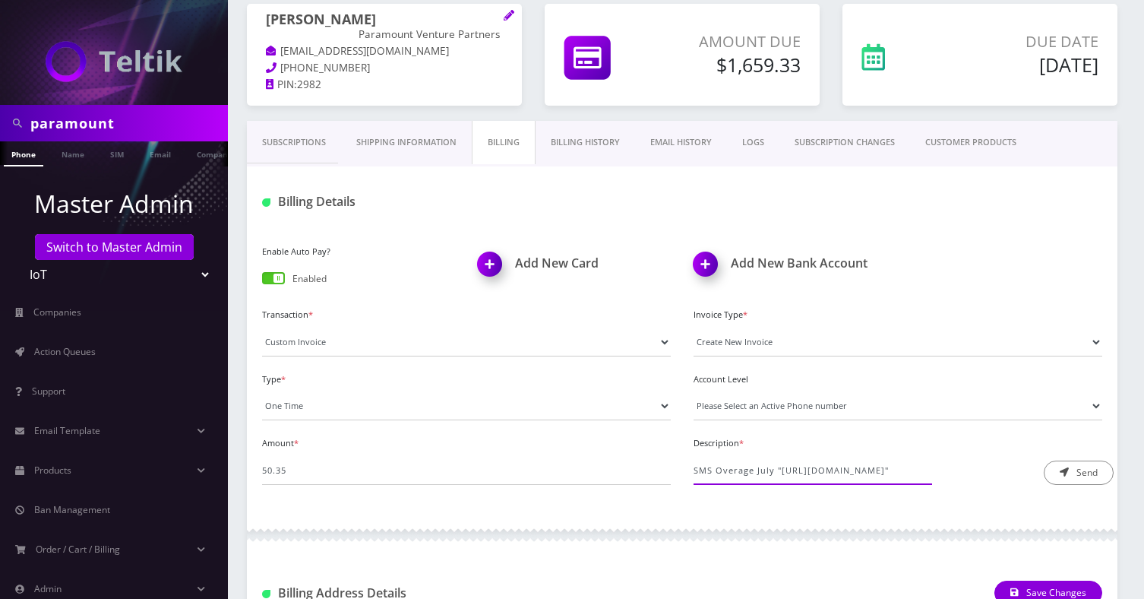
scroll to position [0, 375]
type input "SMS Overage July "https://docs.google.com/spreadsheets/d/1c7uEcdH4OiXkGcSsYMT2A…"
click at [1083, 471] on button "Send" at bounding box center [1079, 472] width 70 height 24
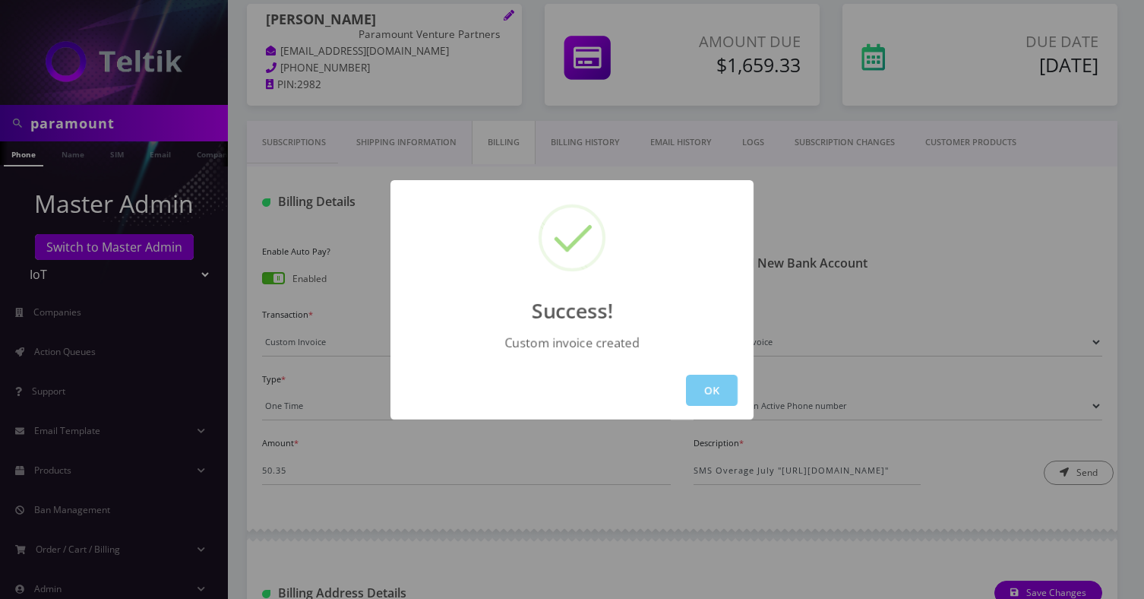
click at [729, 384] on button "OK" at bounding box center [712, 390] width 52 height 31
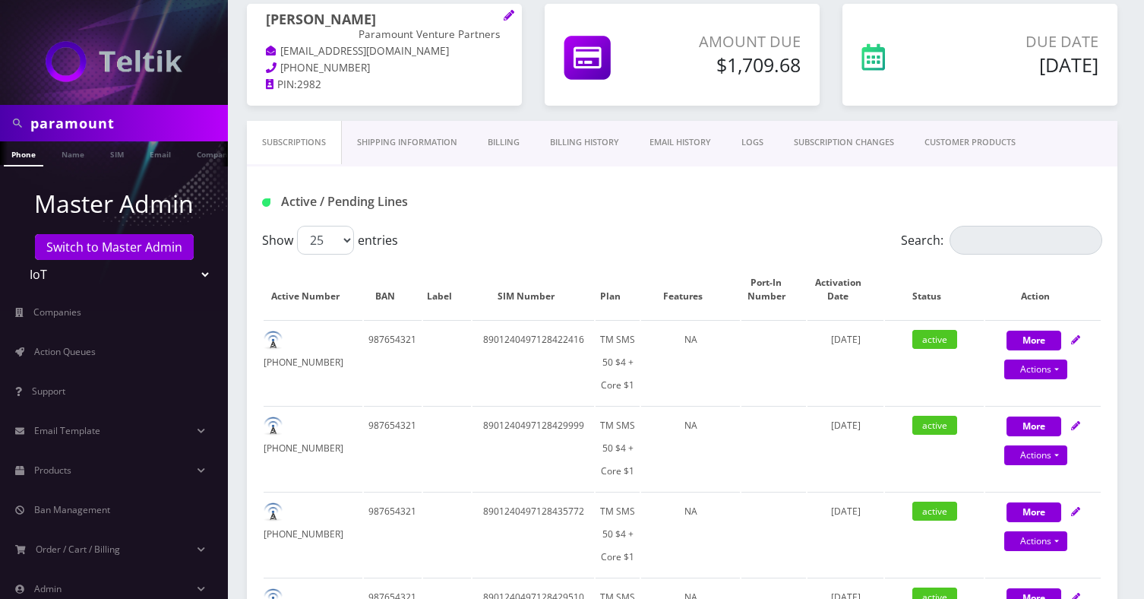
scroll to position [0, 8]
click at [101, 117] on input "paramount" at bounding box center [127, 123] width 194 height 29
type input "round"
click at [192, 156] on link "Company" at bounding box center [207, 153] width 51 height 25
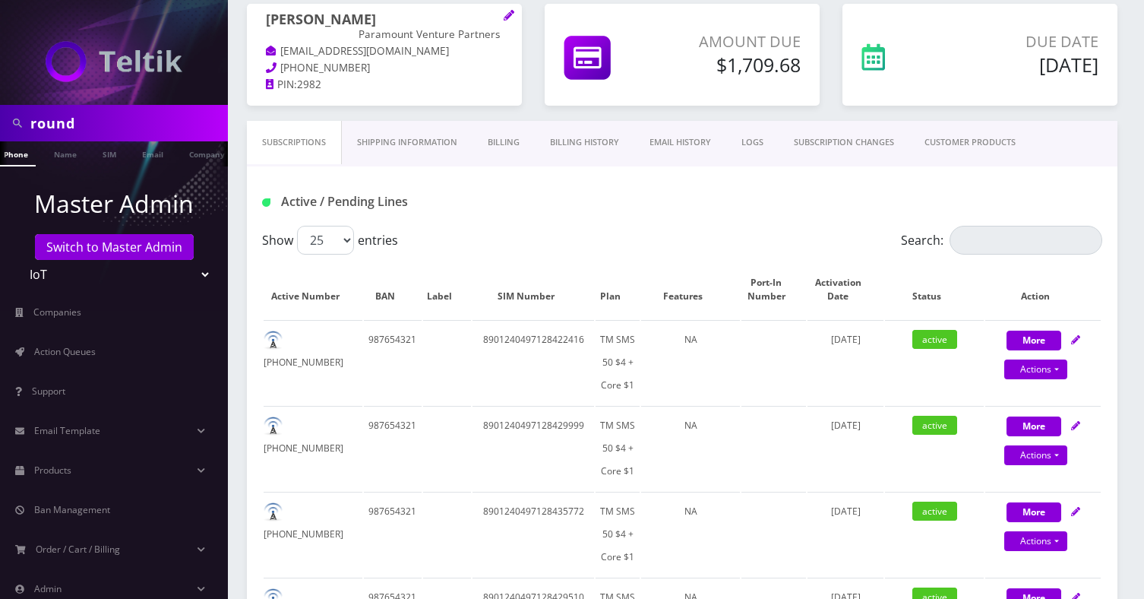
scroll to position [0, 15]
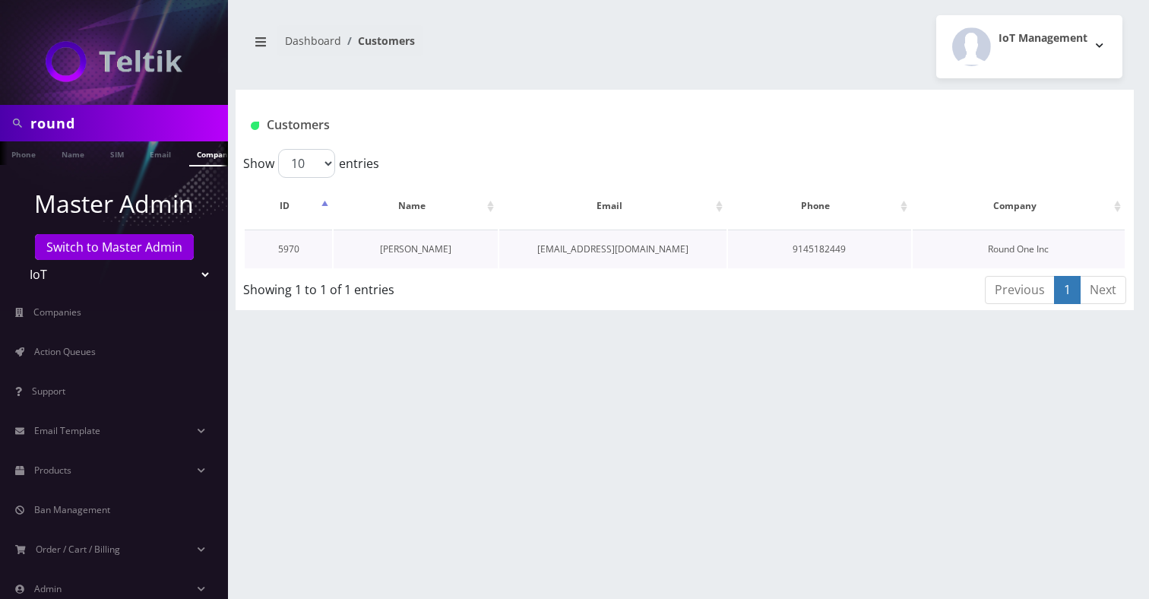
click at [424, 249] on link "[PERSON_NAME]" at bounding box center [415, 248] width 71 height 13
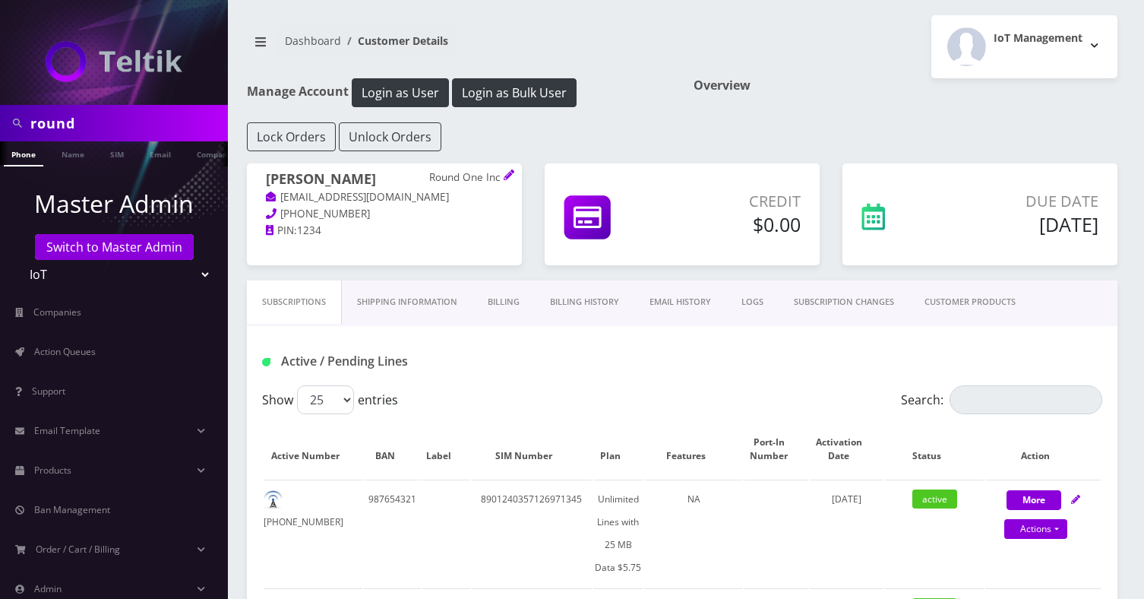
click at [491, 298] on link "Billing" at bounding box center [504, 301] width 62 height 43
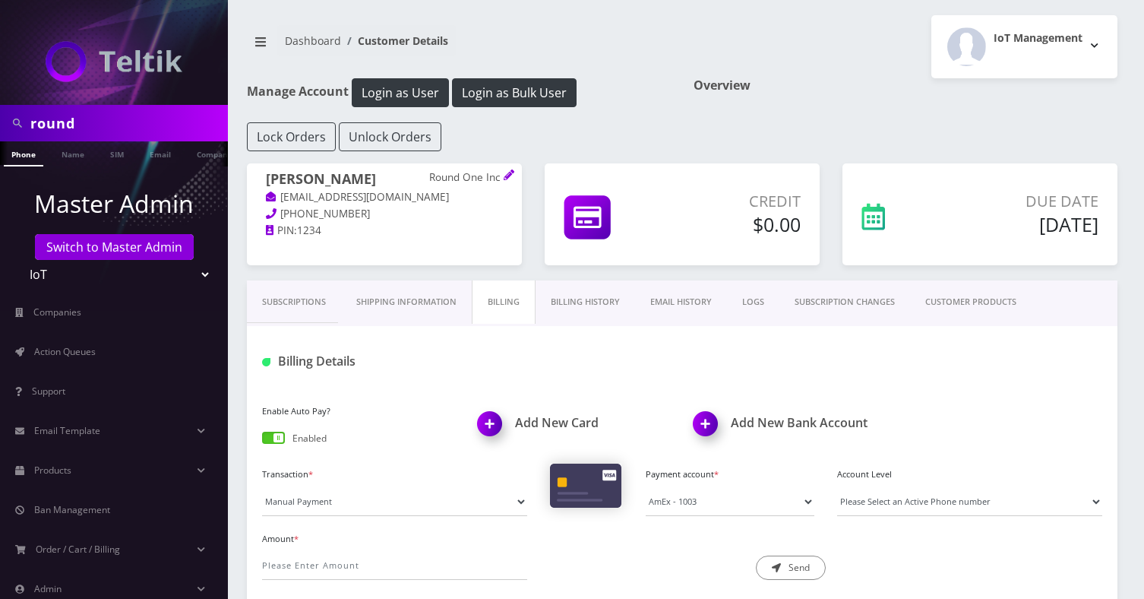
scroll to position [235, 0]
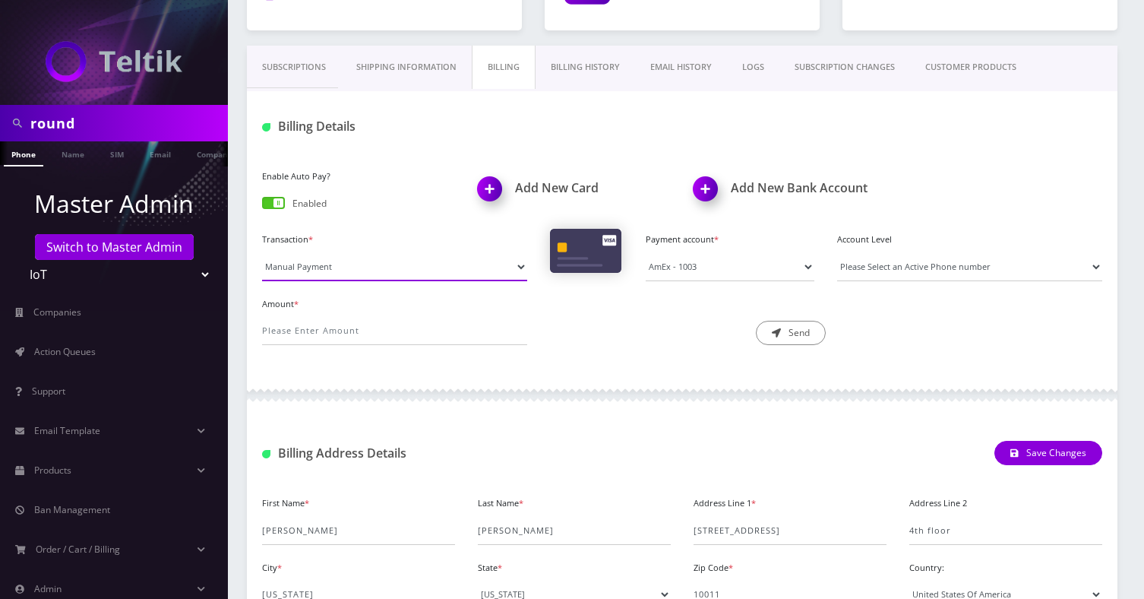
click at [362, 279] on select "Manual Payment Custom Charge Manual Credit Custom Invoice" at bounding box center [394, 266] width 265 height 29
select select "Custom Invoice"
click at [262, 252] on select "Manual Payment Custom Charge Manual Credit Custom Invoice" at bounding box center [394, 266] width 265 height 29
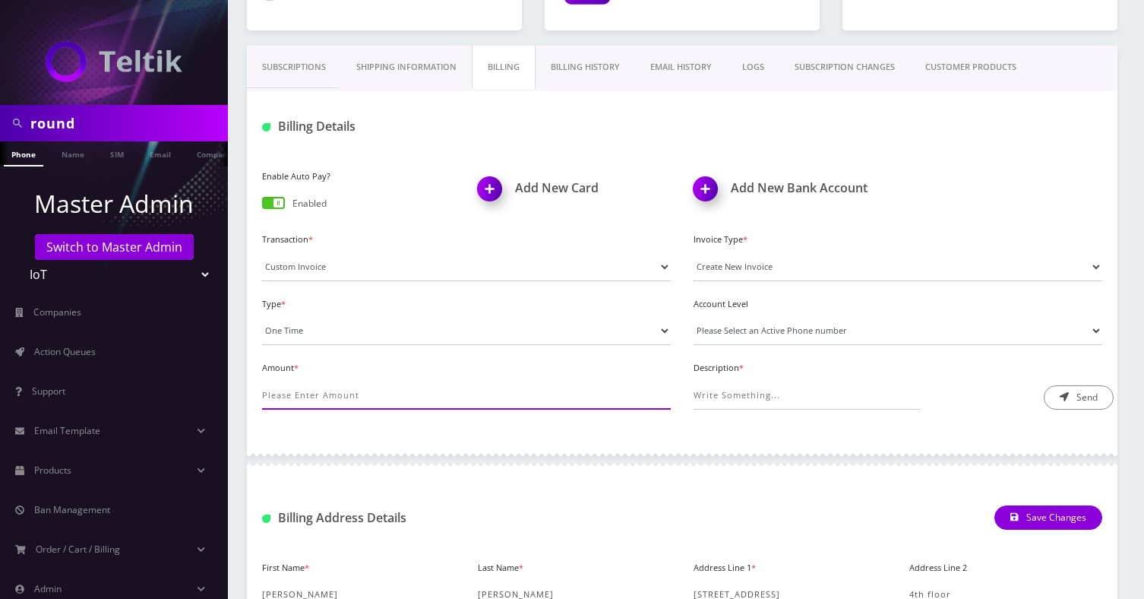
click at [298, 391] on input "Amount *" at bounding box center [466, 395] width 409 height 29
type input "308.3"
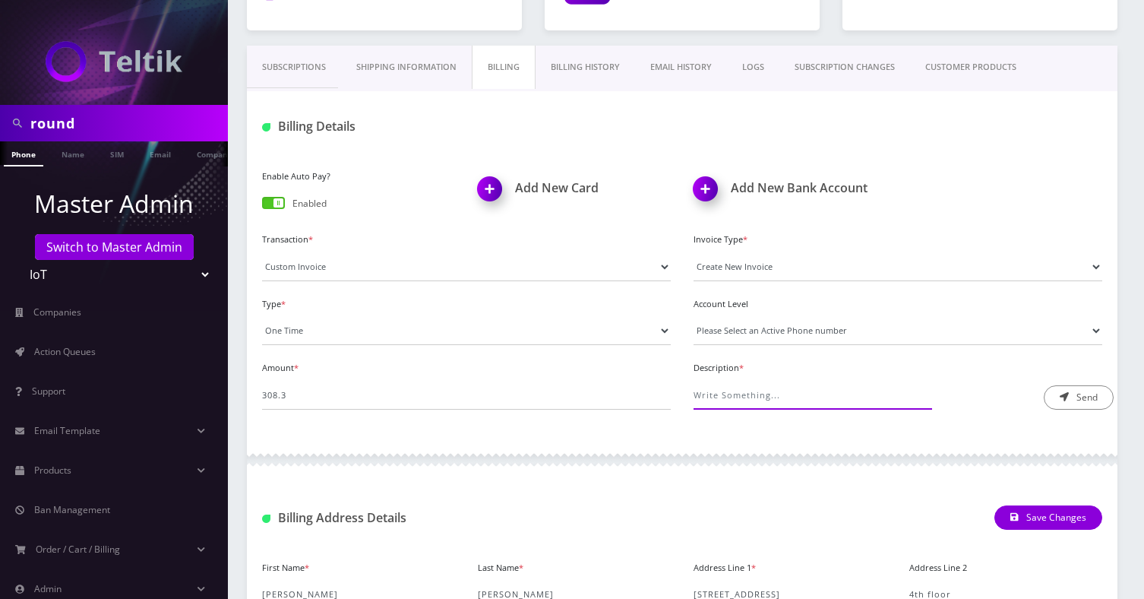
type input "J"
paste input "[URL][DOMAIN_NAME]"
type input "SMS overage July "[URL][DOMAIN_NAME]""
click at [1042, 402] on div "Description * SMS overage July "[URL][DOMAIN_NAME]"" at bounding box center [898, 383] width 409 height 52
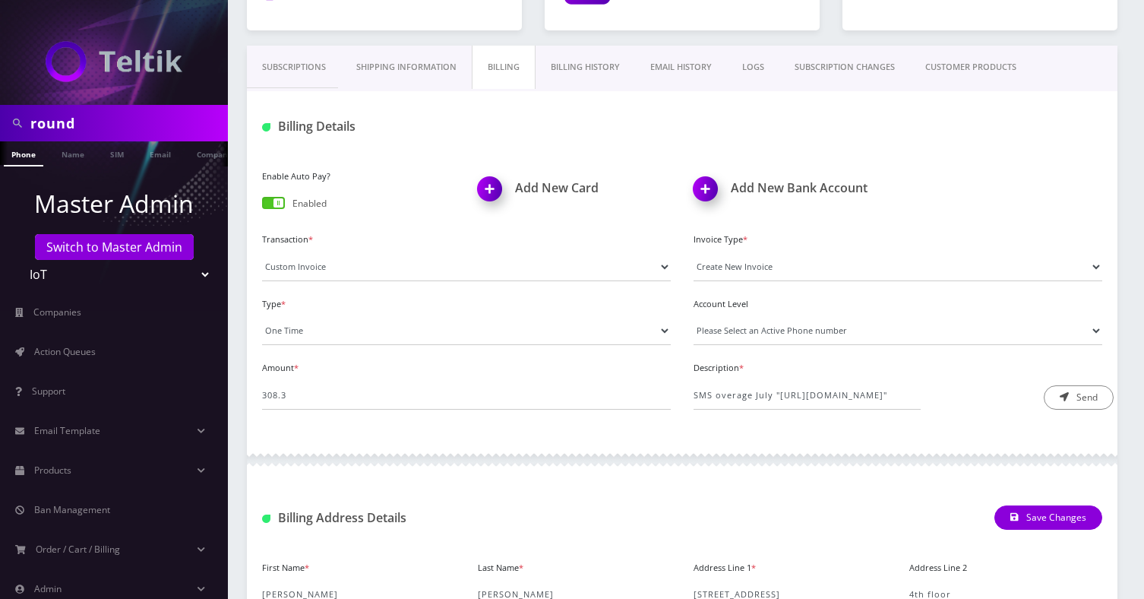
scroll to position [0, 0]
click at [1086, 394] on button "Send" at bounding box center [1079, 397] width 70 height 24
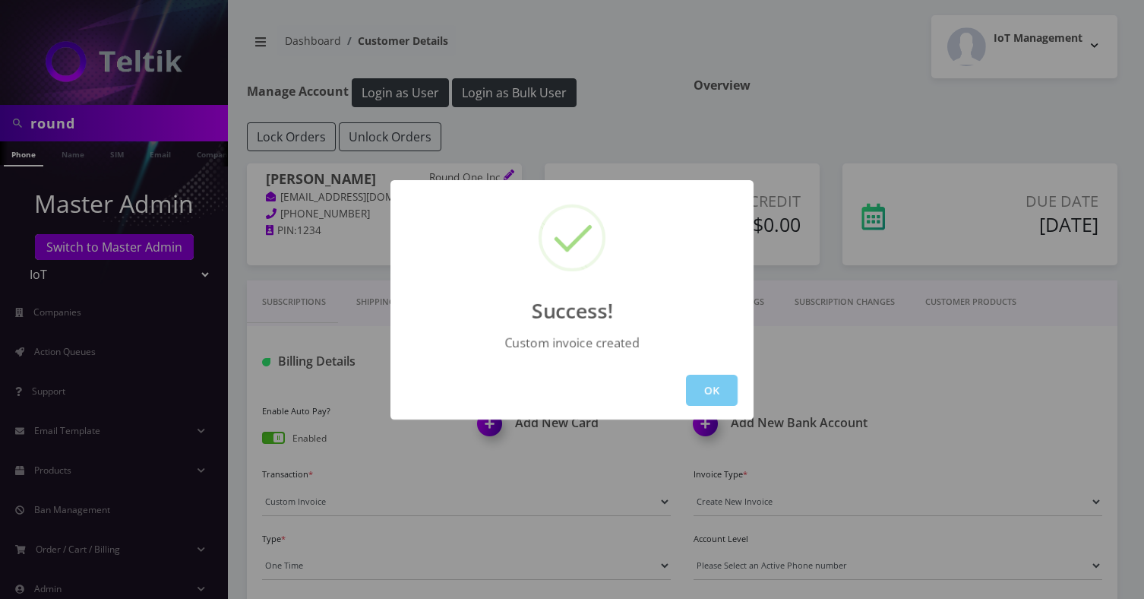
click at [714, 390] on button "OK" at bounding box center [712, 390] width 52 height 31
